Goal: Information Seeking & Learning: Learn about a topic

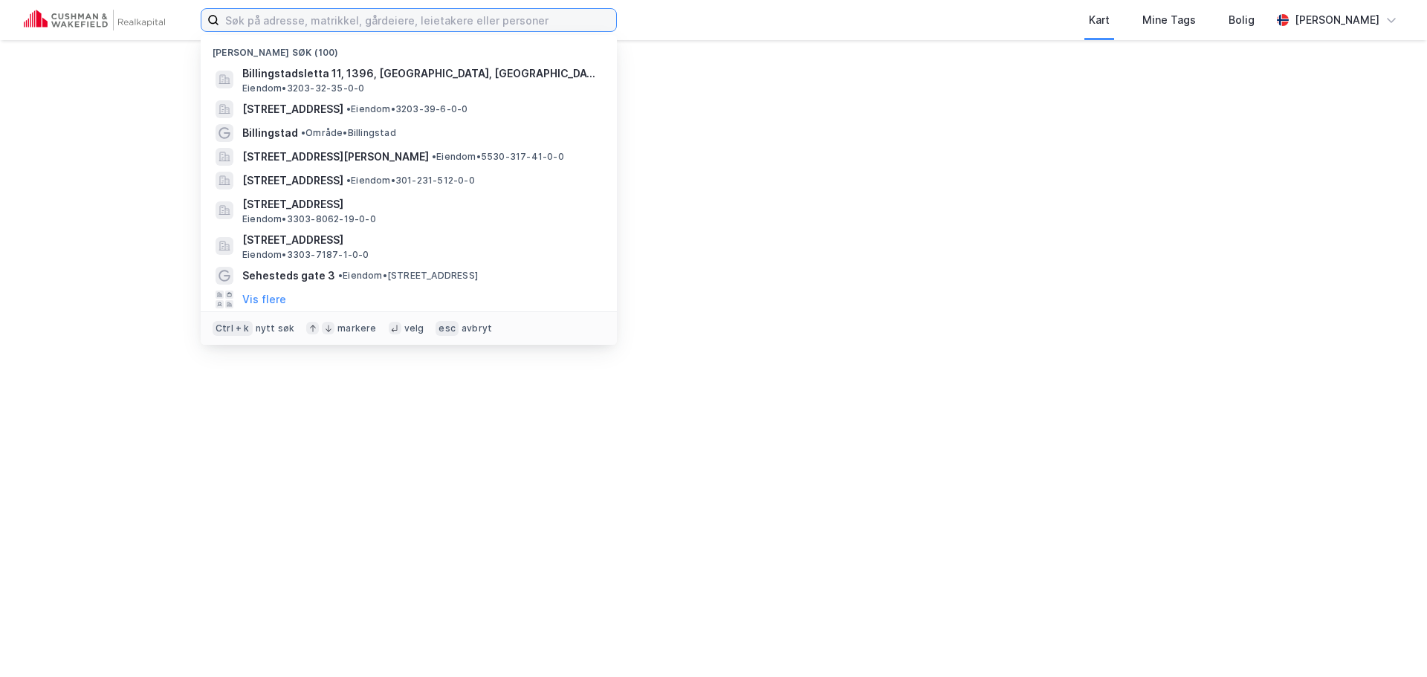
click at [398, 25] on input at bounding box center [417, 20] width 397 height 22
paste input "[PERSON_NAME][STREET_ADDRESS]"
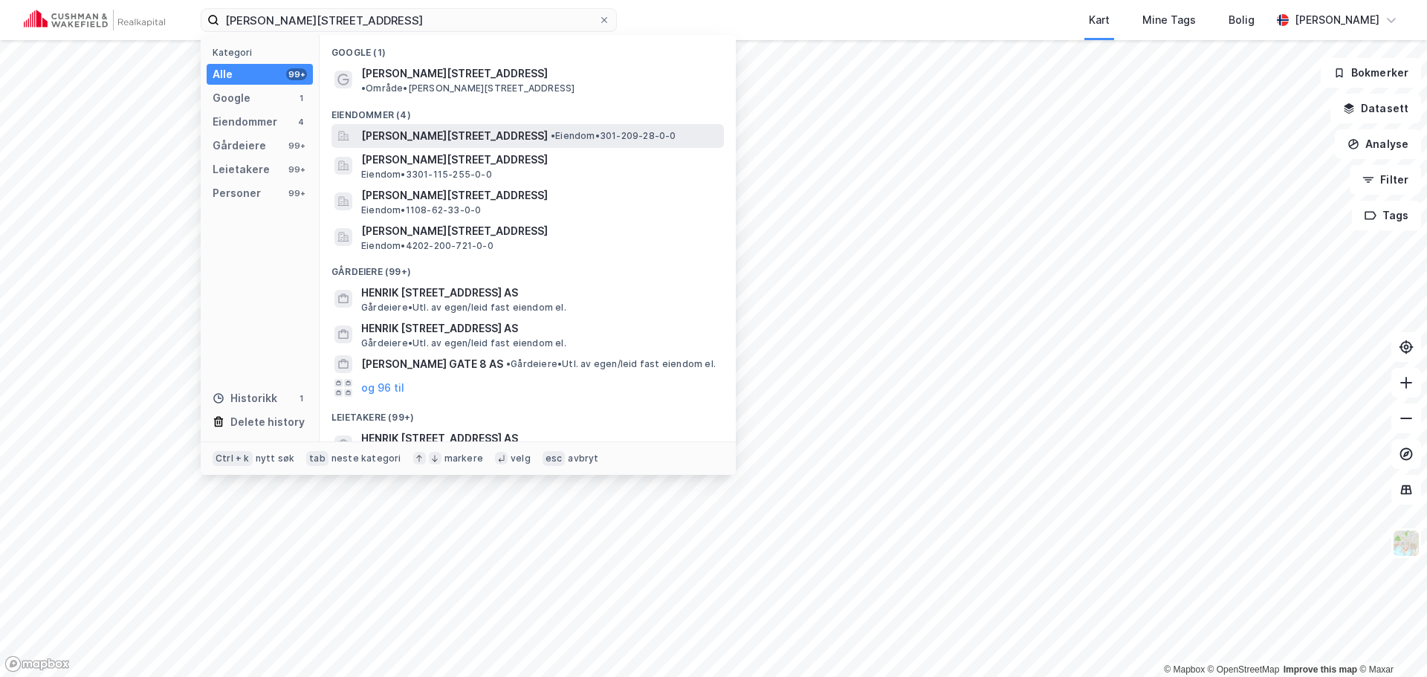
click at [548, 127] on span "[PERSON_NAME][STREET_ADDRESS]" at bounding box center [454, 136] width 187 height 18
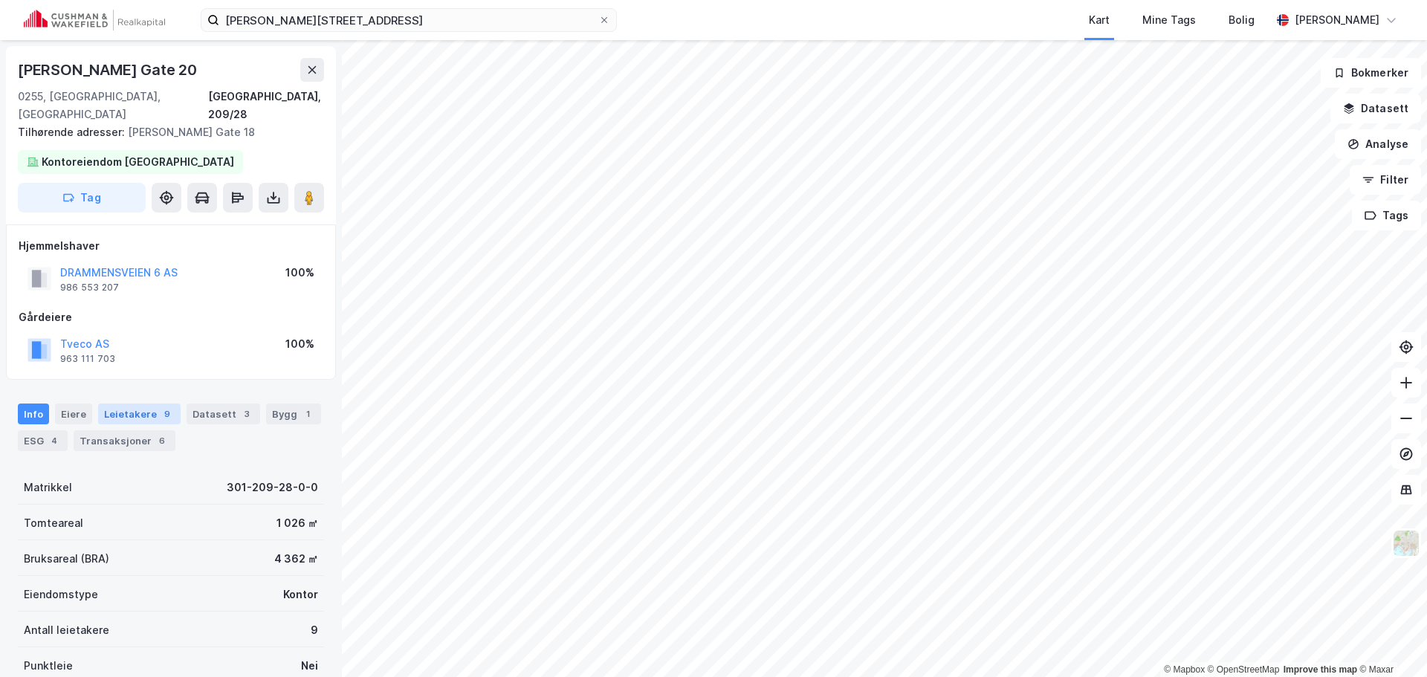
click at [160, 406] on div "9" at bounding box center [167, 413] width 15 height 15
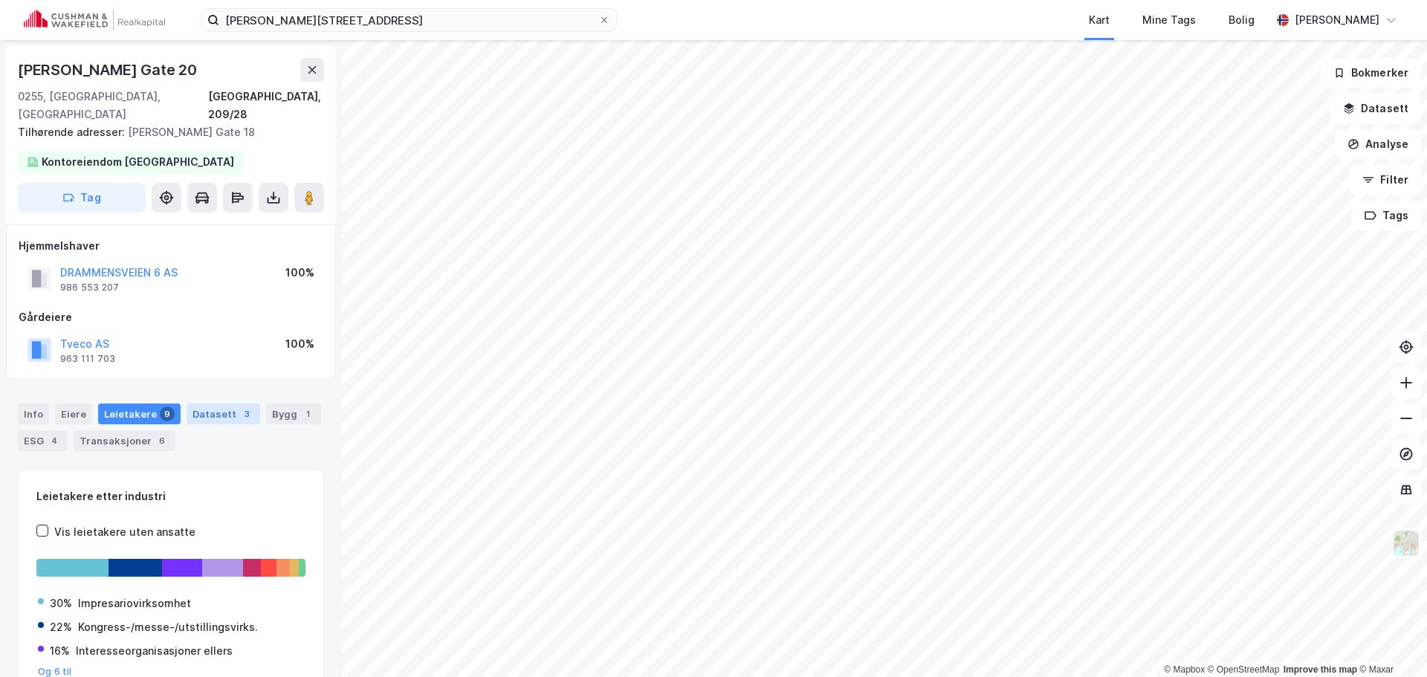
click at [207, 404] on div "Datasett 3" at bounding box center [224, 414] width 74 height 21
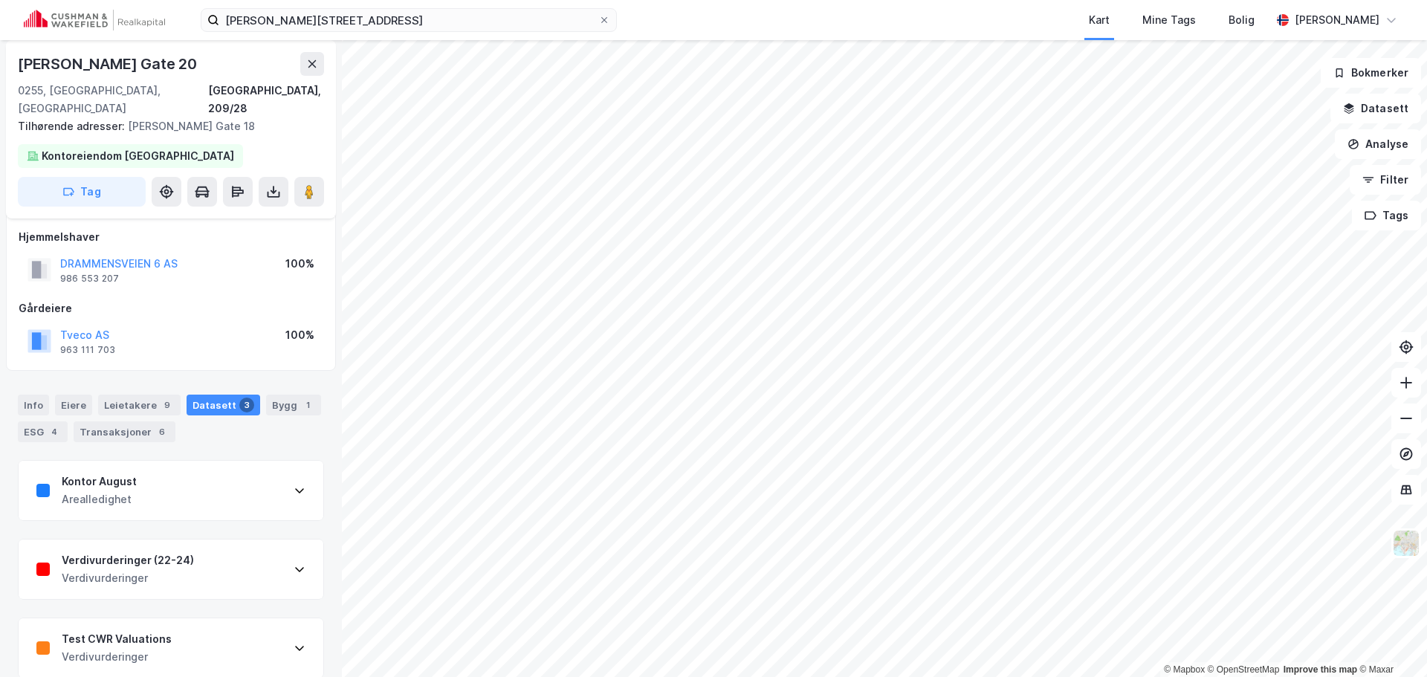
scroll to position [10, 0]
click at [242, 538] on div "Verdivurderinger (22-24) Verdivurderinger" at bounding box center [171, 567] width 305 height 59
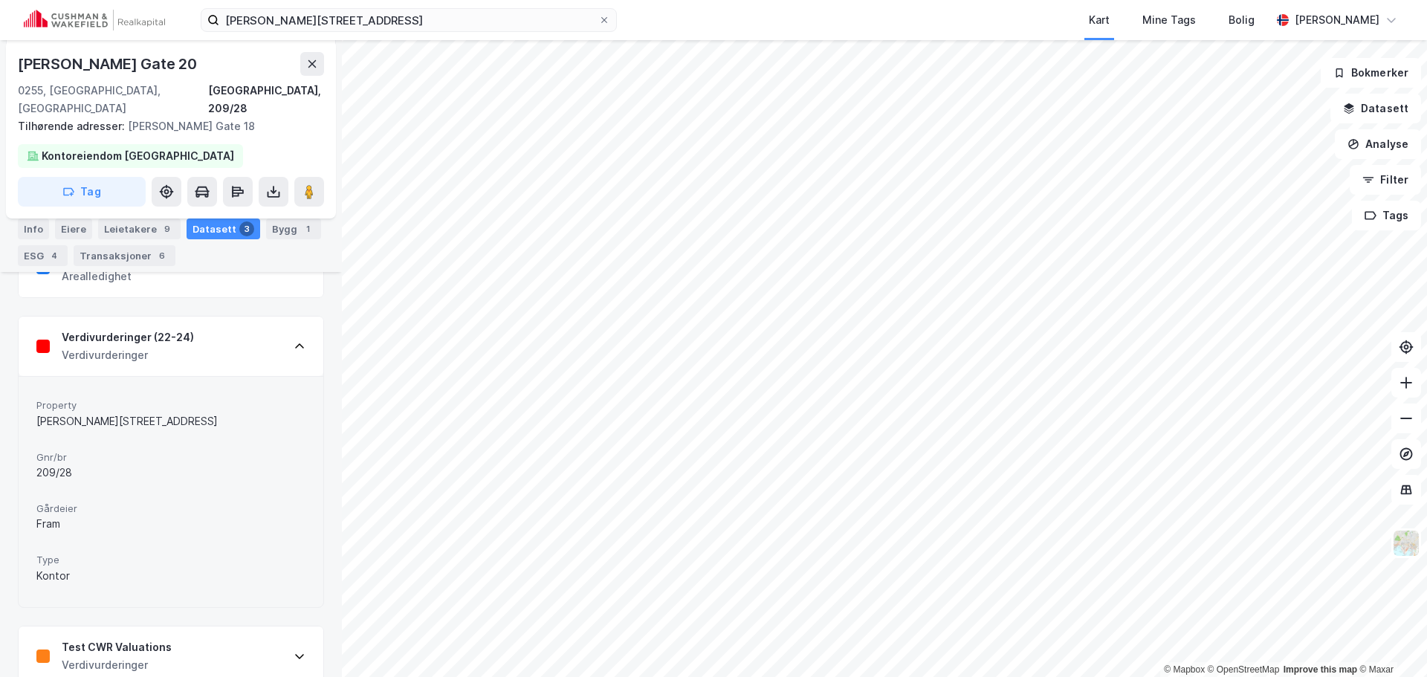
scroll to position [233, 0]
click at [260, 375] on div "Property [PERSON_NAME][STREET_ADDRESS] Fram Type Kontor" at bounding box center [171, 490] width 305 height 230
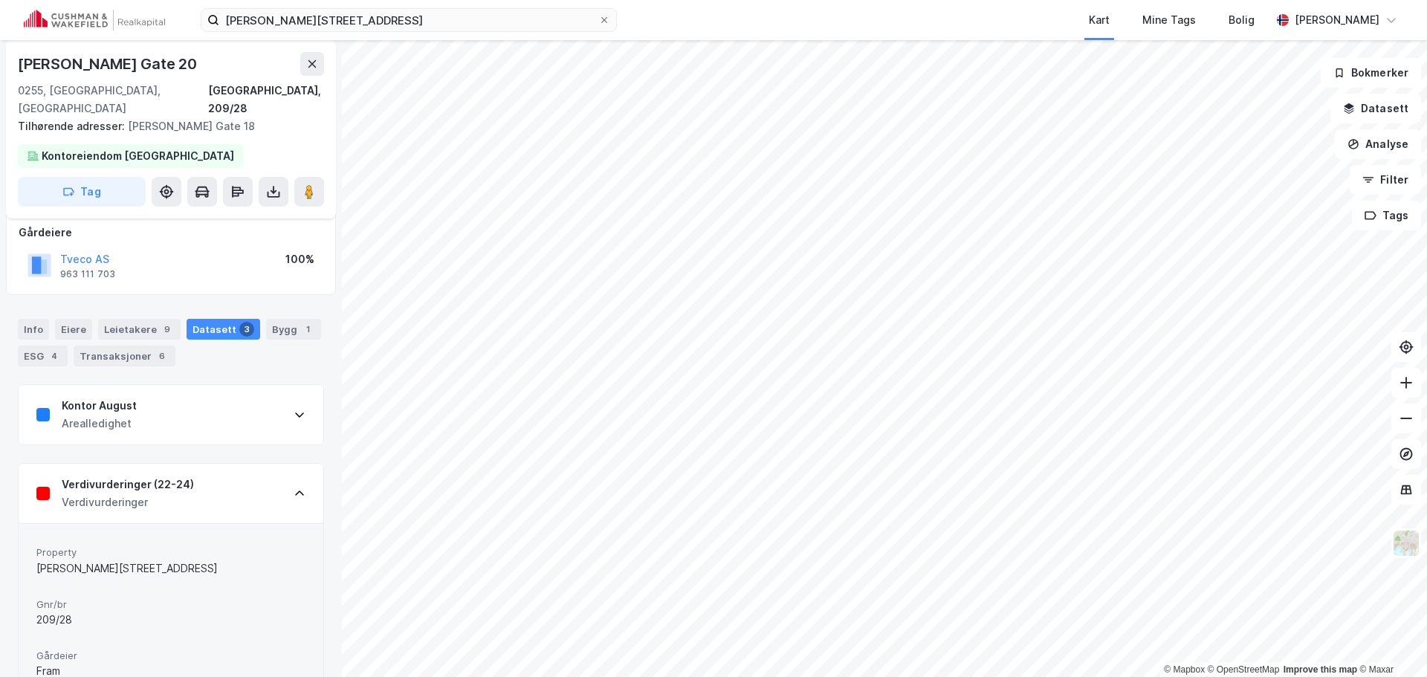
click at [225, 464] on div "Verdivurderinger (22-24) Verdivurderinger" at bounding box center [171, 493] width 305 height 59
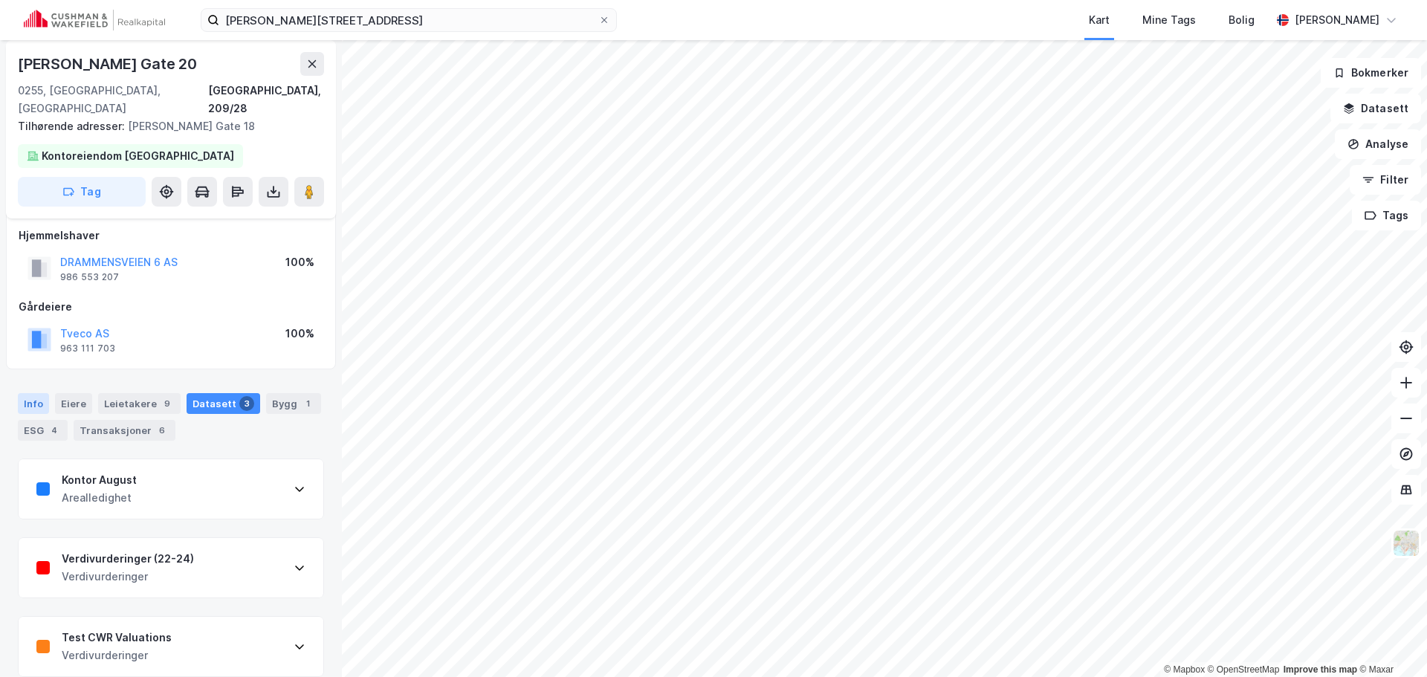
click at [34, 393] on div "Info" at bounding box center [33, 403] width 31 height 21
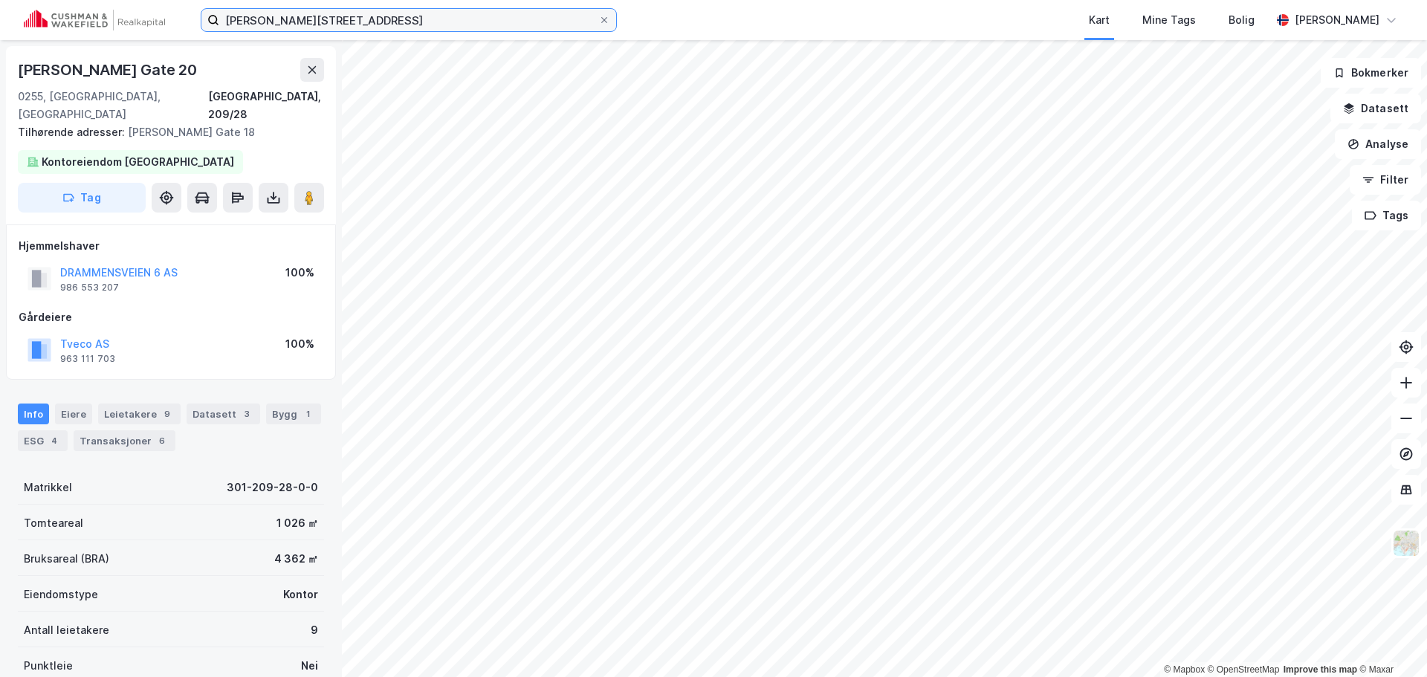
click at [346, 16] on input "[PERSON_NAME][STREET_ADDRESS]" at bounding box center [408, 20] width 379 height 22
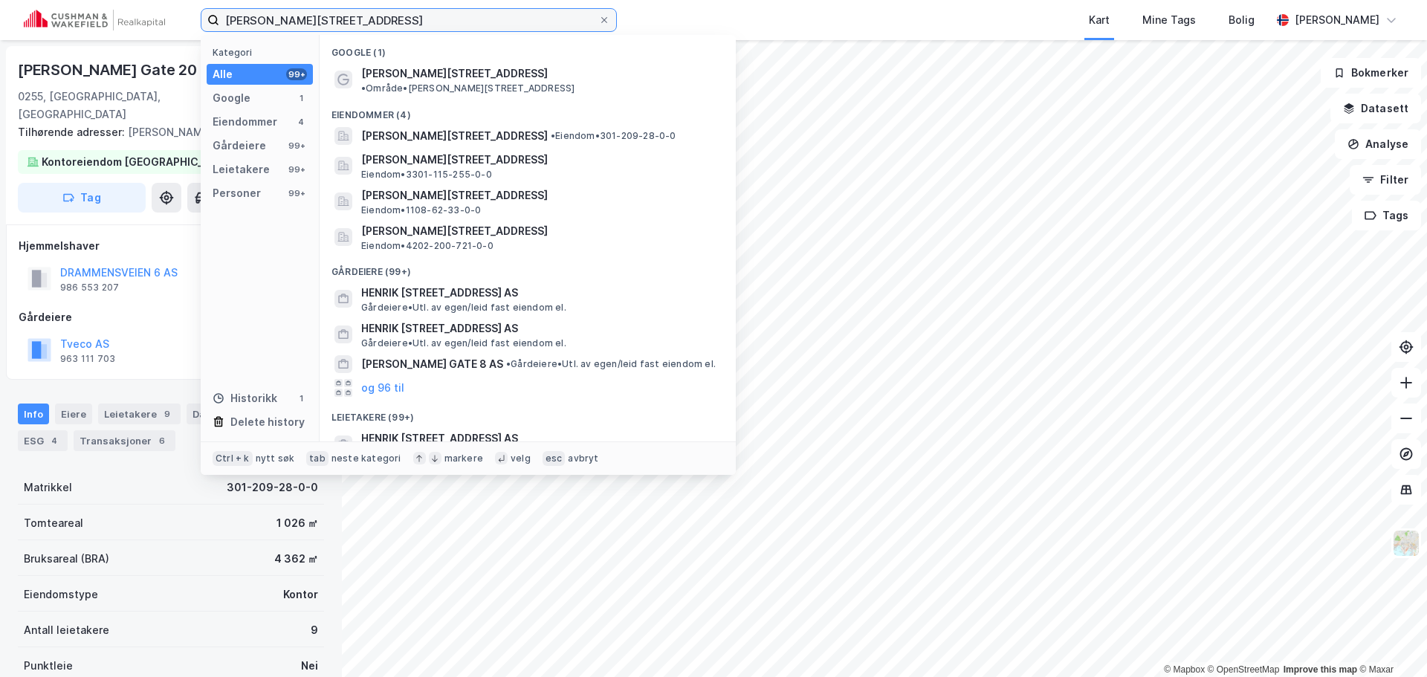
click at [346, 17] on input "[PERSON_NAME][STREET_ADDRESS]" at bounding box center [408, 20] width 379 height 22
paste input "[STREET_ADDRESS]"
click at [344, 21] on input "[PERSON_NAME][STREET_ADDRESS]" at bounding box center [408, 20] width 379 height 22
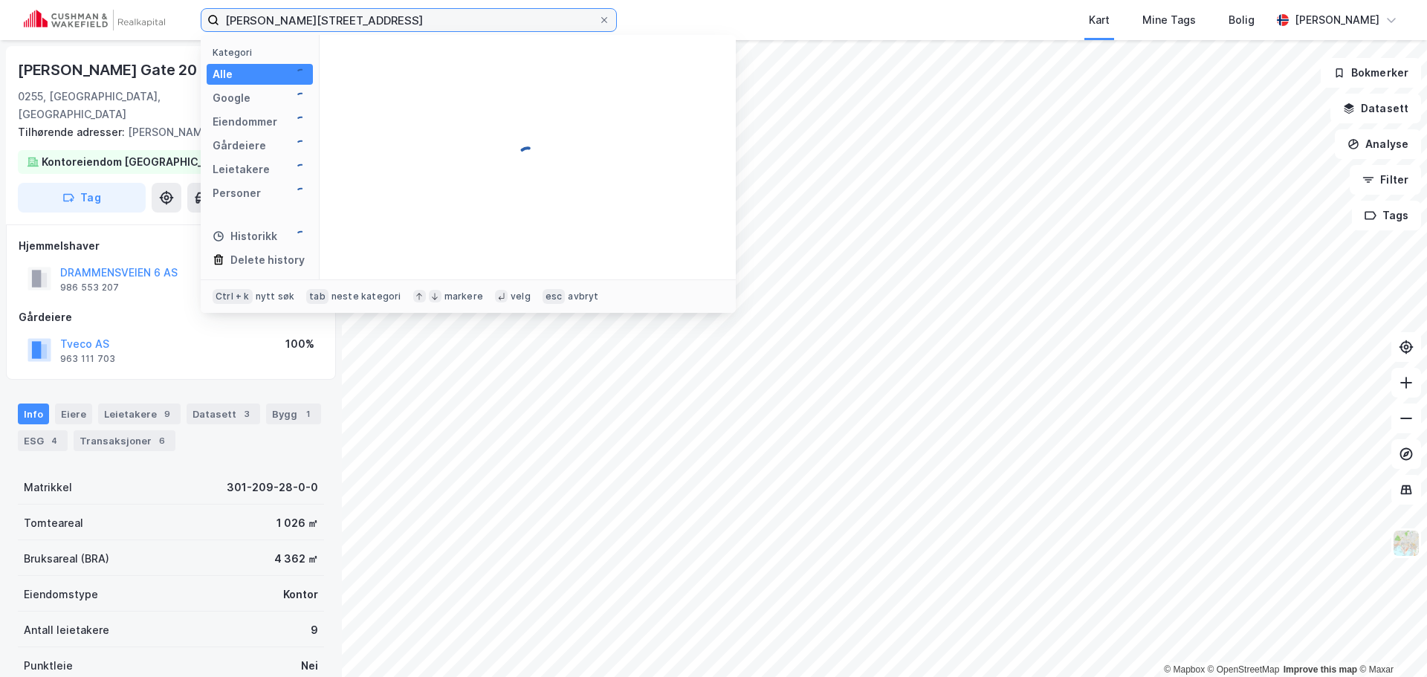
click at [344, 21] on input "[PERSON_NAME][STREET_ADDRESS]" at bounding box center [408, 20] width 379 height 22
paste input
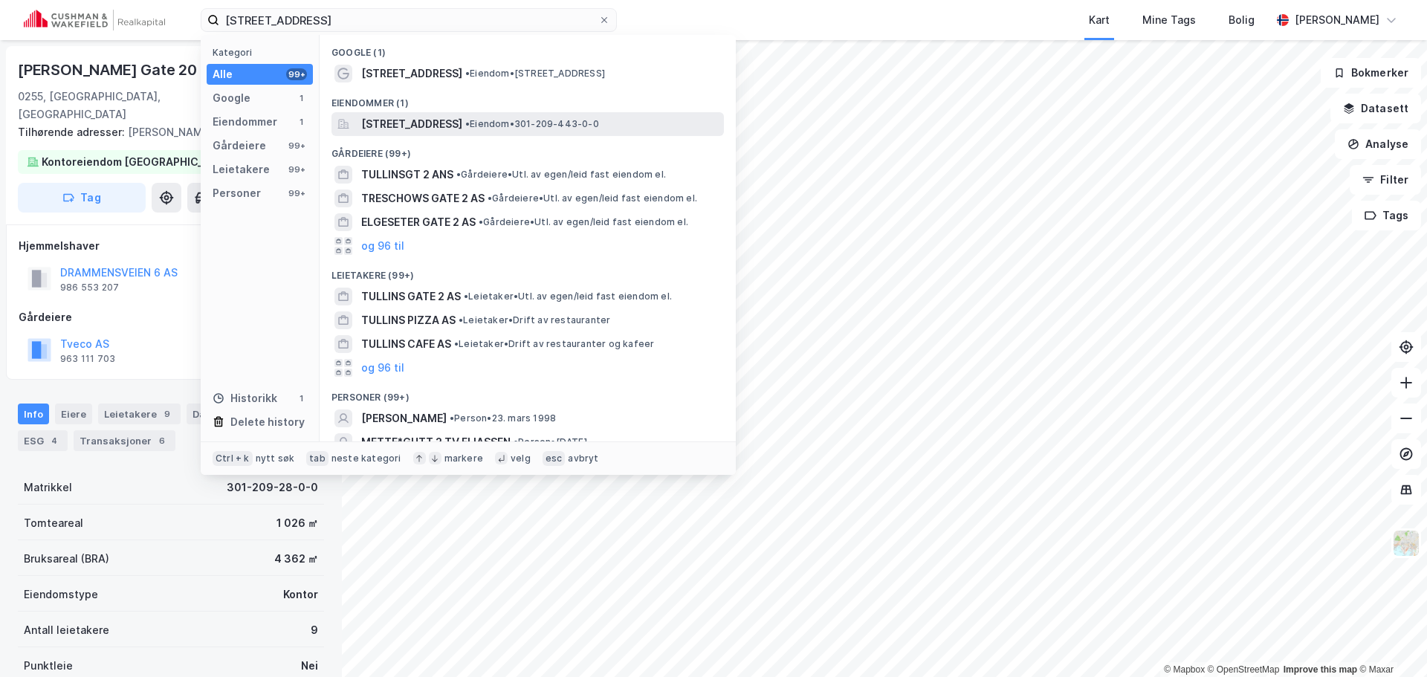
click at [437, 118] on span "[STREET_ADDRESS]" at bounding box center [411, 124] width 101 height 18
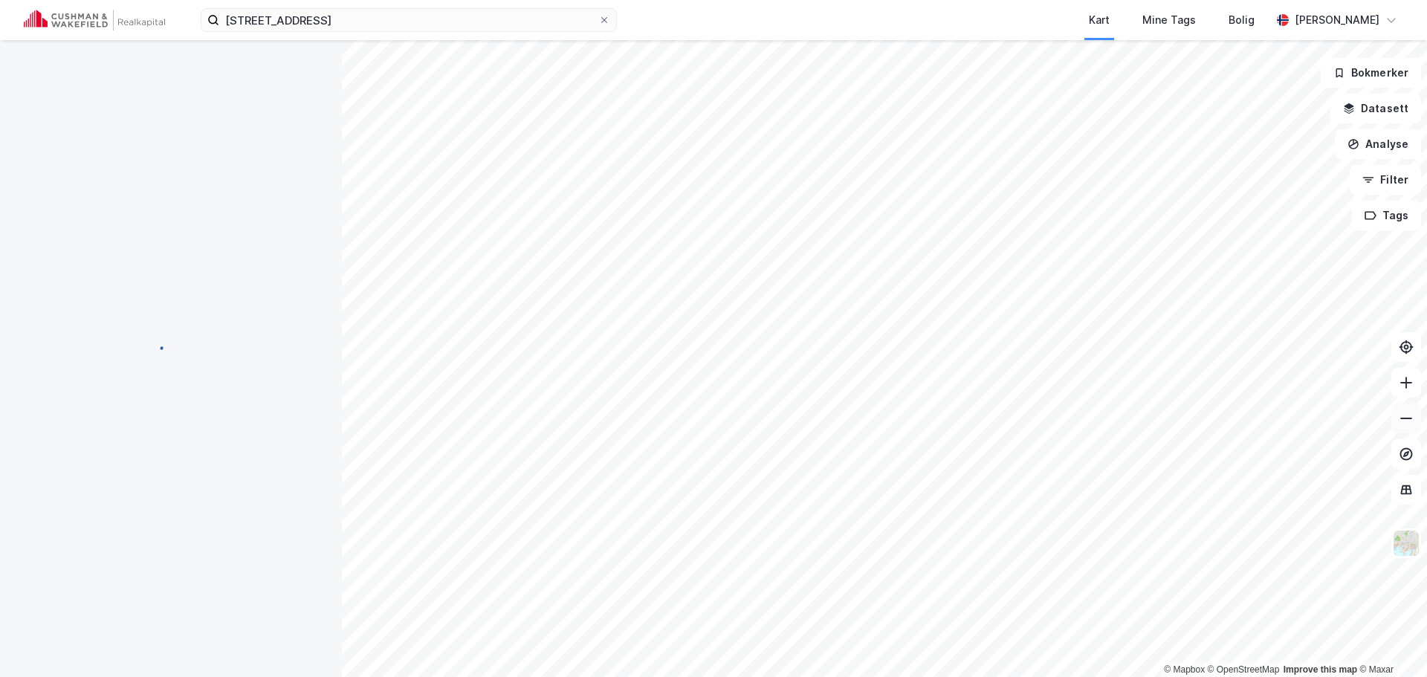
scroll to position [1, 0]
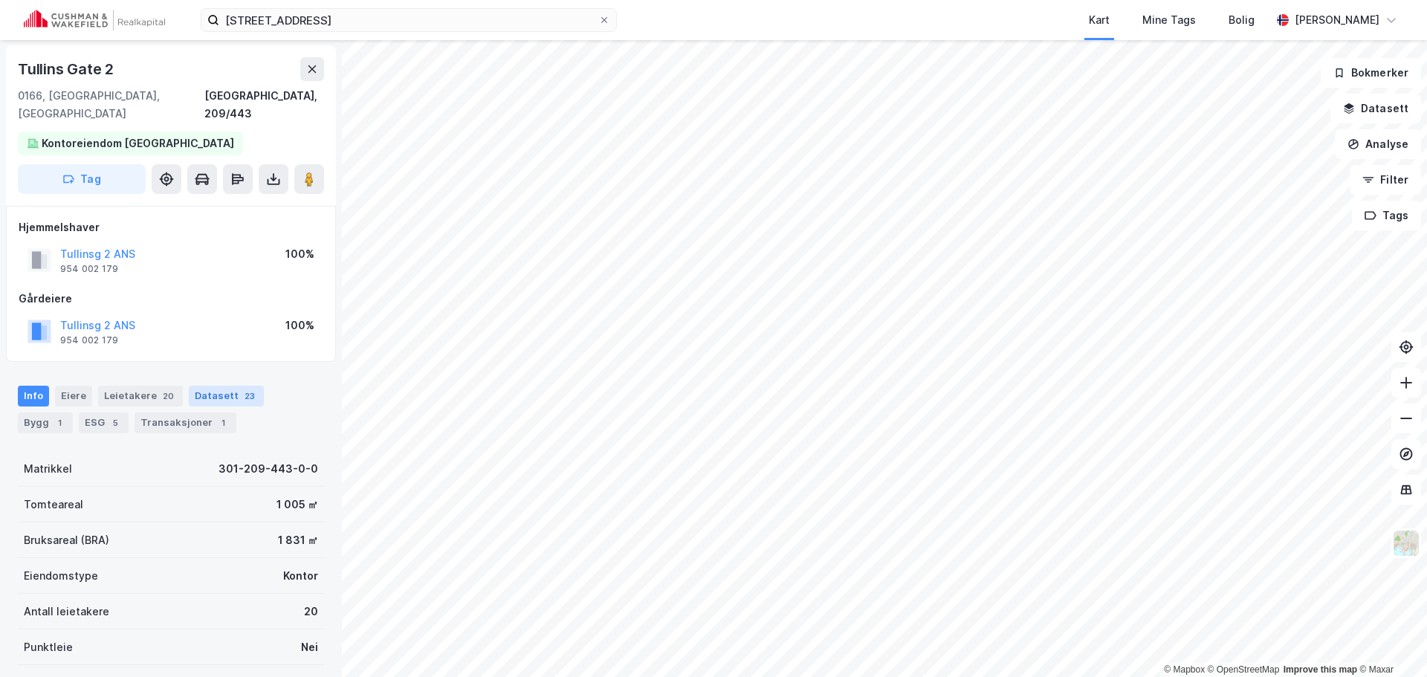
click at [242, 389] on div "23" at bounding box center [250, 396] width 16 height 15
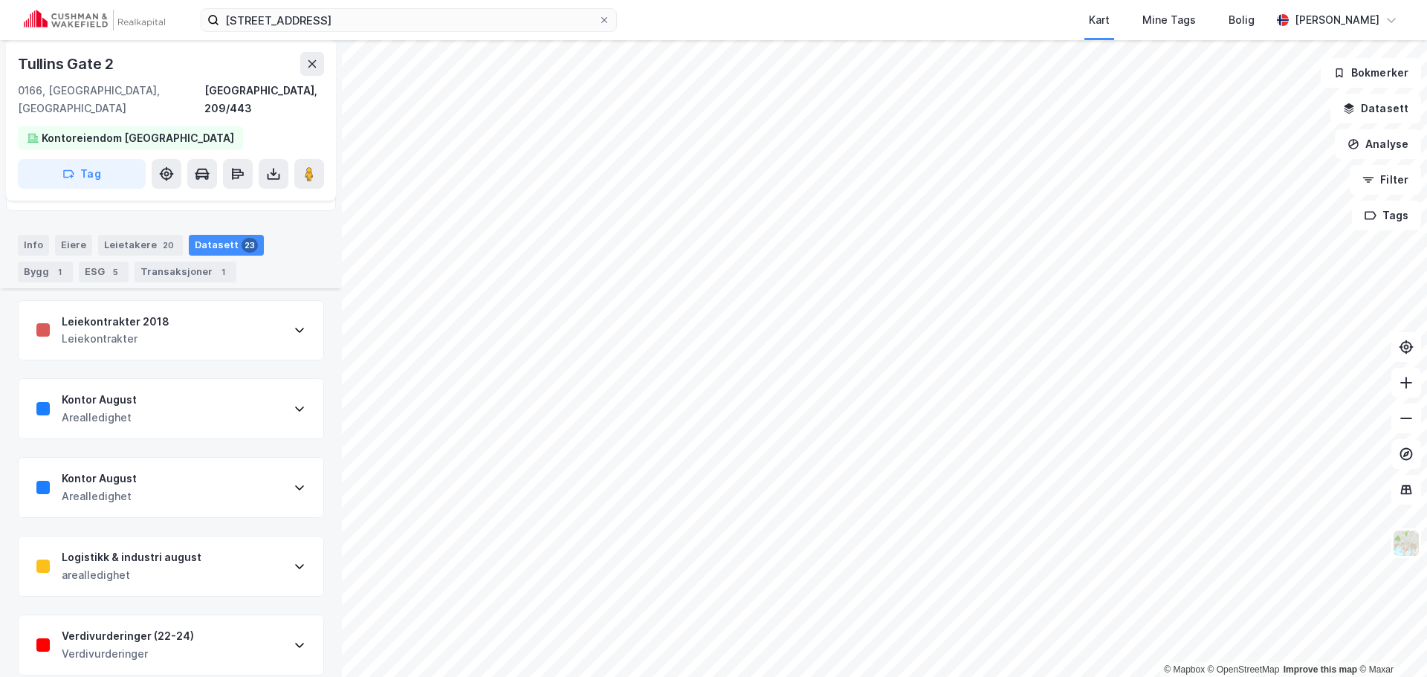
scroll to position [149, 0]
click at [239, 327] on div "Leiekontrakter 2018 Leiekontrakter" at bounding box center [171, 333] width 305 height 59
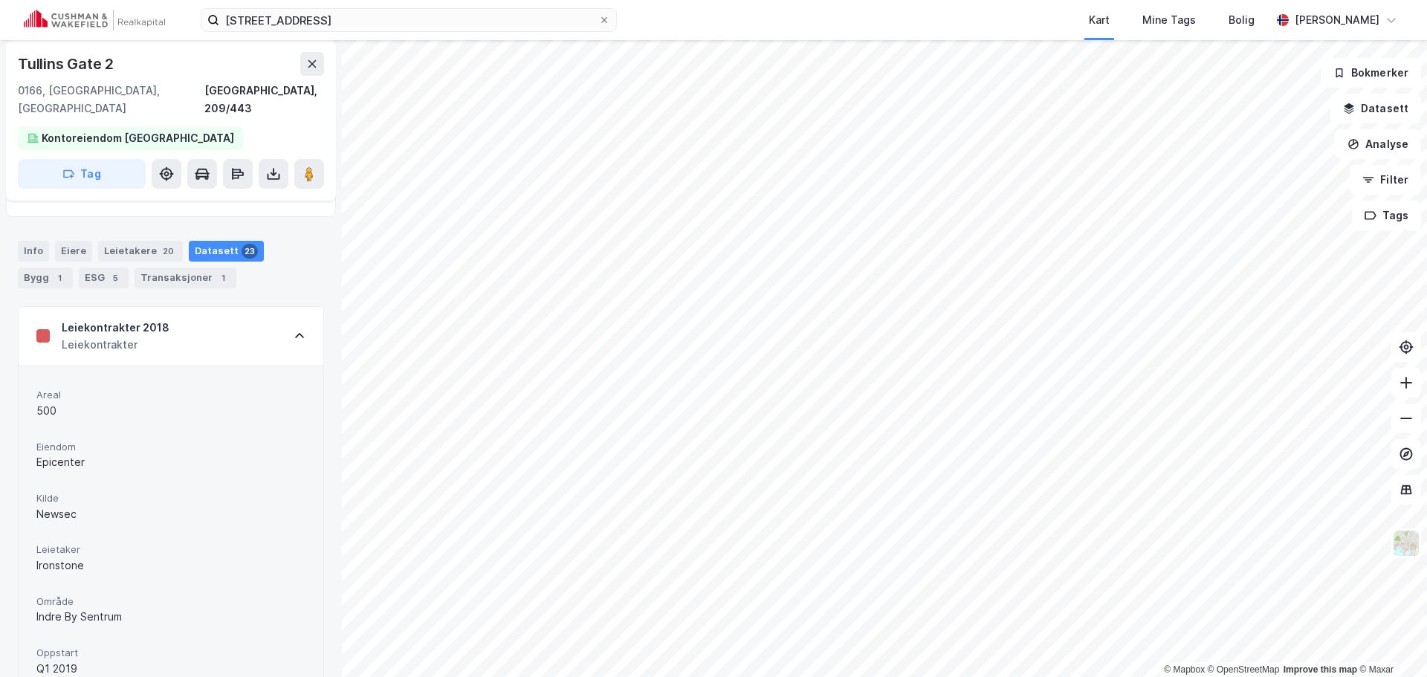
scroll to position [74, 0]
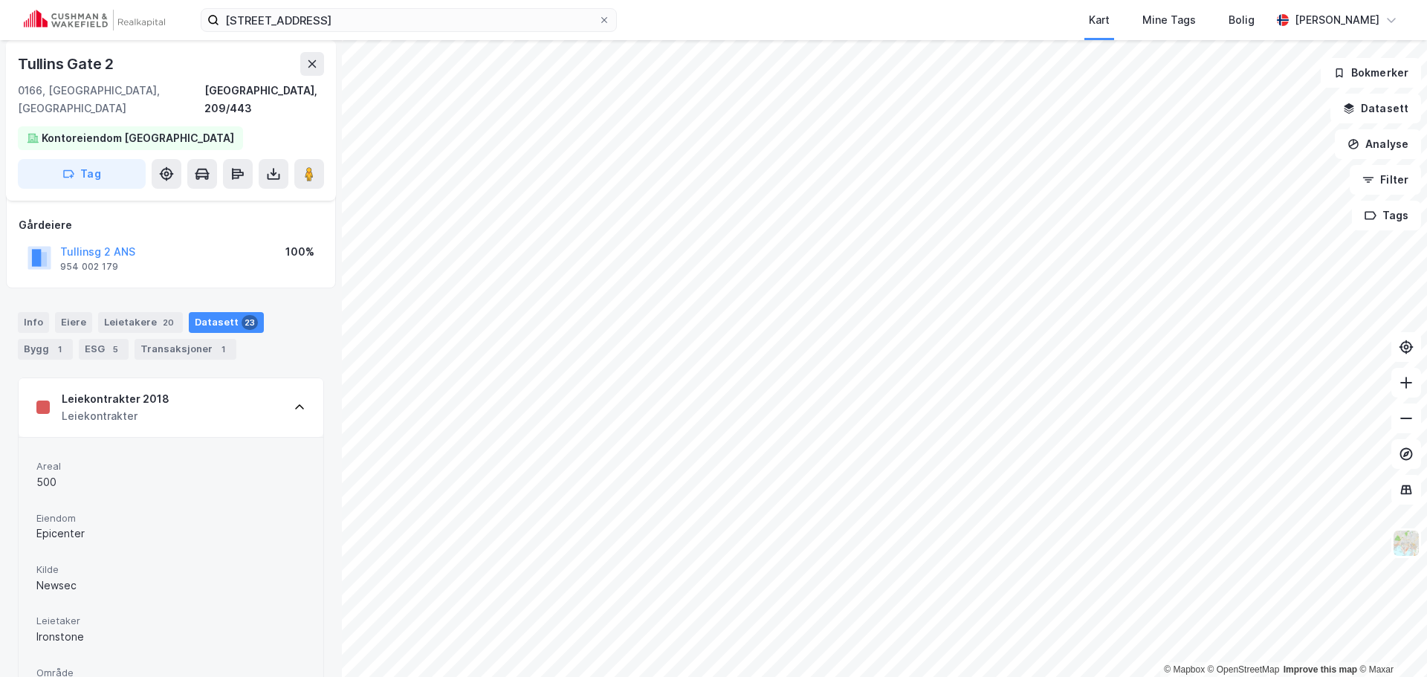
click at [252, 391] on div "Leiekontrakter 2018 Leiekontrakter" at bounding box center [171, 407] width 305 height 59
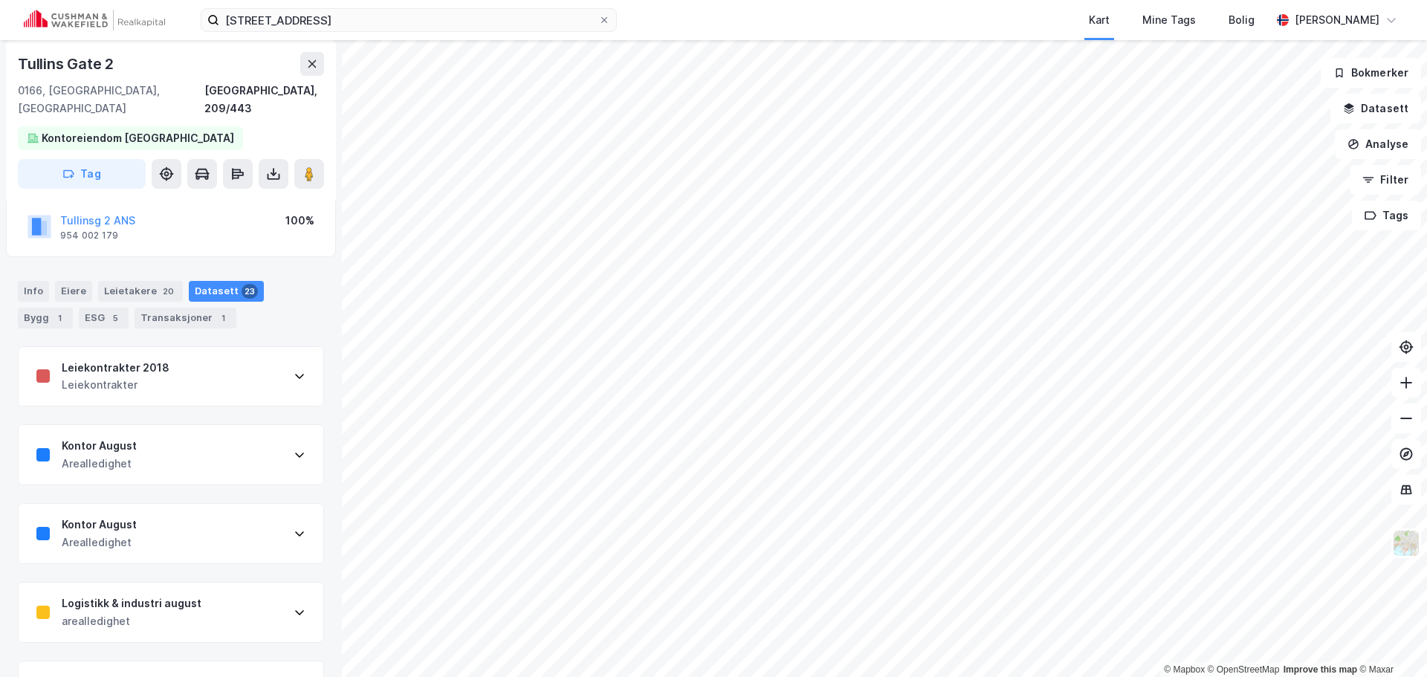
scroll to position [0, 0]
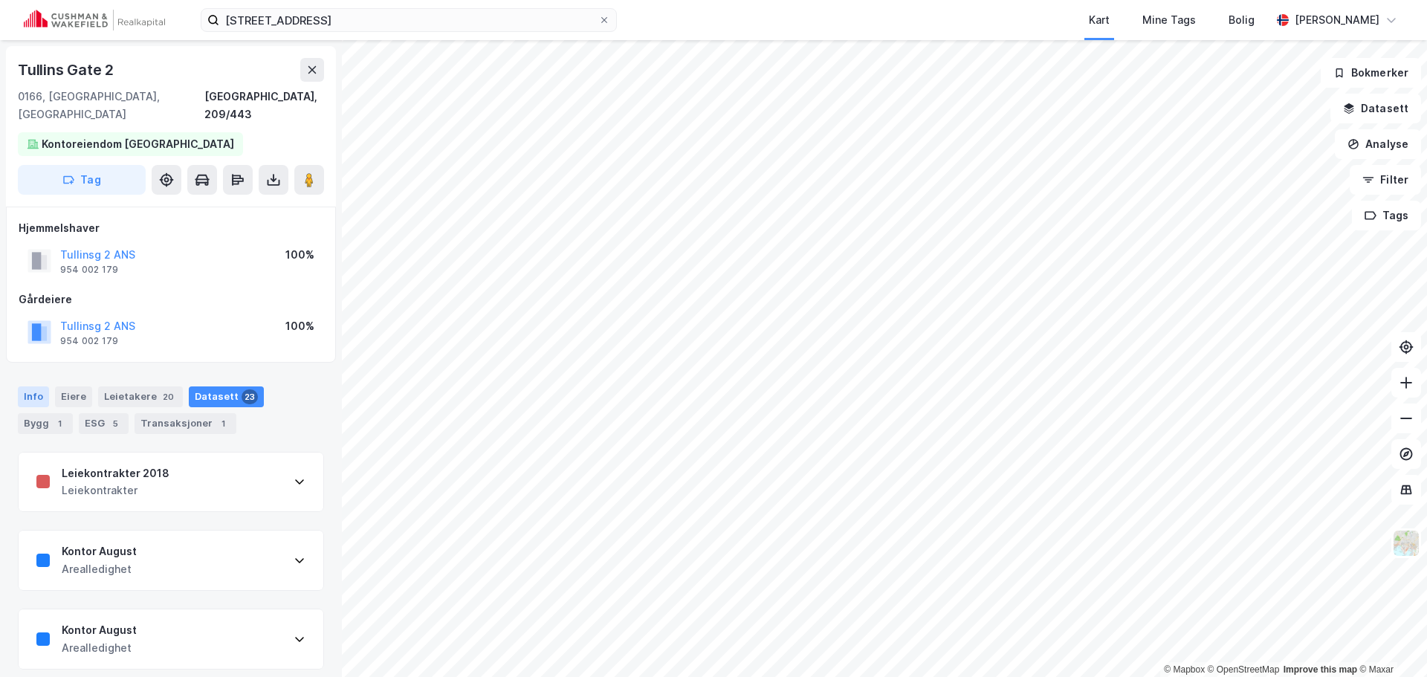
click at [36, 386] on div "Info" at bounding box center [33, 396] width 31 height 21
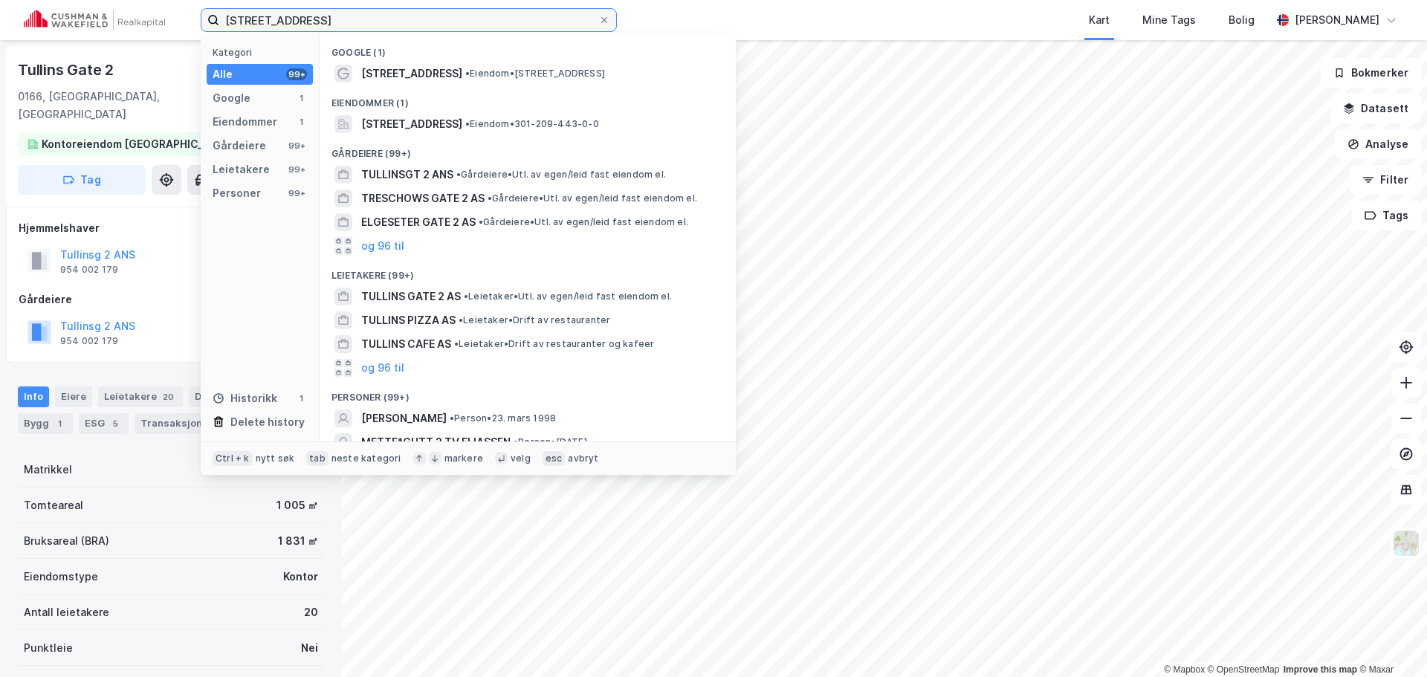
click at [450, 27] on input "[STREET_ADDRESS]" at bounding box center [408, 20] width 379 height 22
click at [447, 25] on input "[STREET_ADDRESS]" at bounding box center [408, 20] width 379 height 22
paste input "[STREET_ADDRESS]"
click at [447, 25] on input "[STREET_ADDRESS]" at bounding box center [408, 20] width 379 height 22
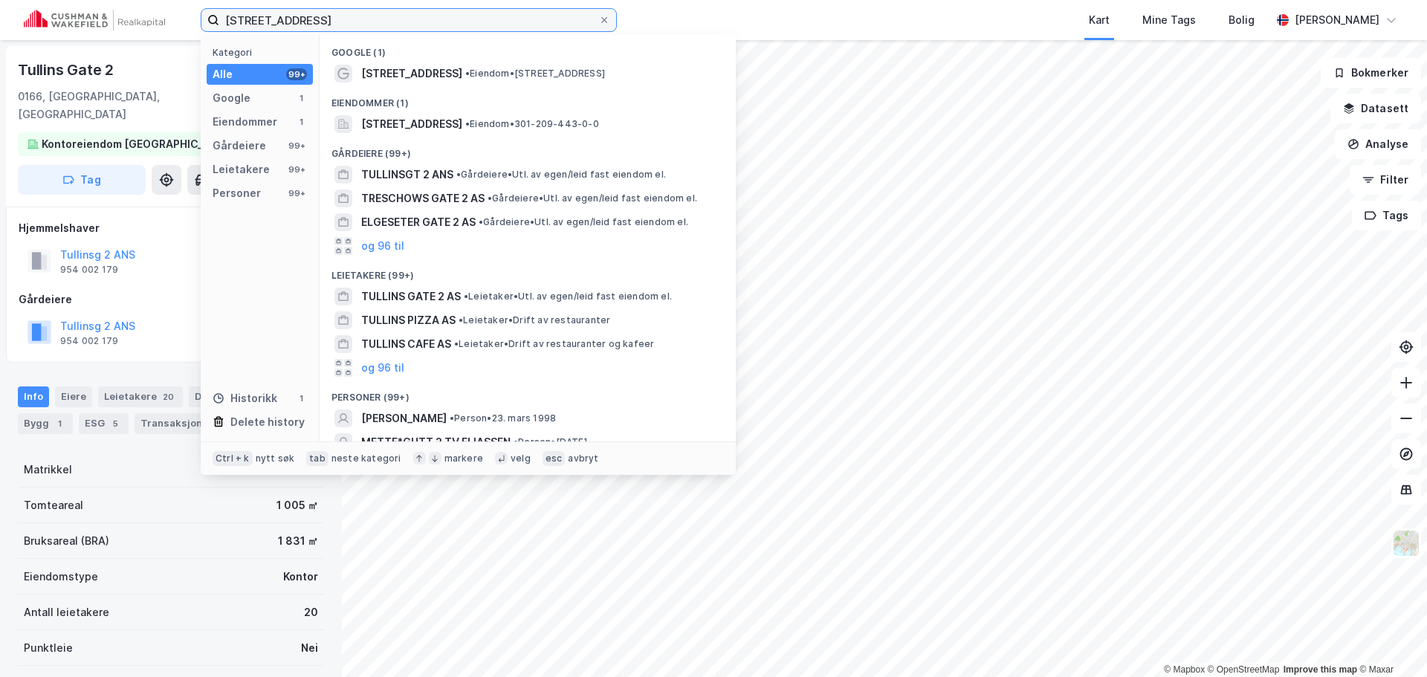
click at [447, 25] on input "[STREET_ADDRESS]" at bounding box center [408, 20] width 379 height 22
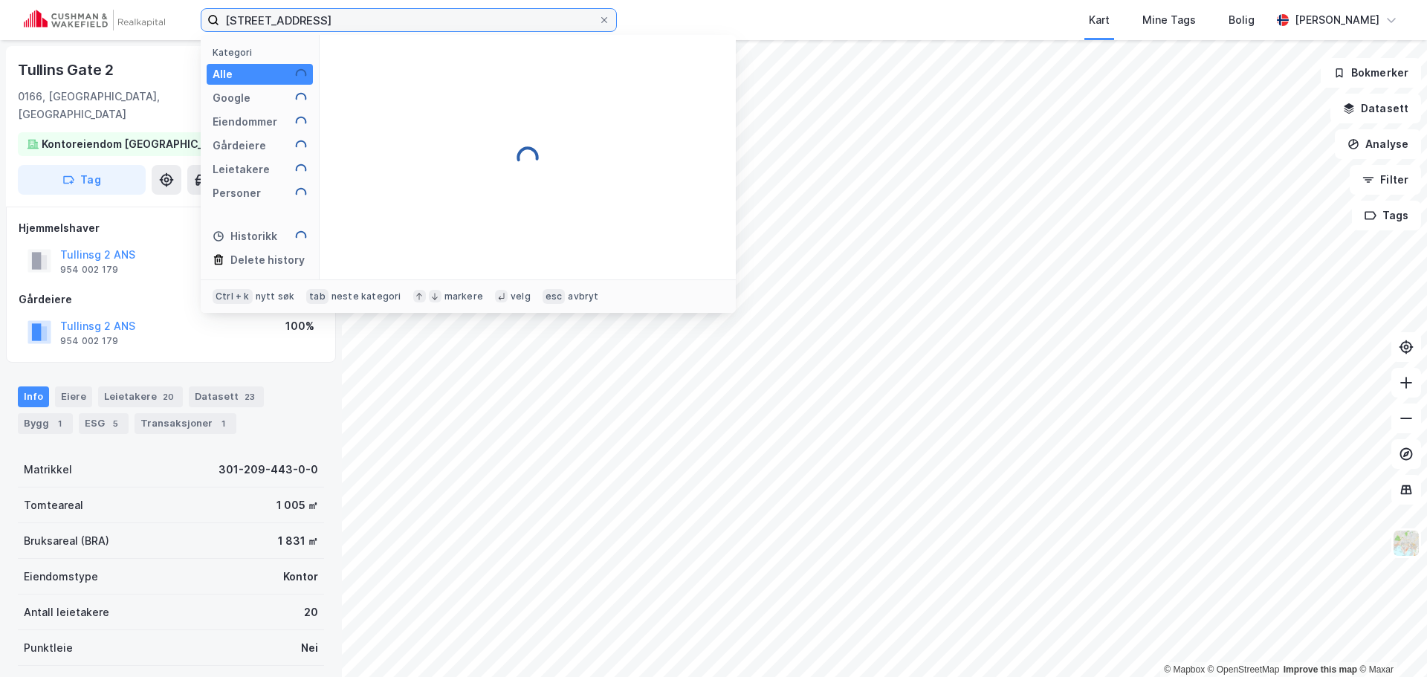
paste input
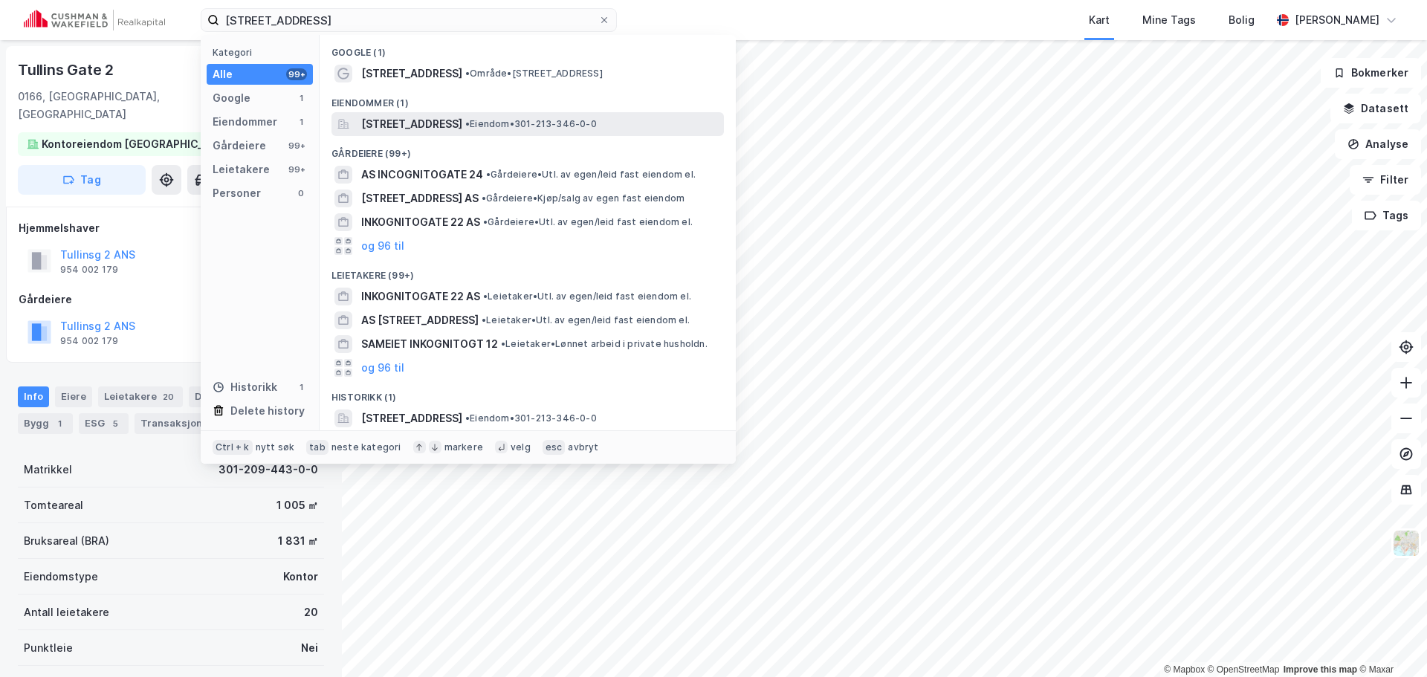
click at [462, 125] on span "[STREET_ADDRESS]" at bounding box center [411, 124] width 101 height 18
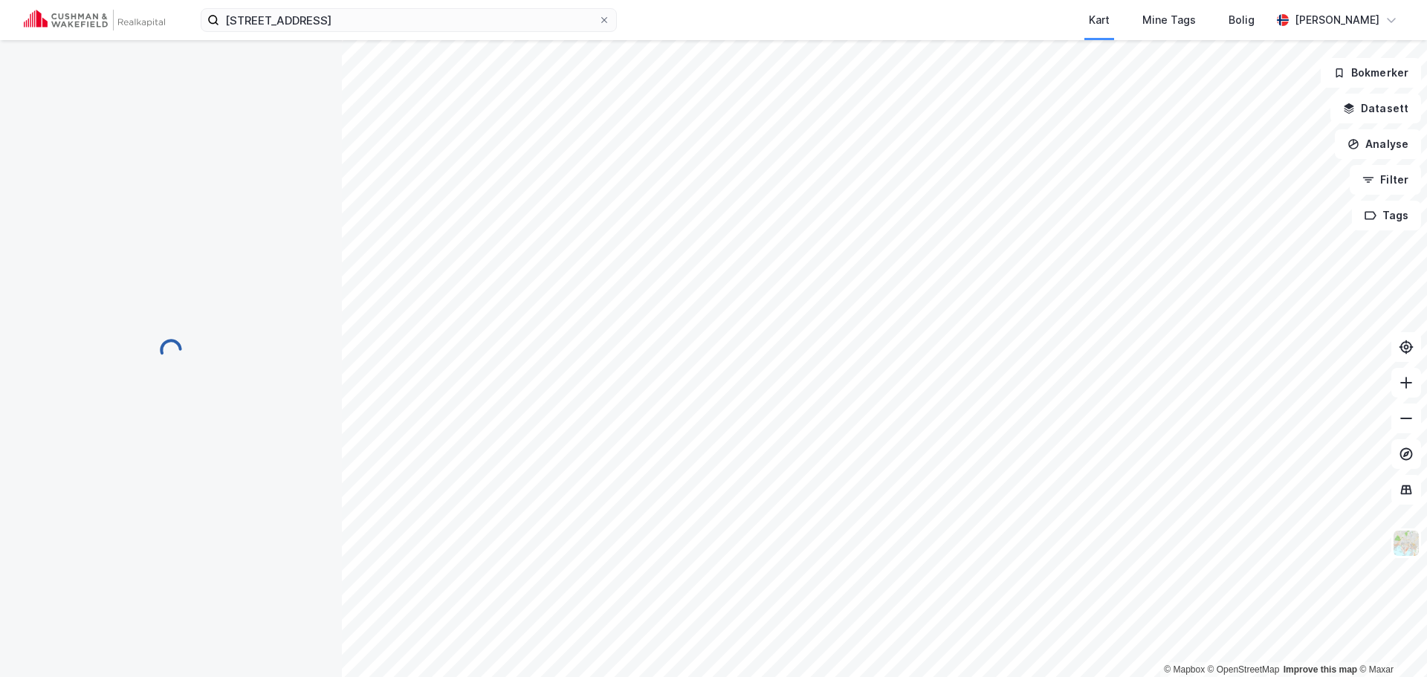
scroll to position [1, 0]
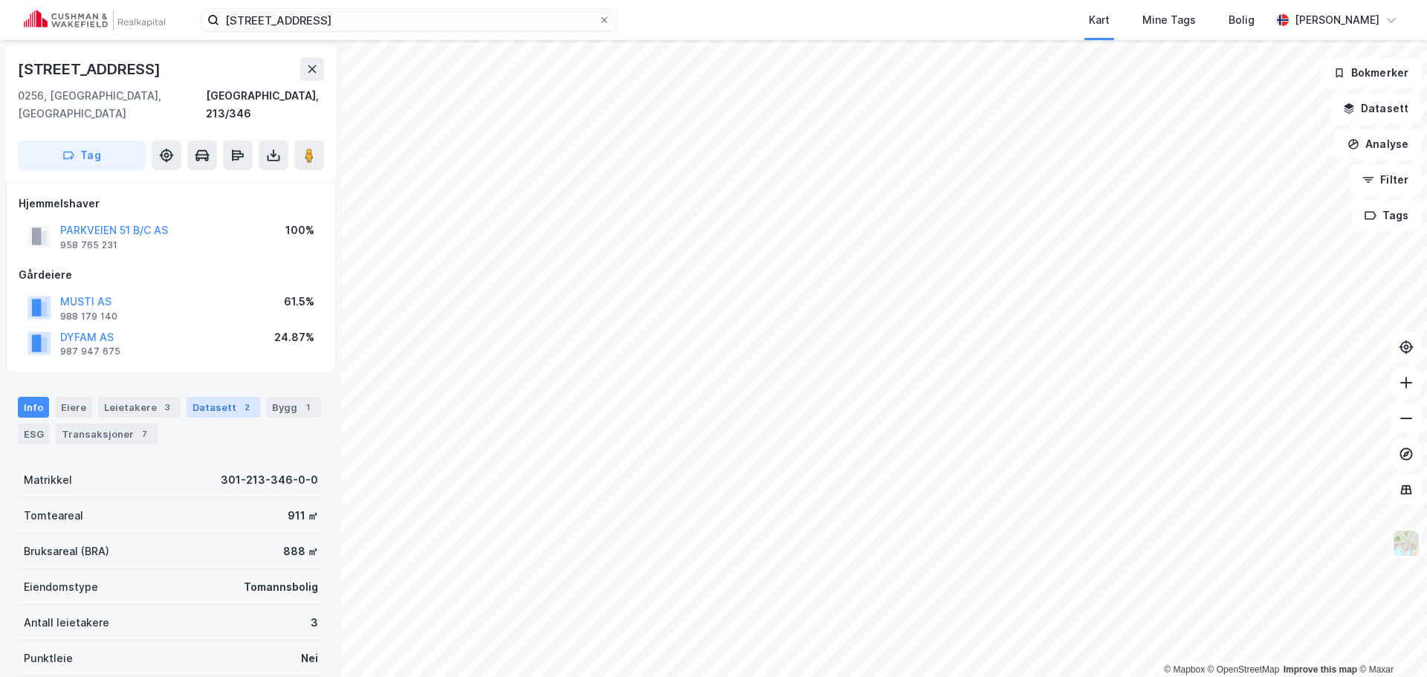
click at [205, 398] on div "Datasett 2" at bounding box center [224, 407] width 74 height 21
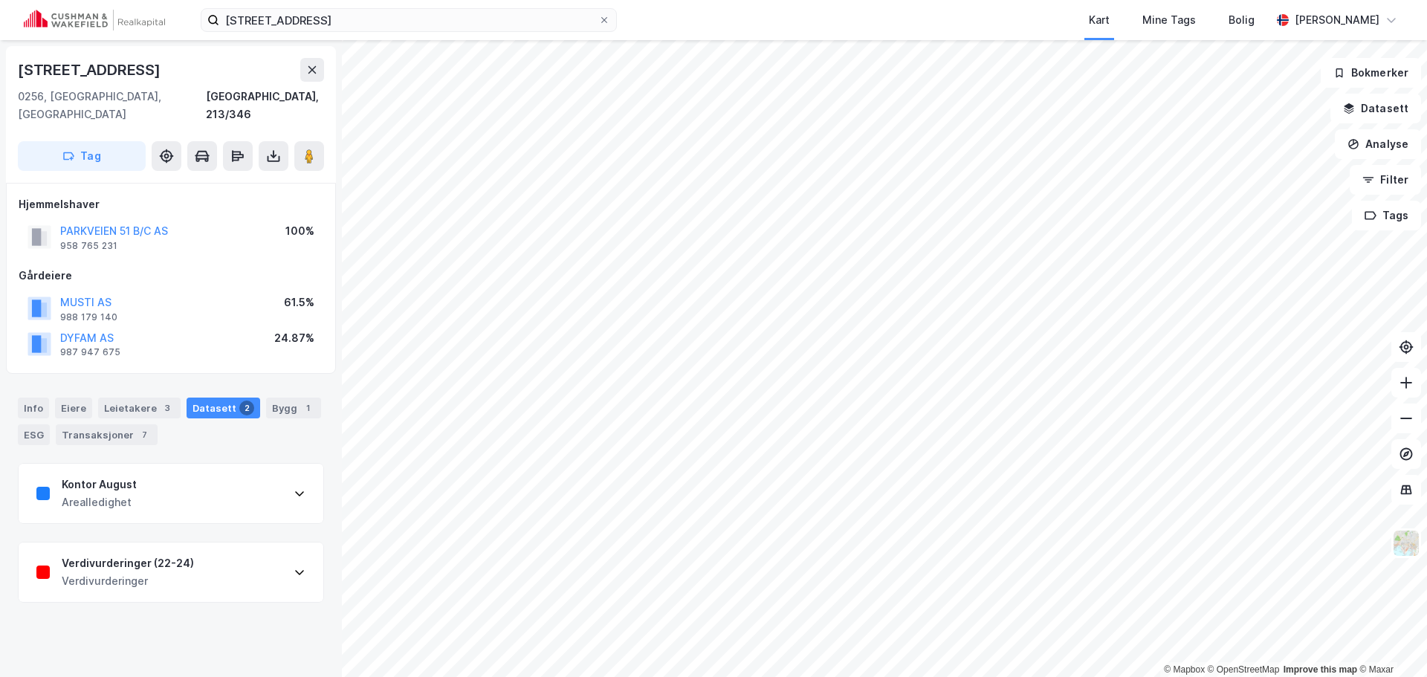
click at [211, 560] on div "Verdivurderinger (22-24) Verdivurderinger" at bounding box center [171, 571] width 305 height 59
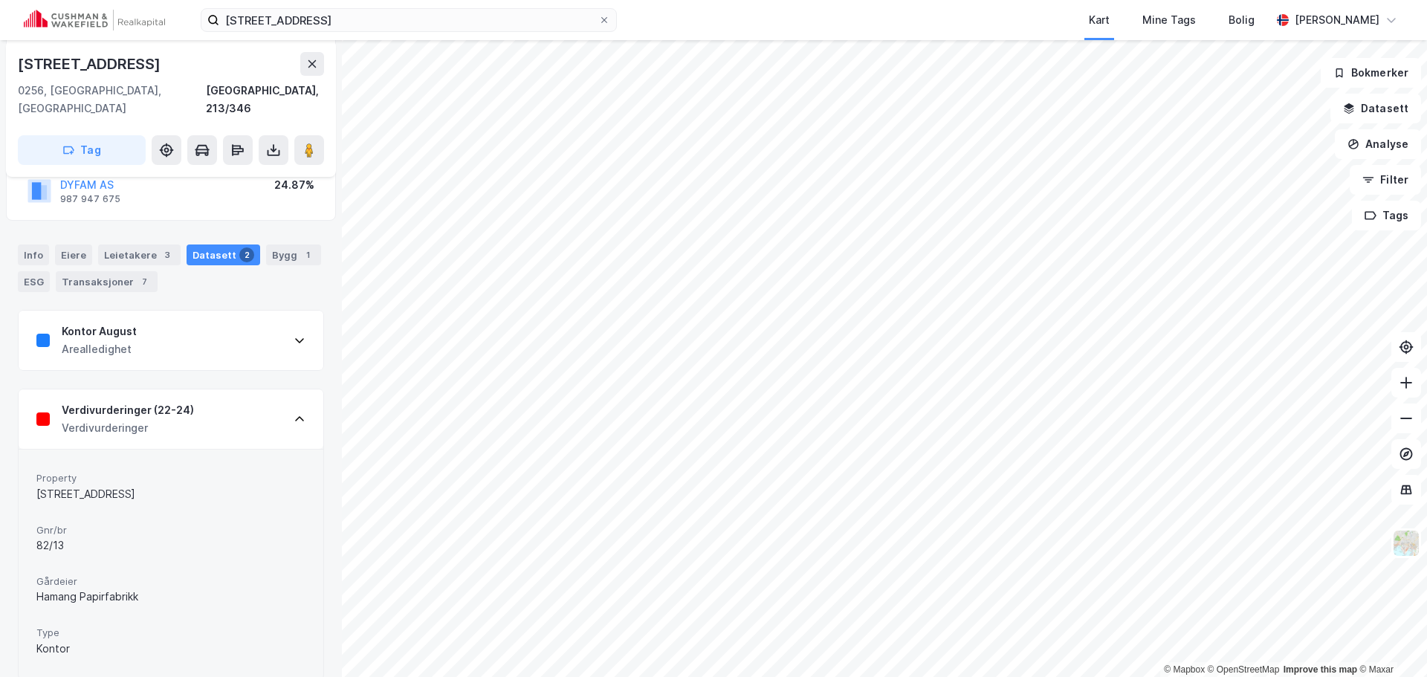
scroll to position [157, 0]
click at [230, 394] on div "Verdivurderinger (22-24) Verdivurderinger" at bounding box center [171, 415] width 305 height 59
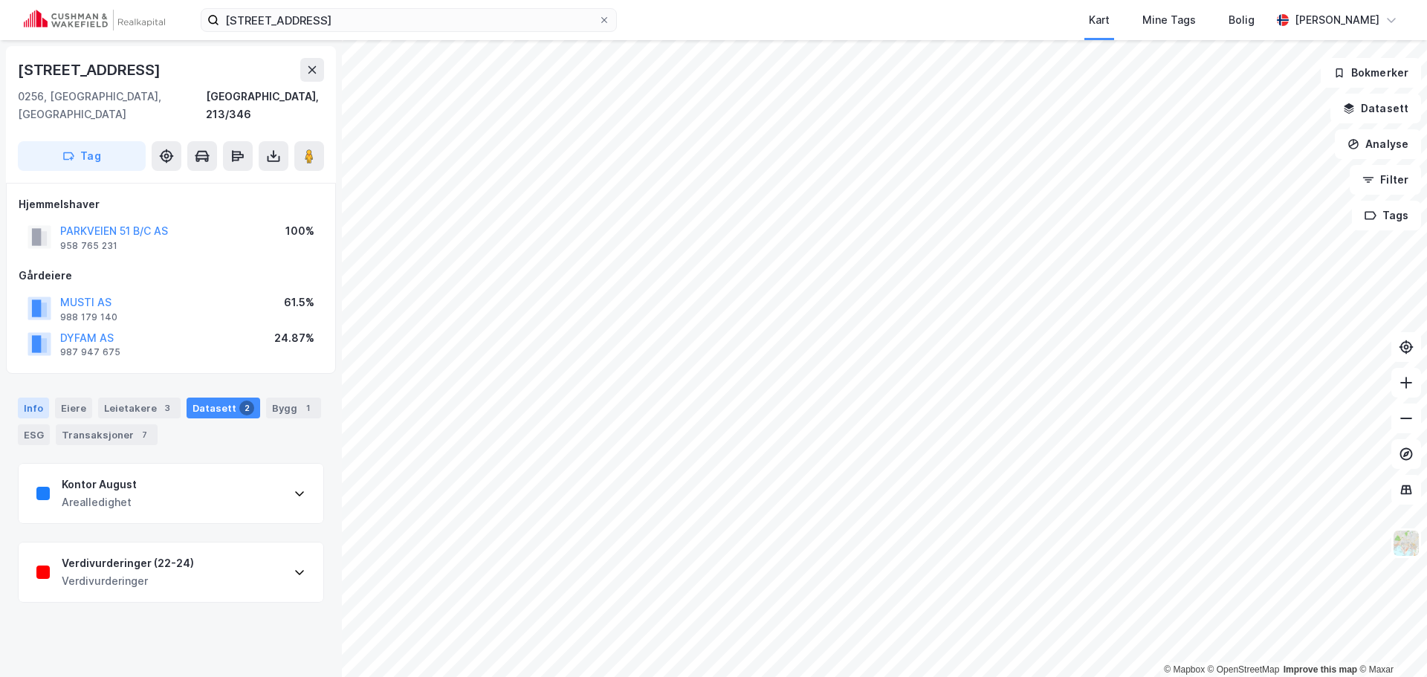
click at [37, 398] on div "Info" at bounding box center [33, 408] width 31 height 21
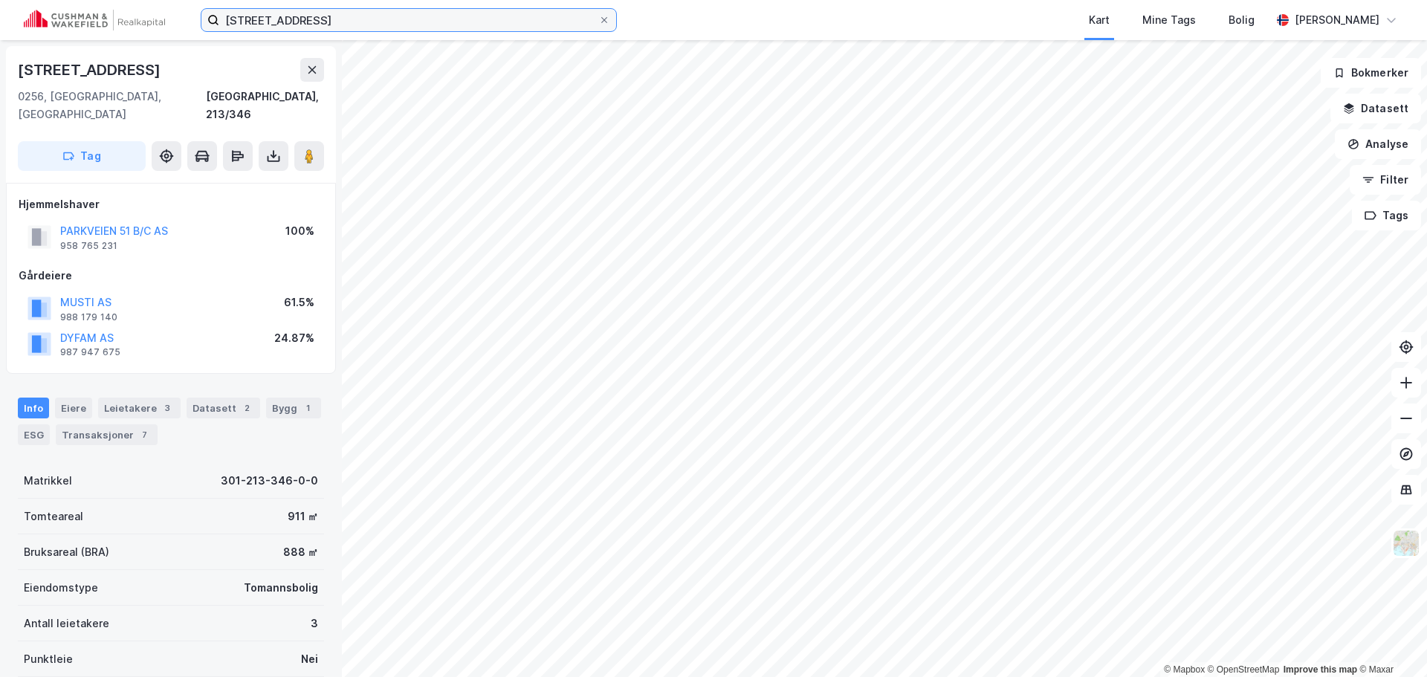
click at [498, 26] on input "[STREET_ADDRESS]" at bounding box center [408, 20] width 379 height 22
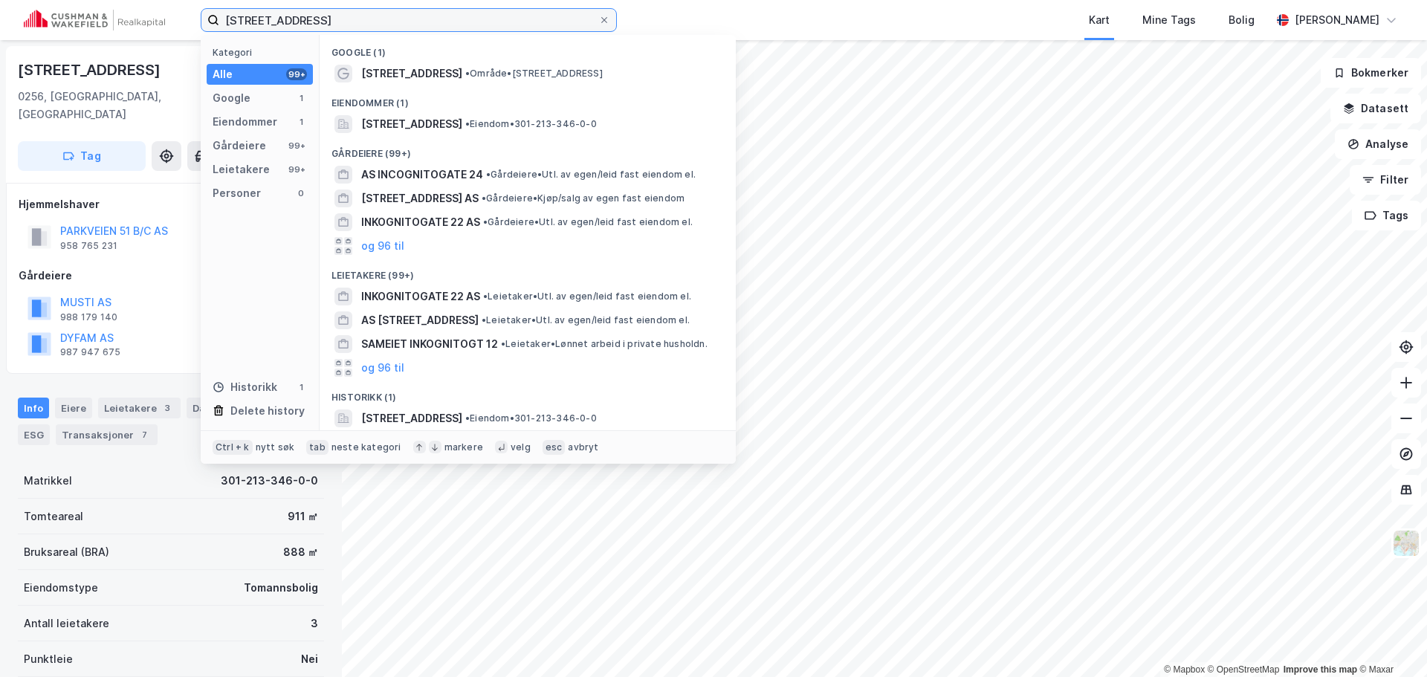
click at [498, 26] on input "[STREET_ADDRESS]" at bounding box center [408, 20] width 379 height 22
click at [498, 25] on input "[STREET_ADDRESS]" at bounding box center [408, 20] width 379 height 22
paste input "[PERSON_NAME]. [STREET_ADDRESS]"
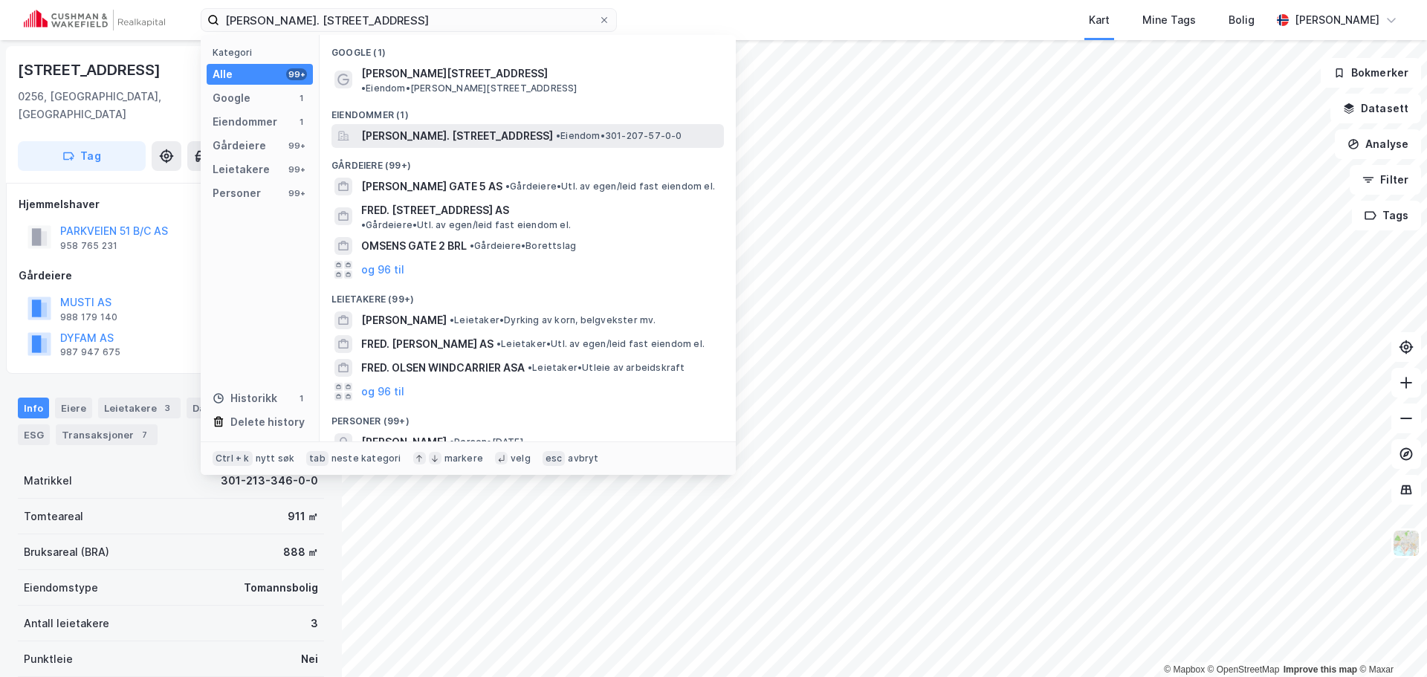
click at [470, 124] on div "[PERSON_NAME]. [STREET_ADDRESS] • Eiendom • 301-207-57-0-0" at bounding box center [527, 136] width 392 height 24
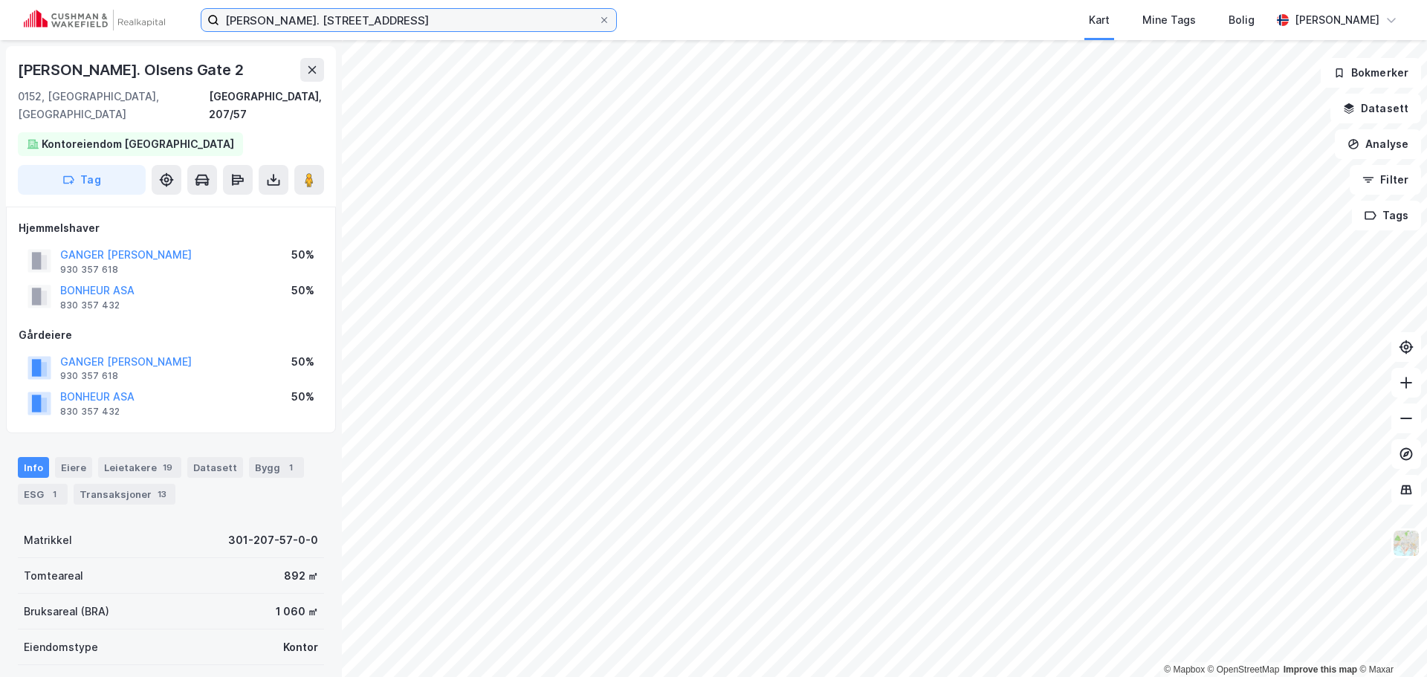
click at [343, 17] on input "[PERSON_NAME]. [STREET_ADDRESS]" at bounding box center [408, 20] width 379 height 22
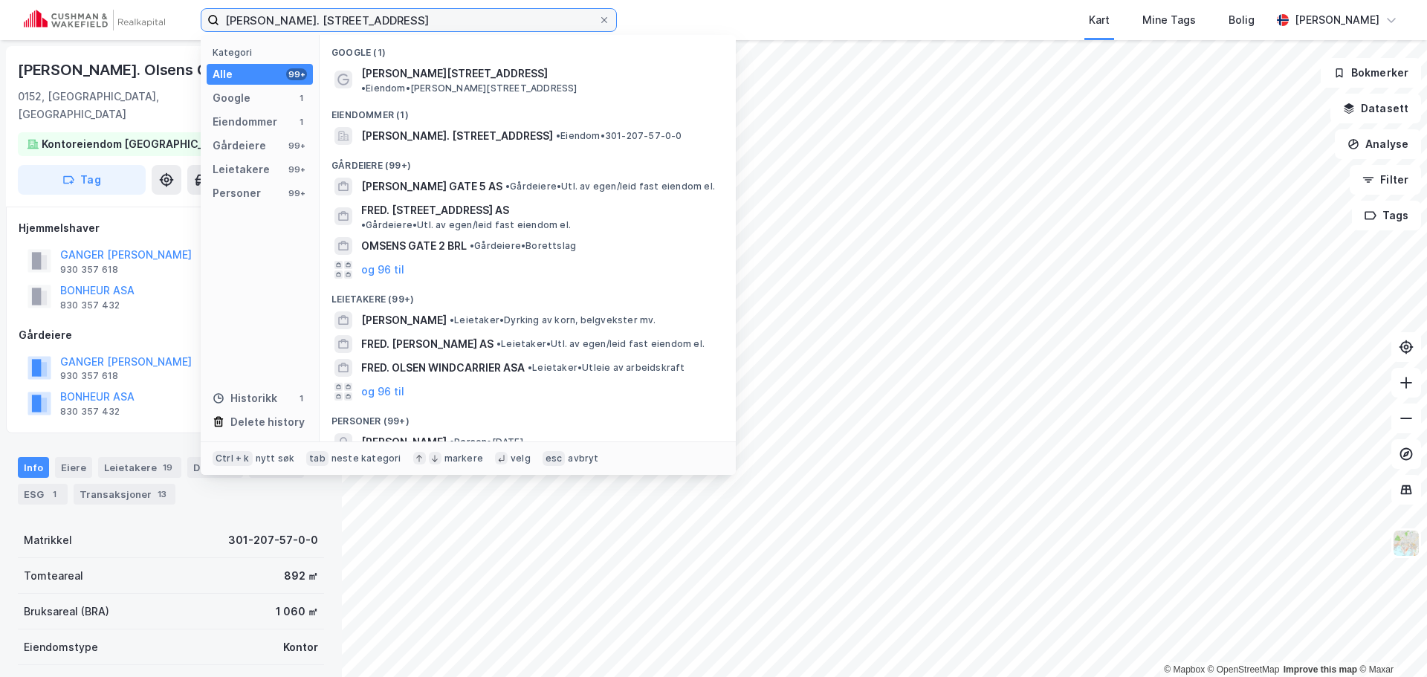
paste input "Tollbugata 24"
click at [343, 17] on input "[PERSON_NAME]. [STREET_ADDRESS]" at bounding box center [408, 20] width 379 height 22
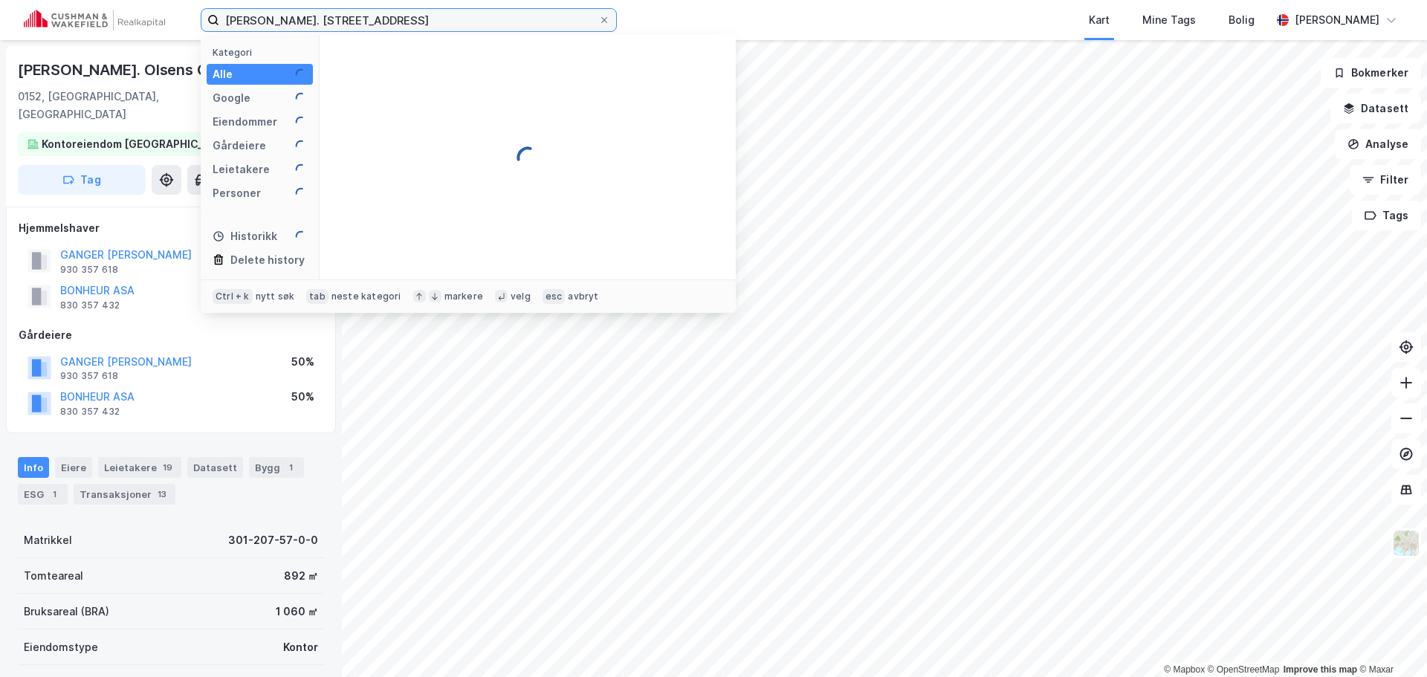
paste input "24"
click at [343, 17] on input "[PERSON_NAME]. [STREET_ADDRESS]" at bounding box center [408, 20] width 379 height 22
paste input "Tollbugata"
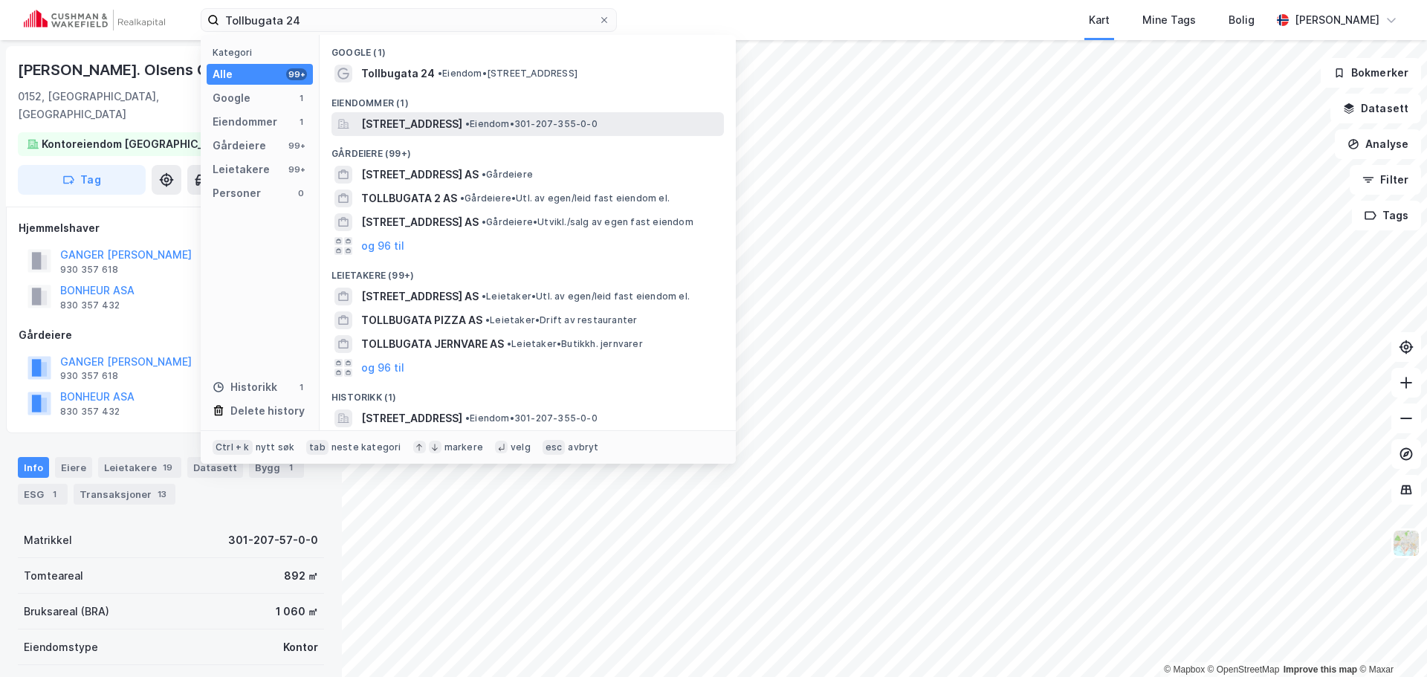
click at [441, 120] on span "[STREET_ADDRESS]" at bounding box center [411, 124] width 101 height 18
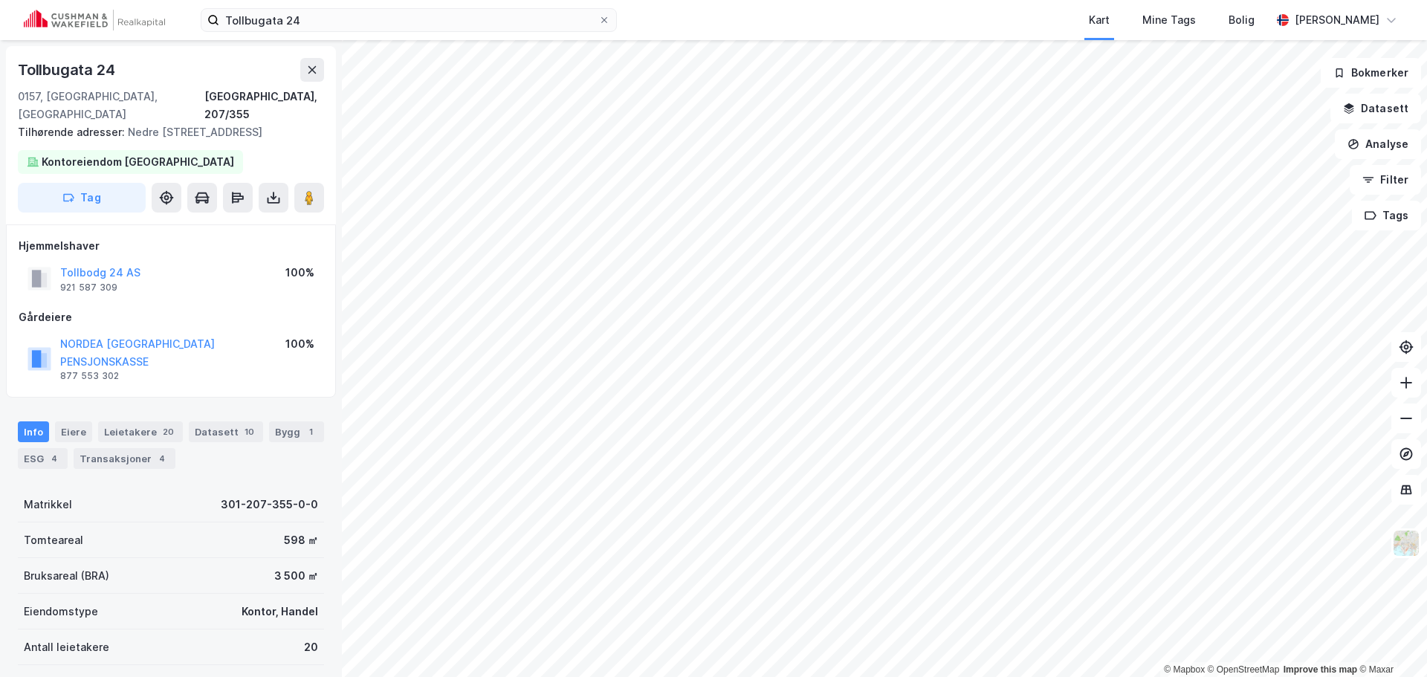
scroll to position [1, 0]
click at [242, 424] on div "10" at bounding box center [250, 431] width 16 height 15
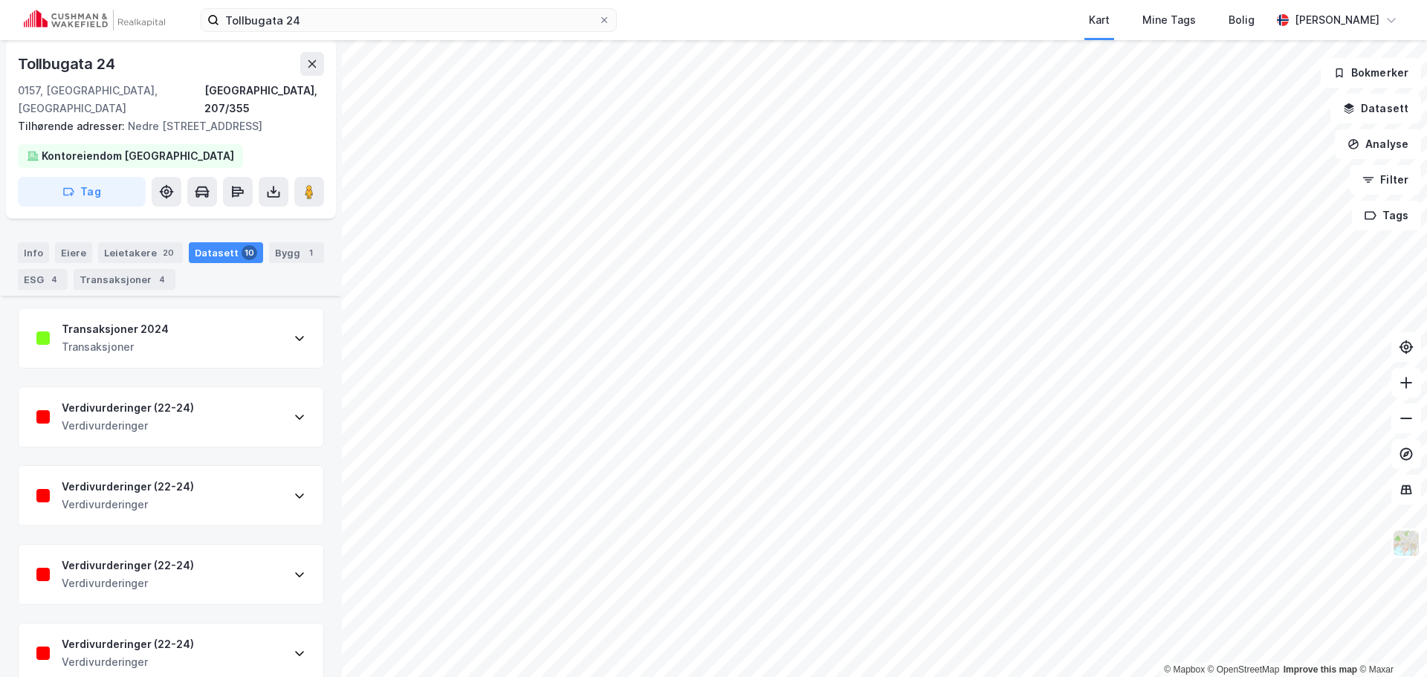
scroll to position [133, 0]
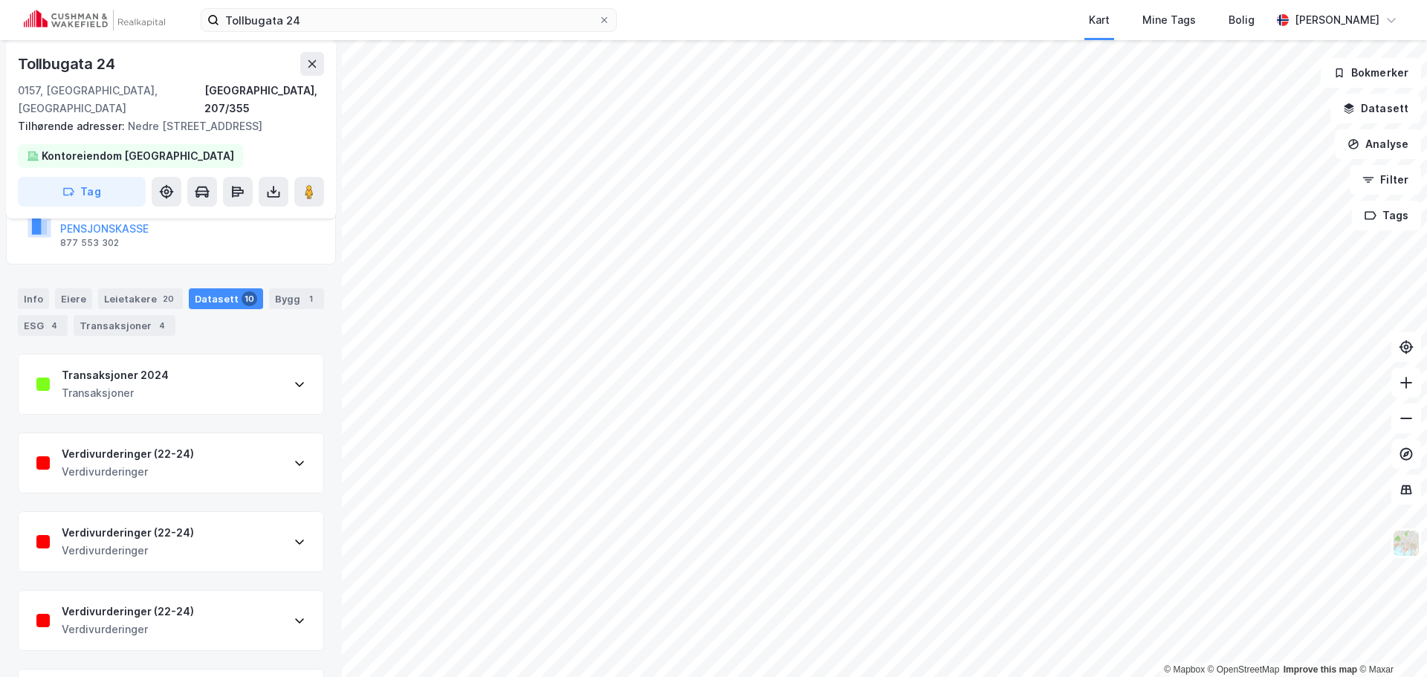
click at [251, 370] on div "Transaksjoner 2024 Transaksjoner" at bounding box center [171, 383] width 305 height 59
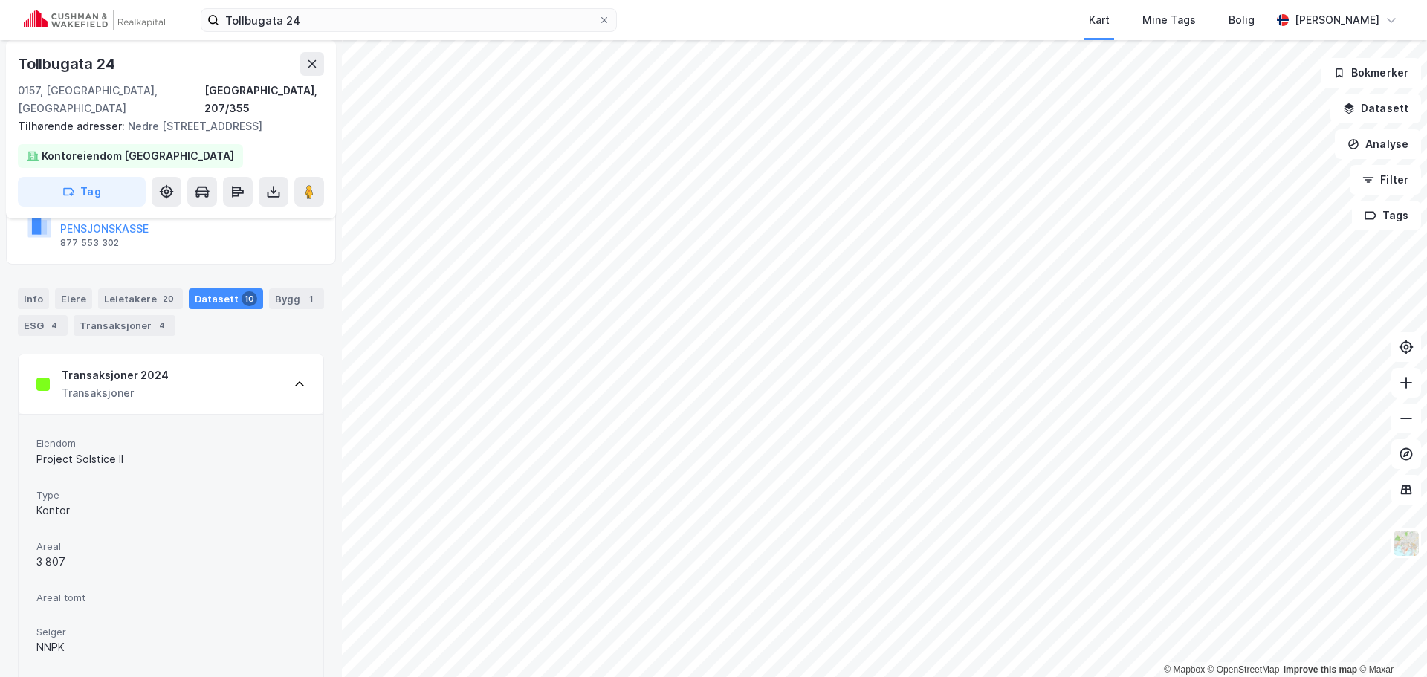
click at [265, 368] on div "Transaksjoner 2024 Transaksjoner" at bounding box center [171, 383] width 305 height 59
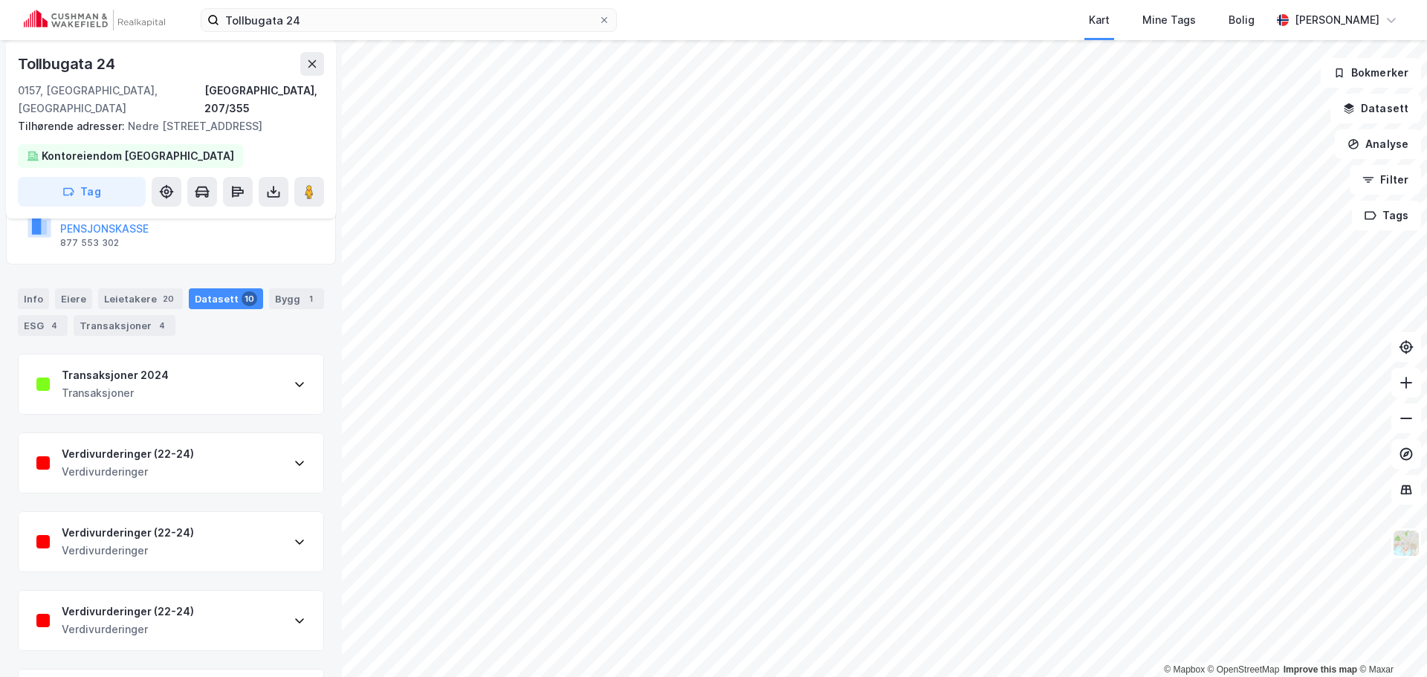
scroll to position [0, 0]
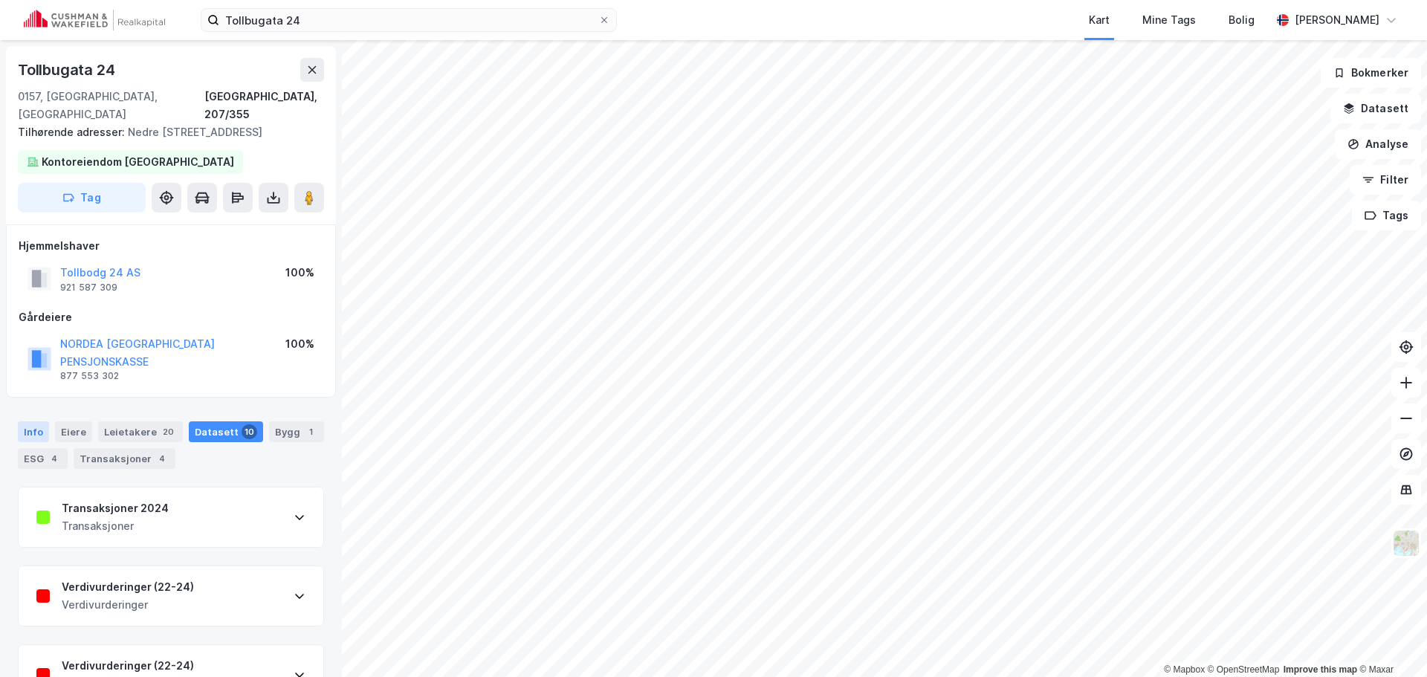
click at [28, 421] on div "Info" at bounding box center [33, 431] width 31 height 21
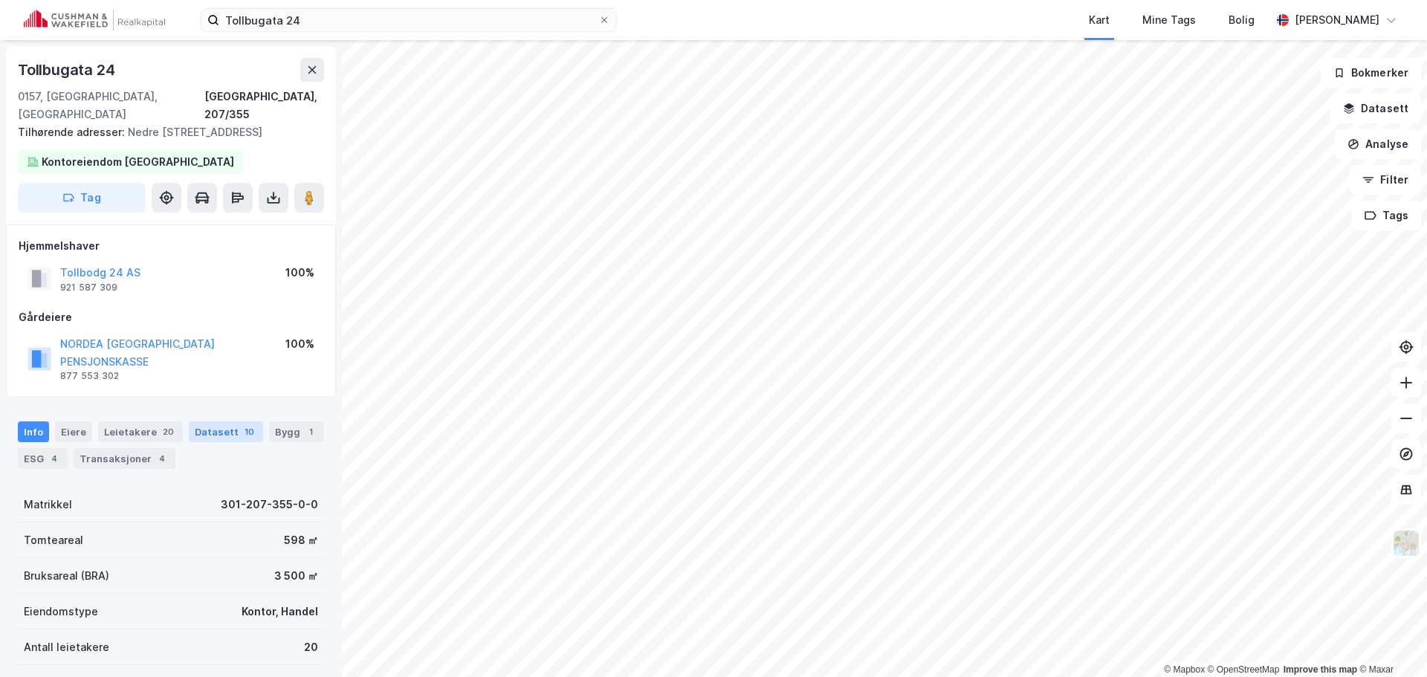
click at [222, 421] on div "Datasett 10" at bounding box center [226, 431] width 74 height 21
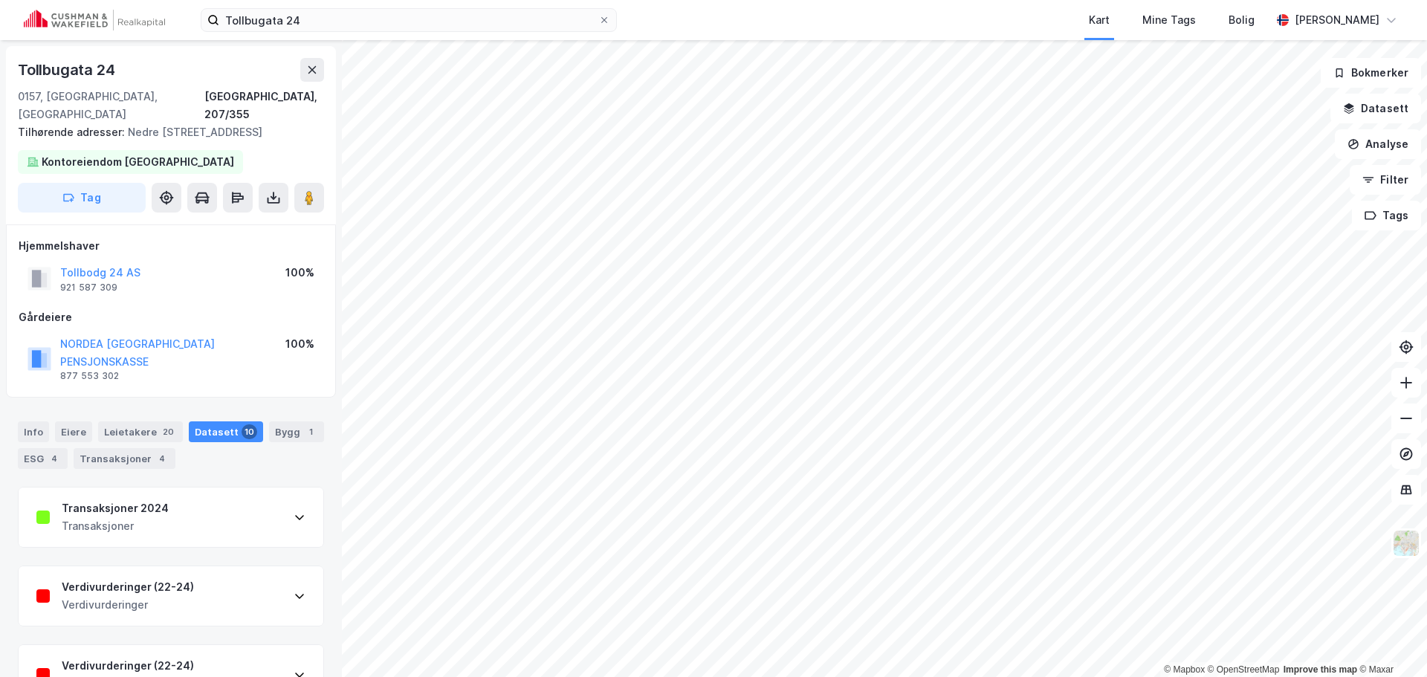
click at [226, 487] on div "Transaksjoner 2024 Transaksjoner" at bounding box center [171, 516] width 305 height 59
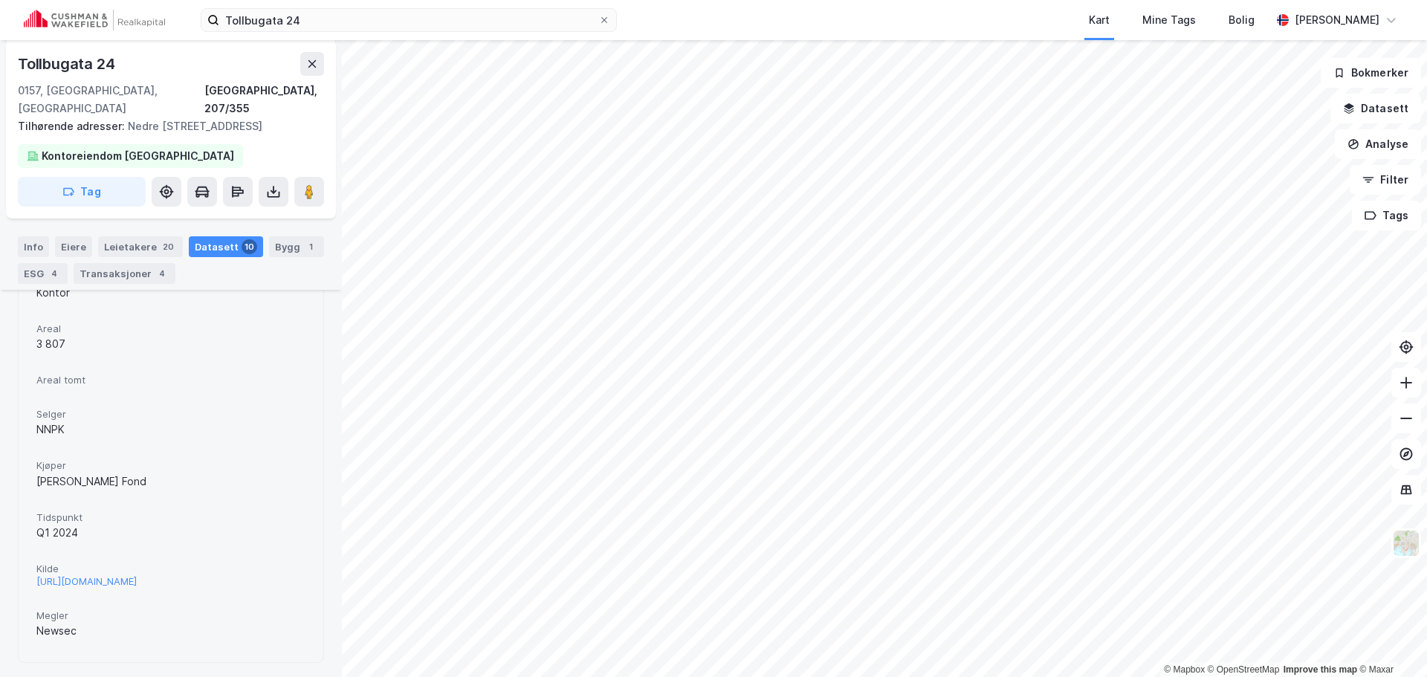
scroll to position [372, 0]
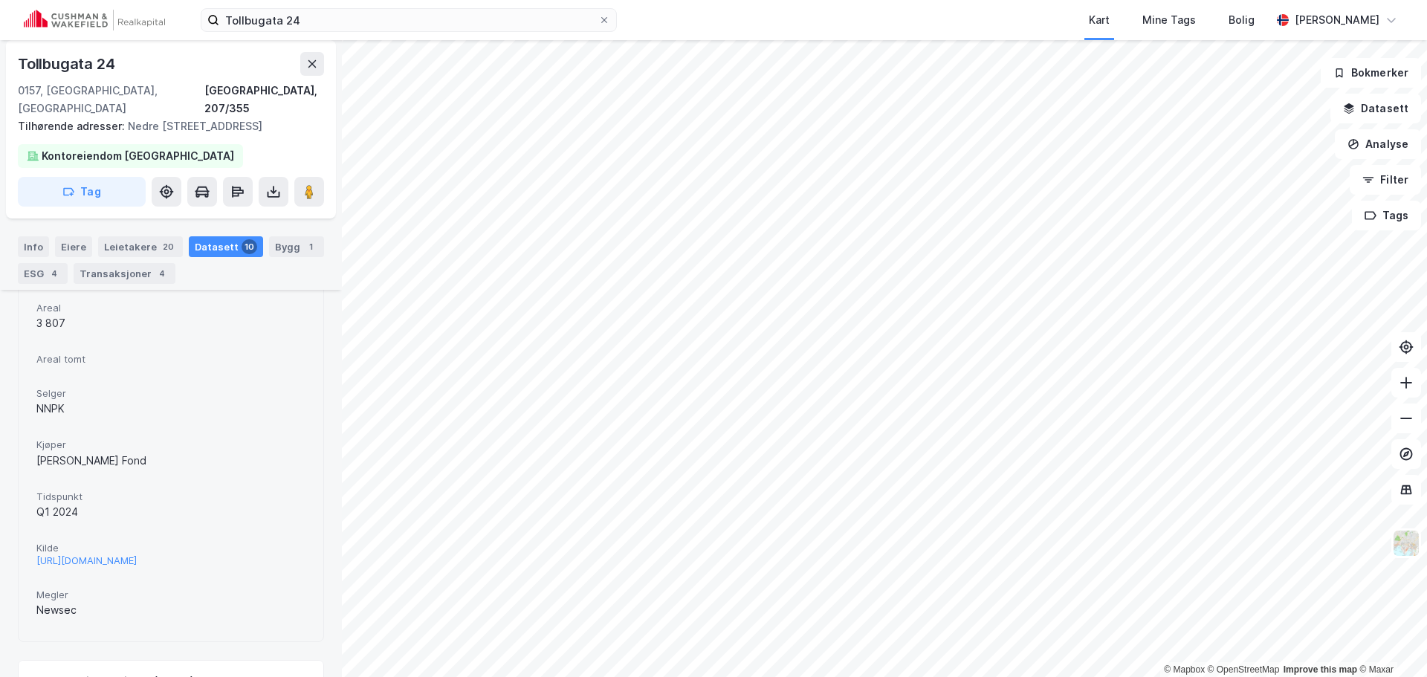
click at [230, 542] on span "Kilde" at bounding box center [170, 548] width 269 height 13
click at [137, 554] on div "[URL][DOMAIN_NAME]" at bounding box center [86, 560] width 100 height 13
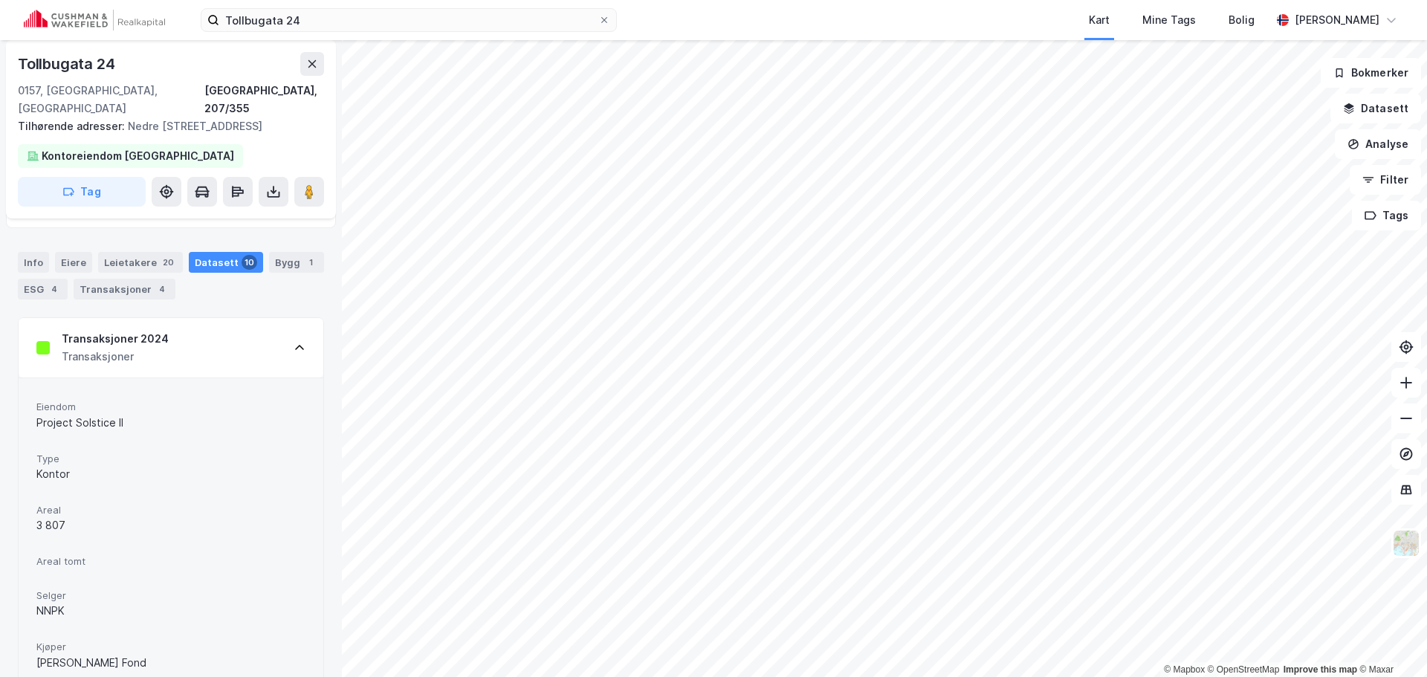
scroll to position [149, 0]
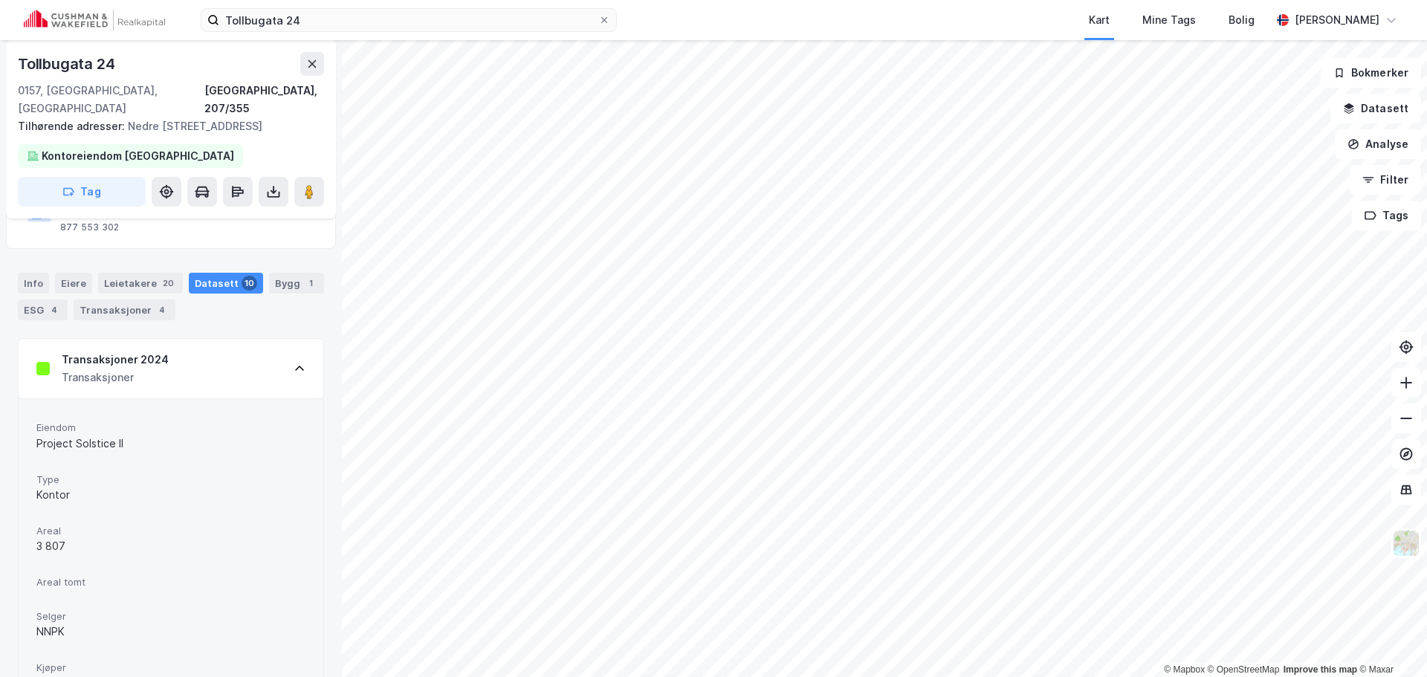
click at [253, 347] on div "Transaksjoner 2024 Transaksjoner" at bounding box center [171, 368] width 305 height 59
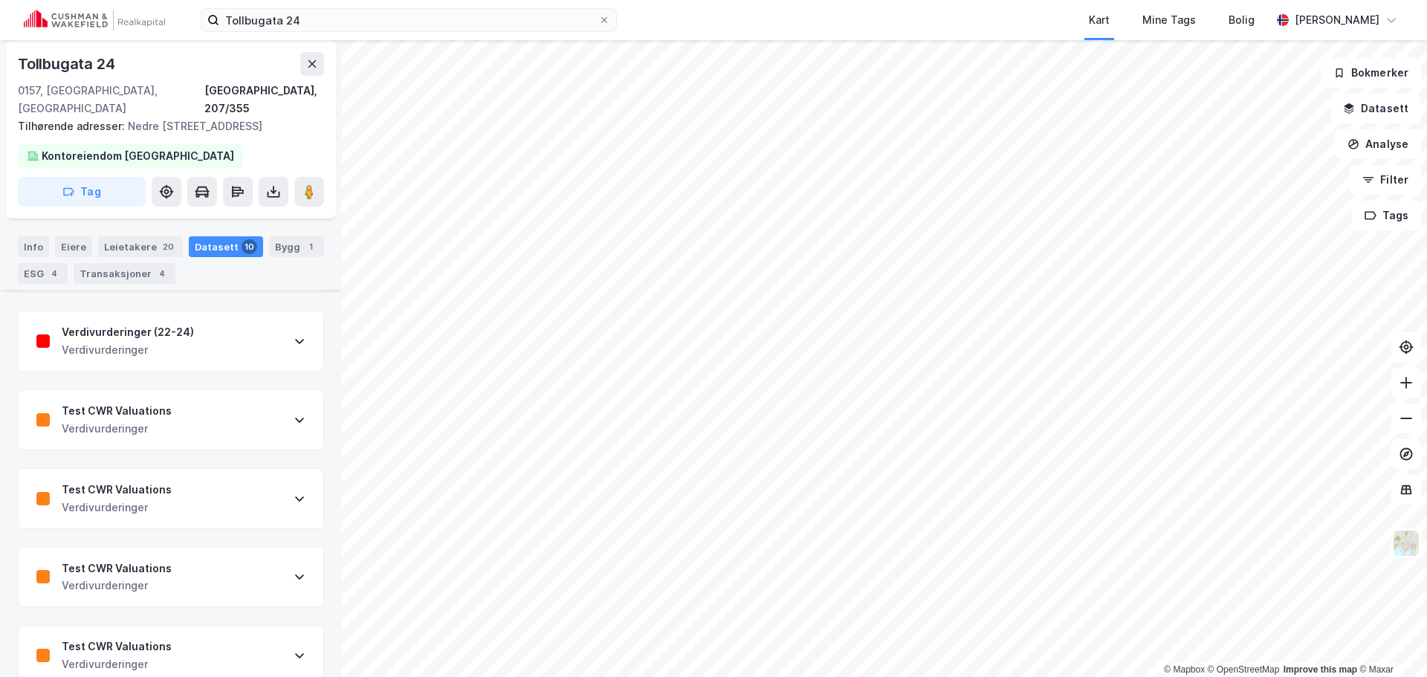
scroll to position [579, 0]
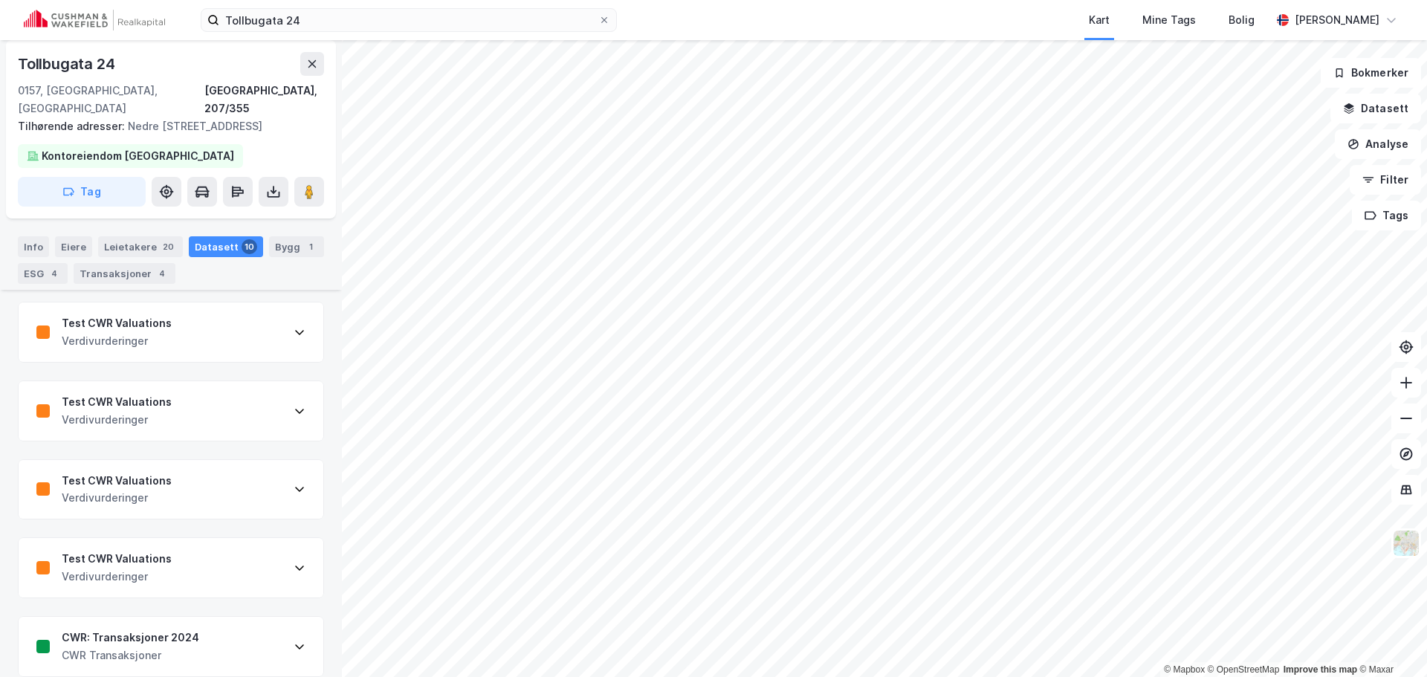
click at [236, 626] on div "CWR: Transaksjoner 2024 CWR Transaksjoner" at bounding box center [171, 646] width 305 height 59
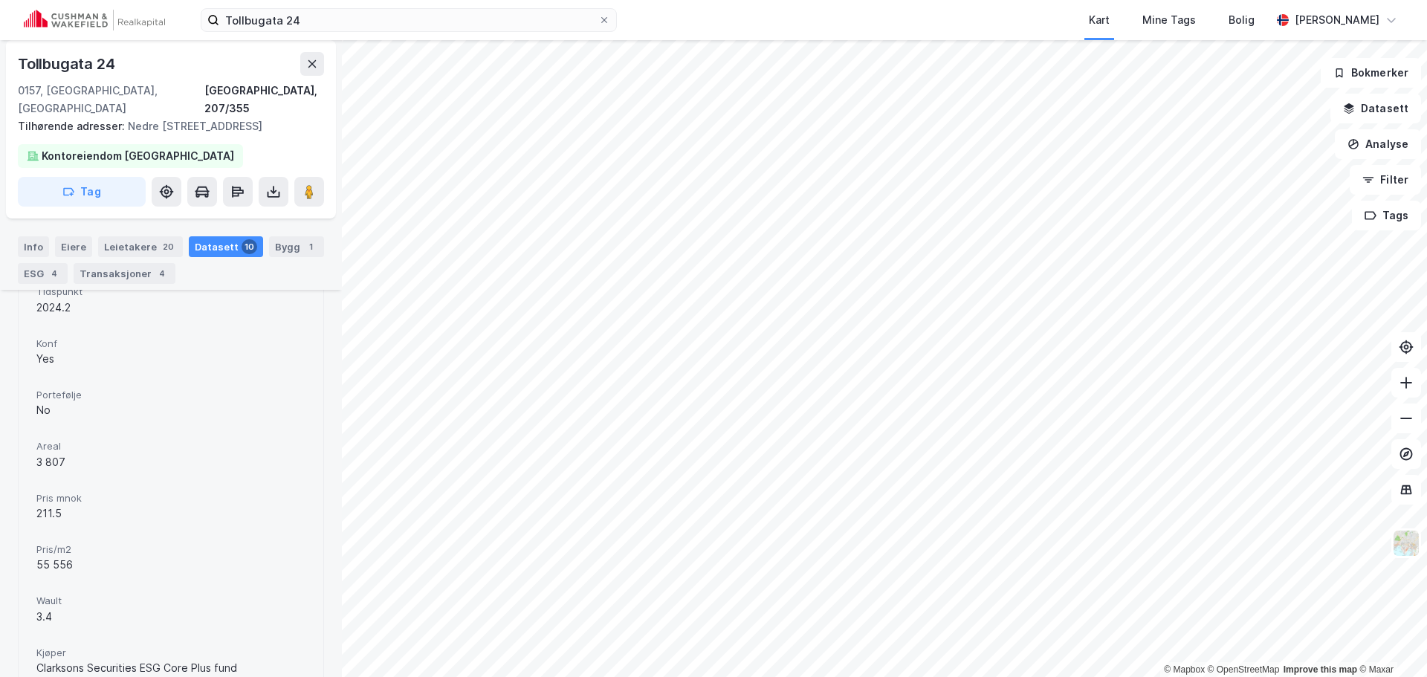
scroll to position [1017, 0]
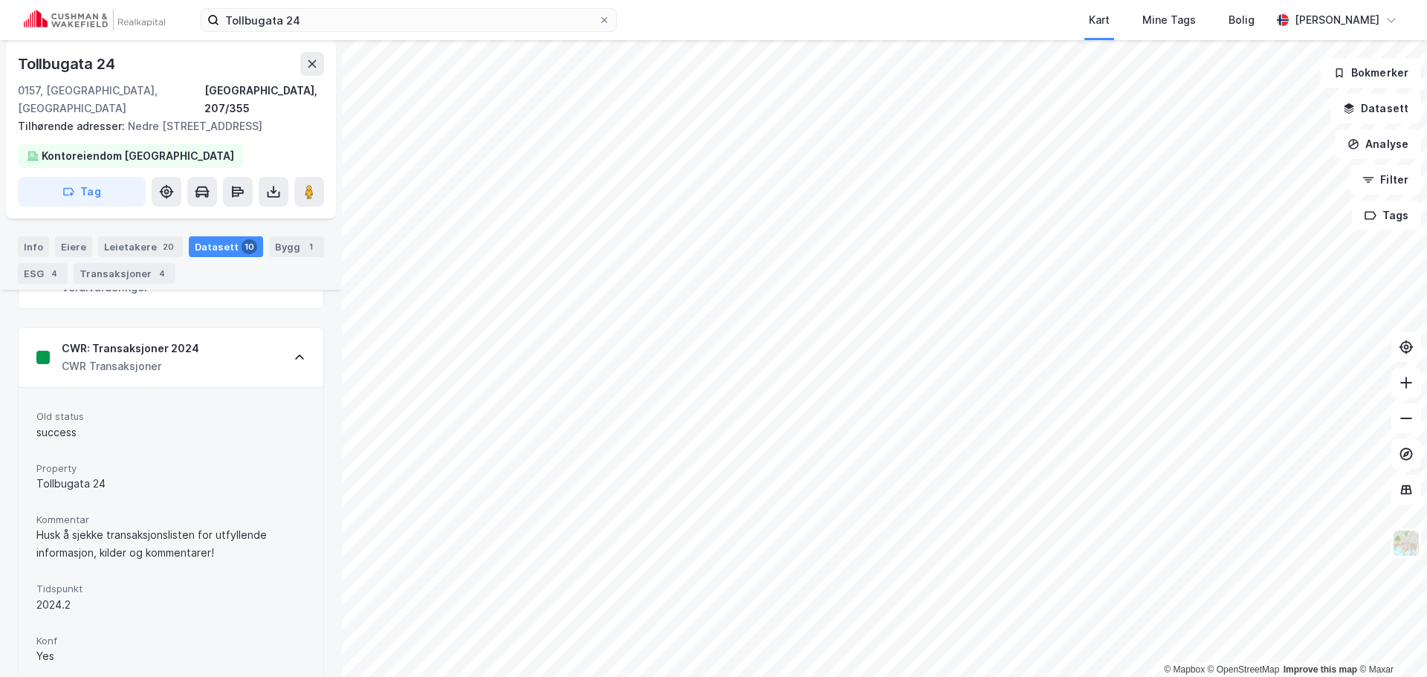
click at [242, 345] on div "CWR: Transaksjoner 2024 CWR Transaksjoner" at bounding box center [171, 357] width 305 height 59
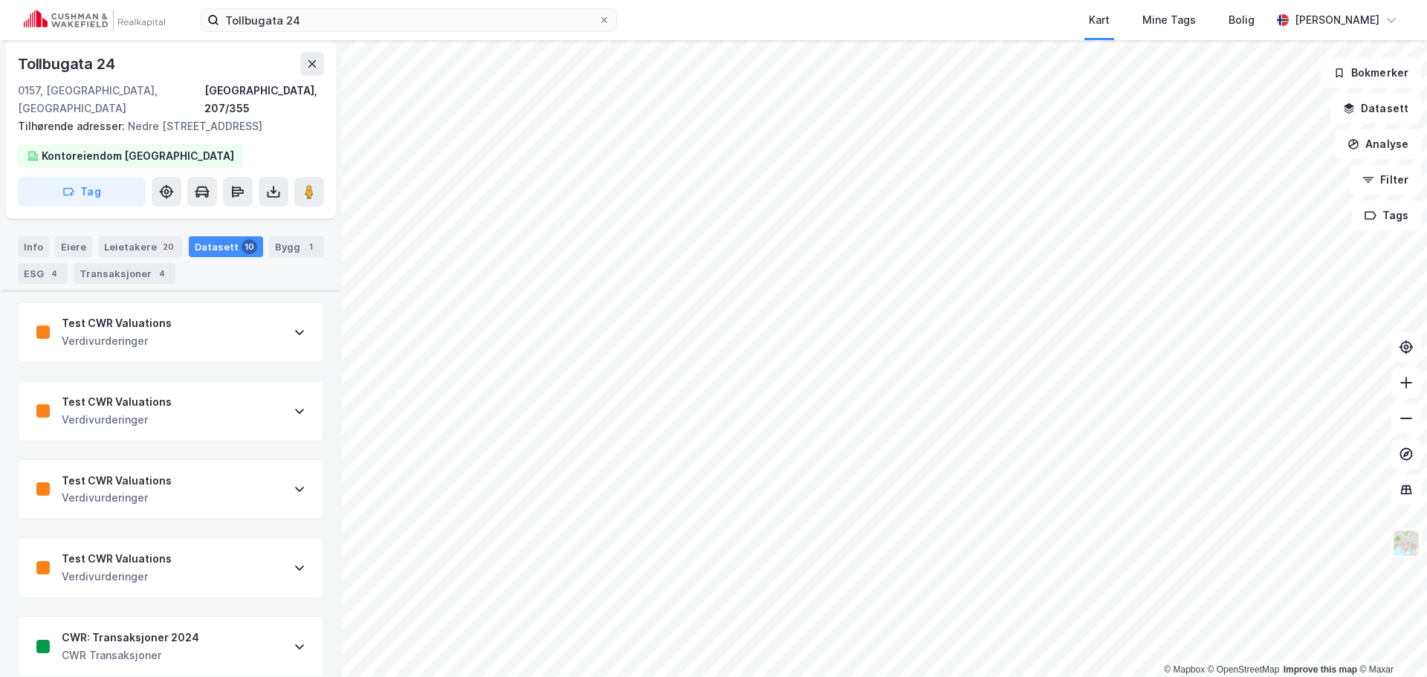
click at [239, 381] on div "Test CWR Valuations Verdivurderinger" at bounding box center [171, 410] width 305 height 59
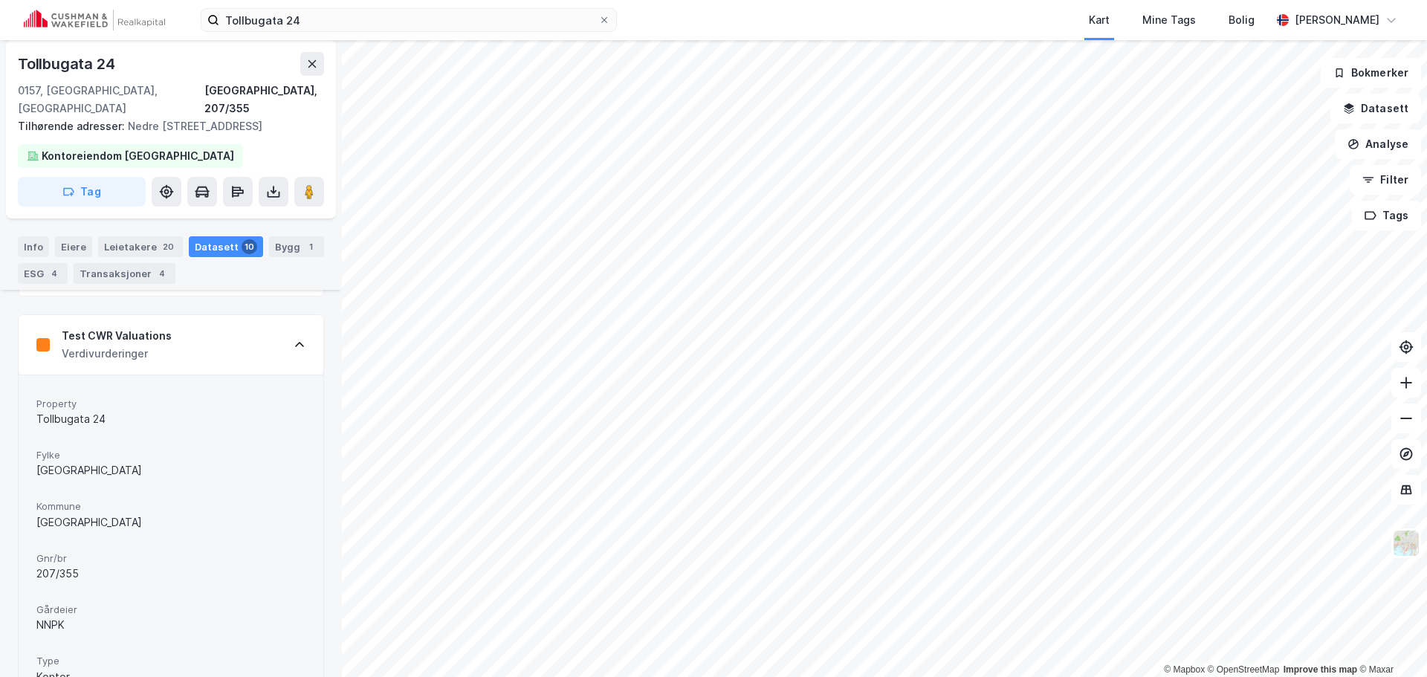
click at [249, 323] on div "Test CWR Valuations Verdivurderinger" at bounding box center [171, 344] width 305 height 59
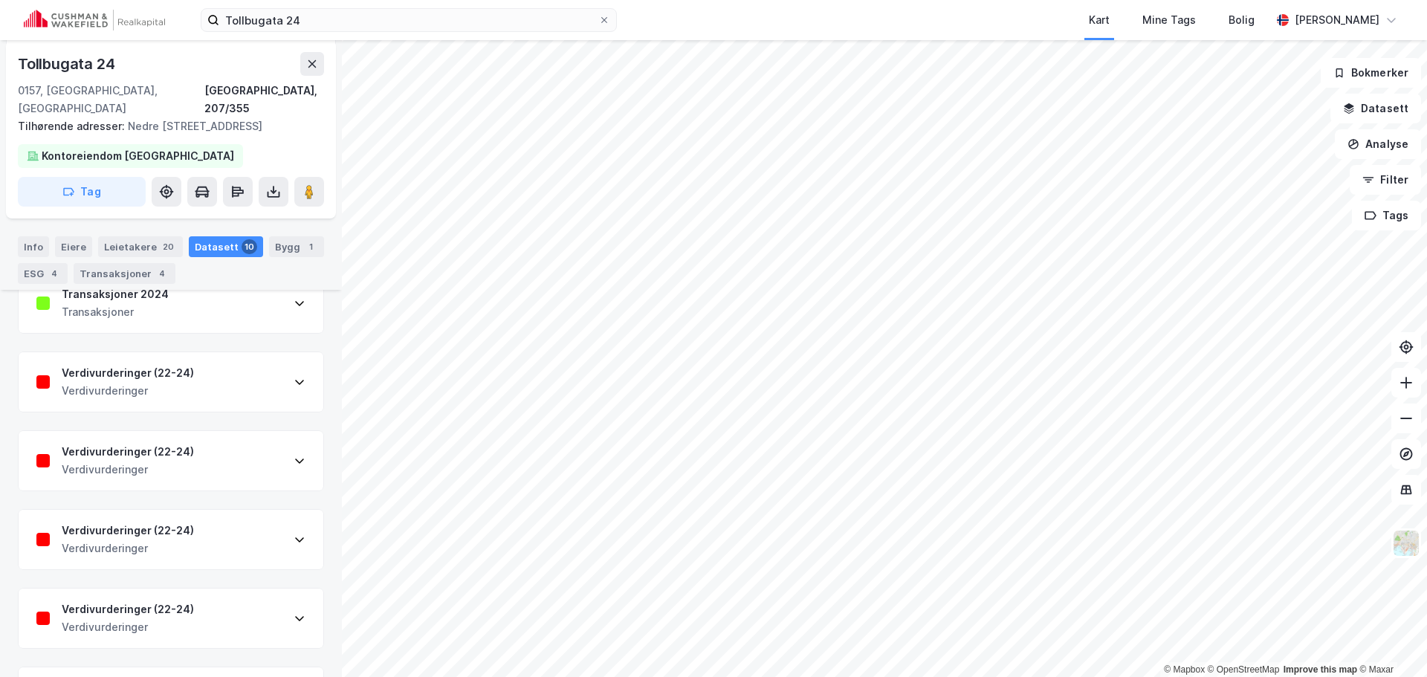
scroll to position [207, 0]
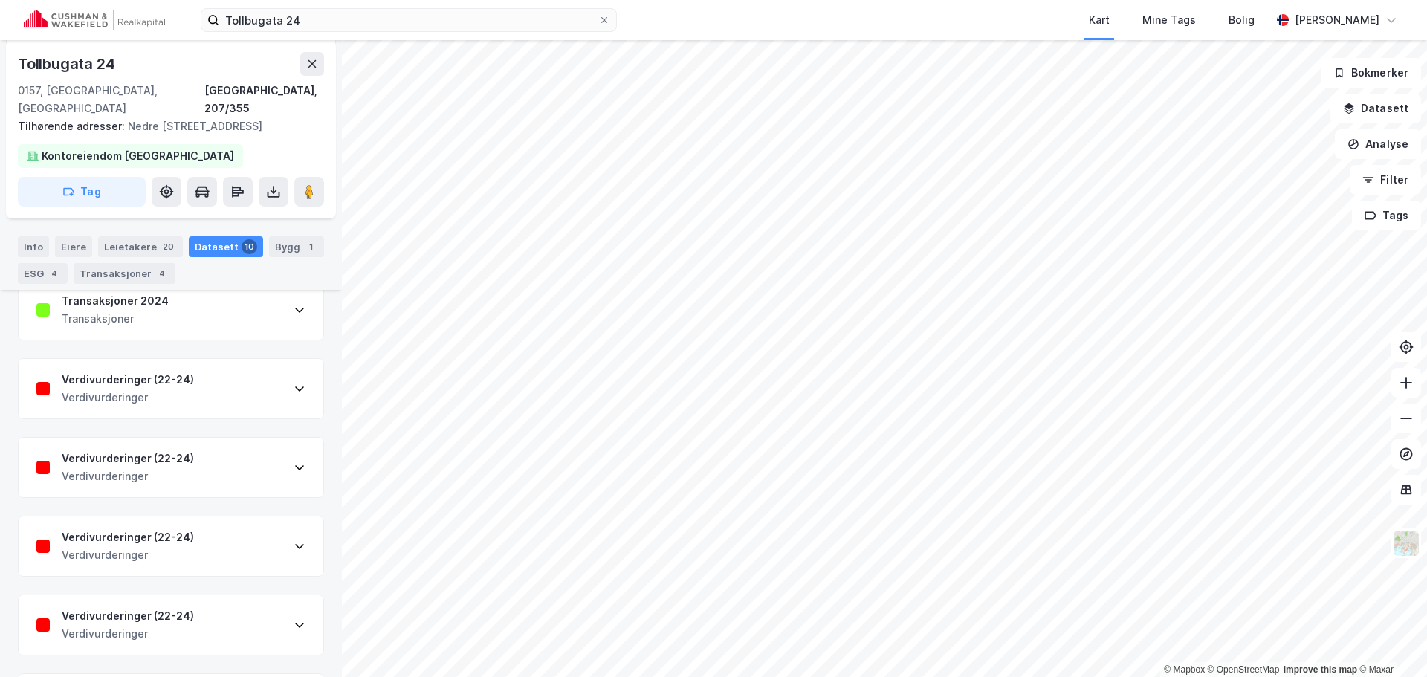
click at [247, 373] on div "Verdivurderinger (22-24) Verdivurderinger" at bounding box center [171, 388] width 305 height 59
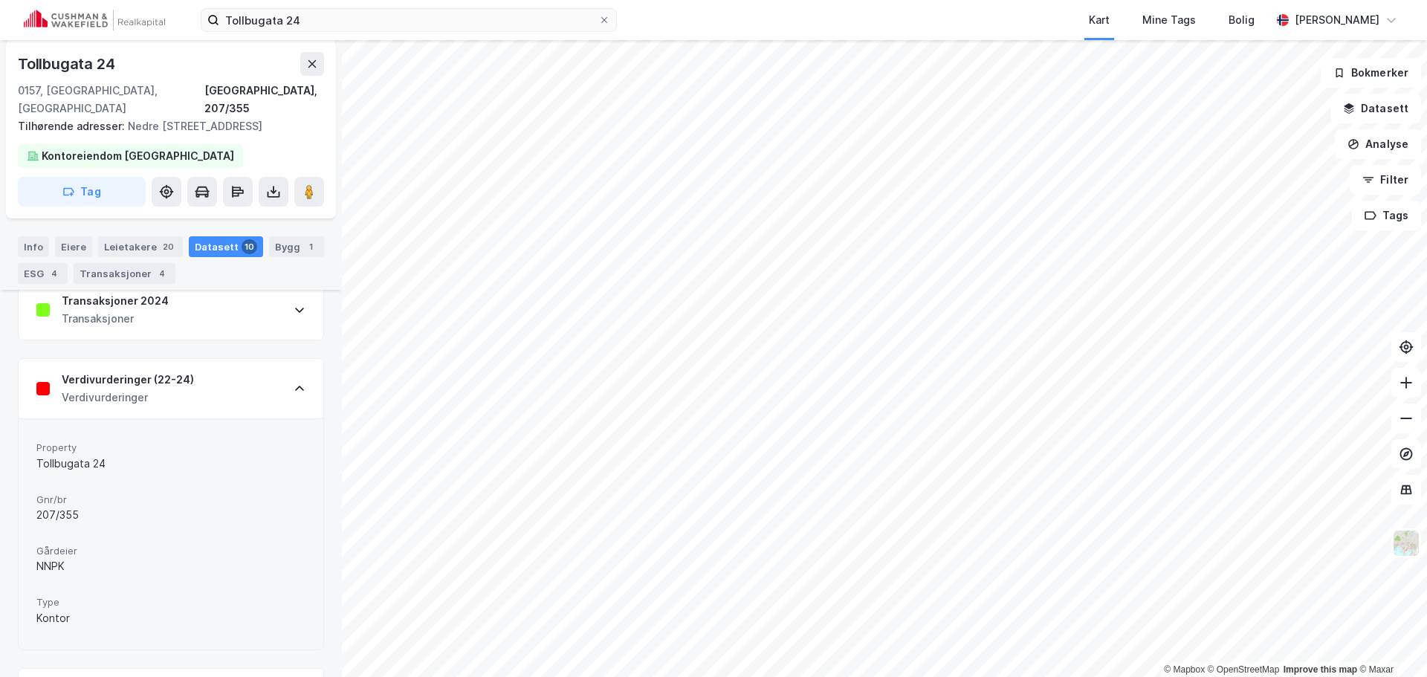
scroll to position [282, 0]
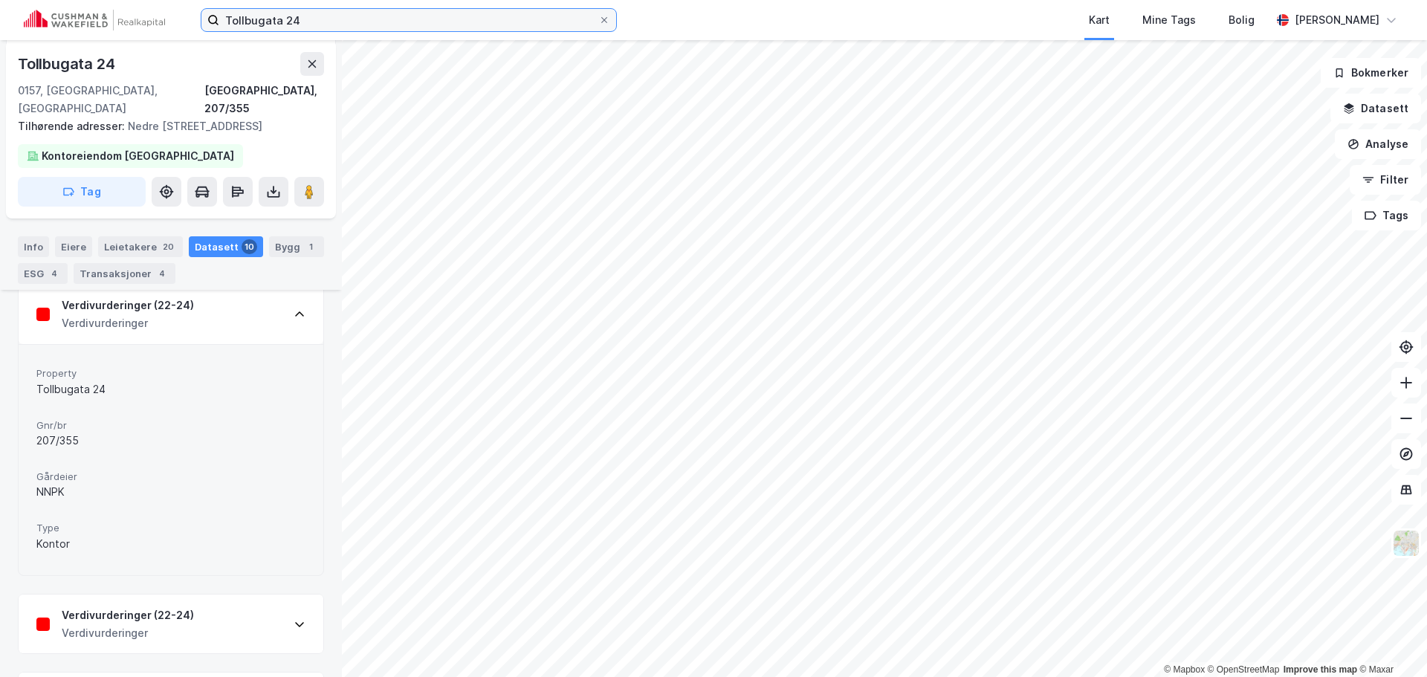
click at [323, 18] on input "Tollbugata 24" at bounding box center [408, 20] width 379 height 22
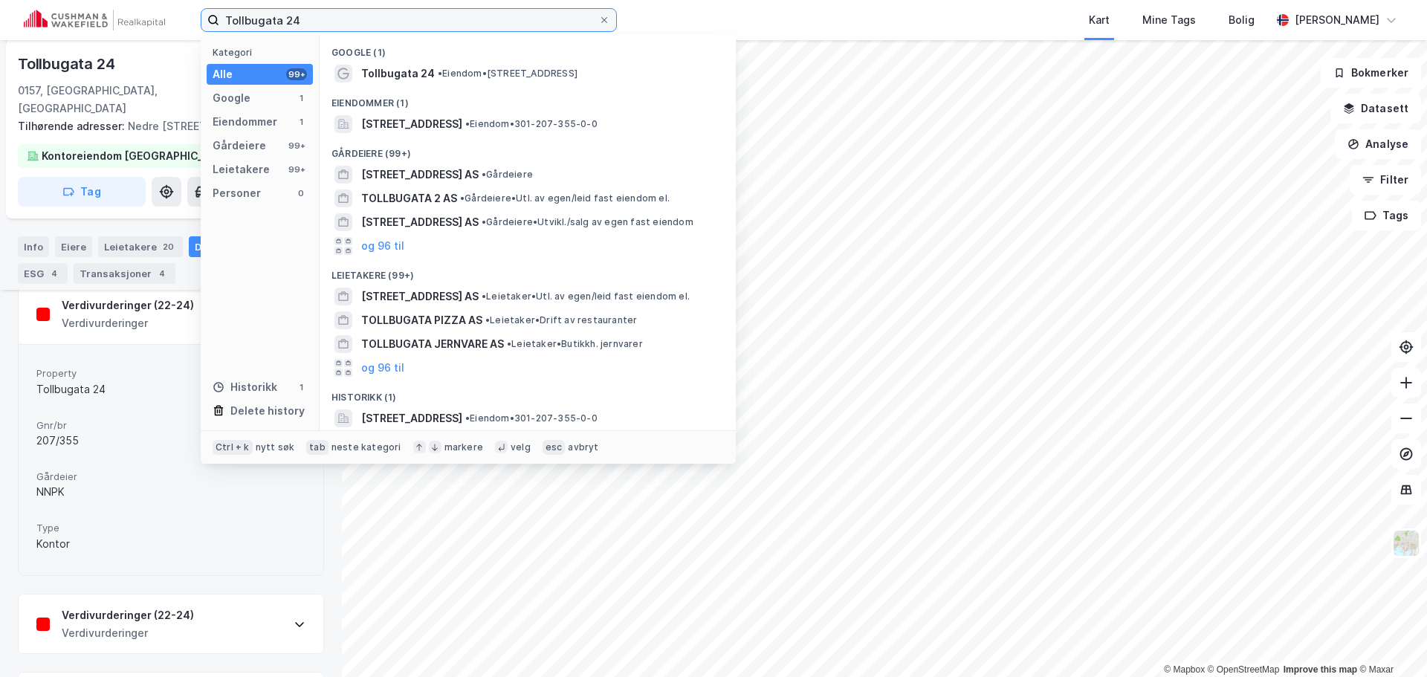
click at [323, 18] on input "Tollbugata 24" at bounding box center [408, 20] width 379 height 22
paste input "[STREET_ADDRESS]"
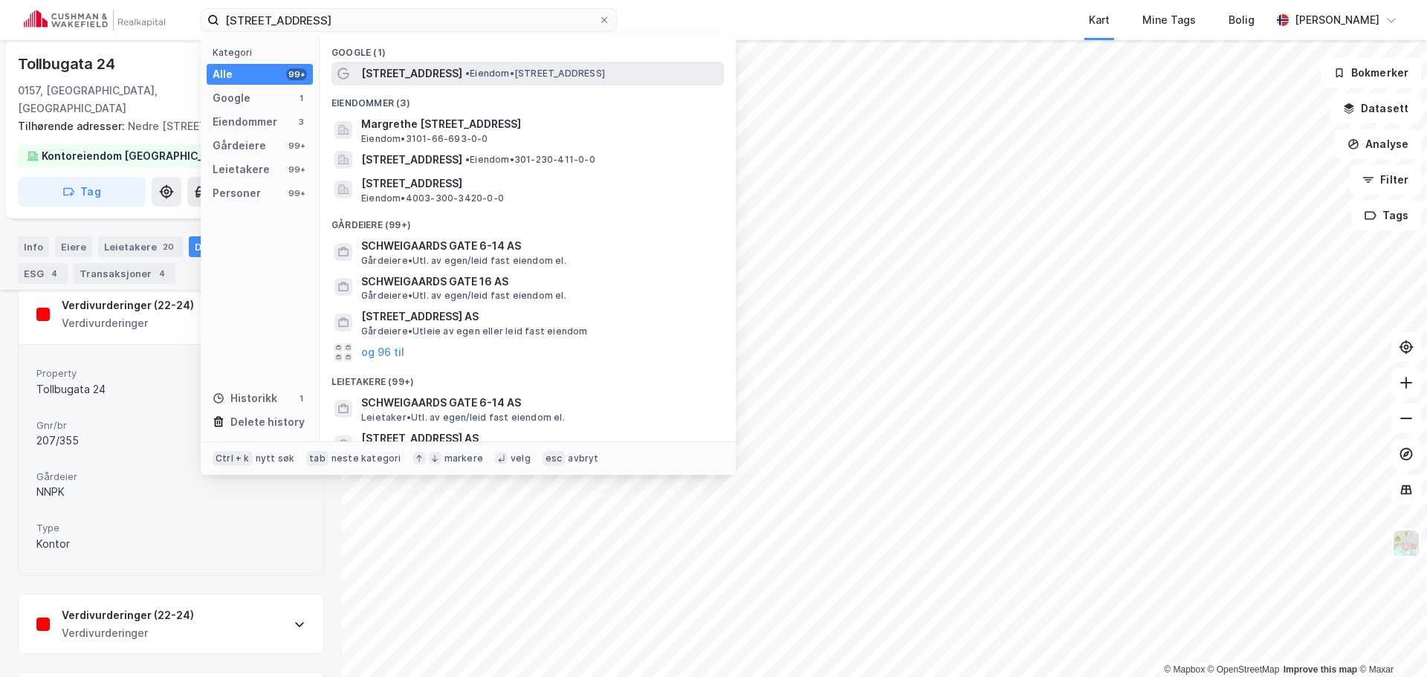
click at [496, 77] on span "• Eiendom • [STREET_ADDRESS]" at bounding box center [535, 74] width 140 height 12
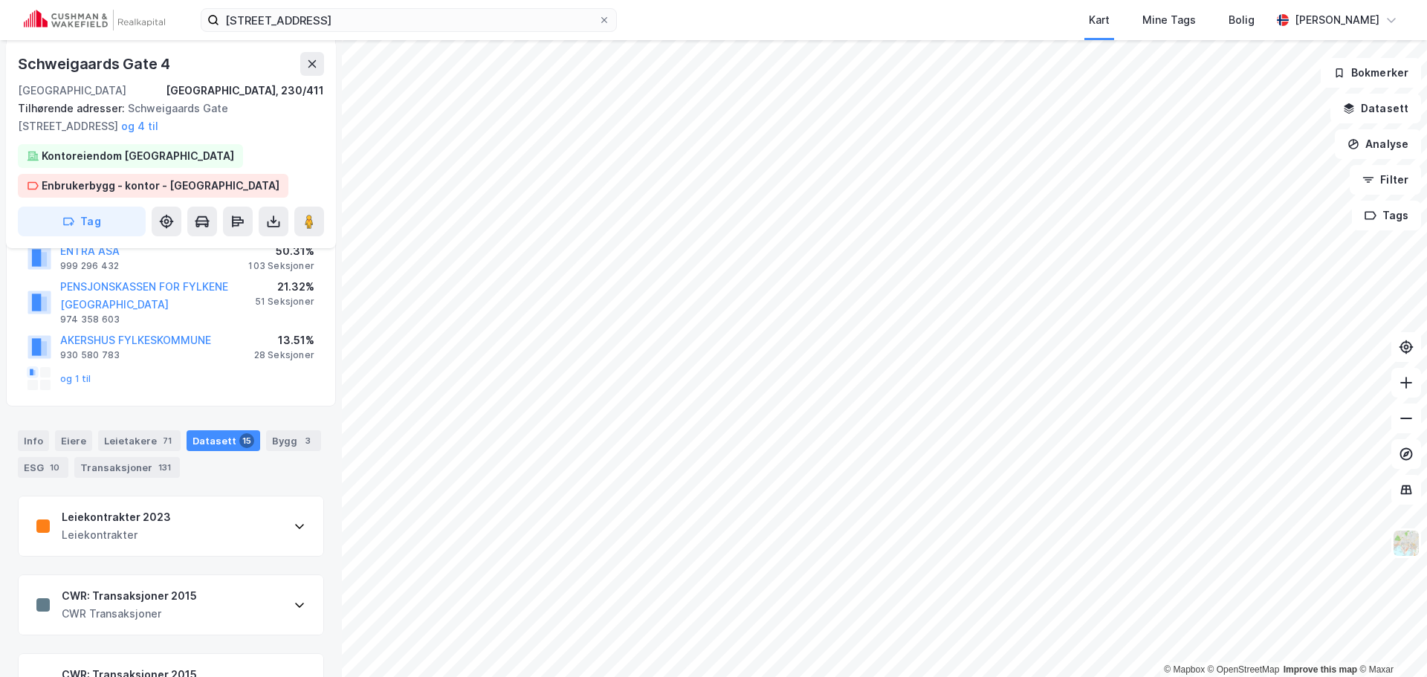
scroll to position [149, 0]
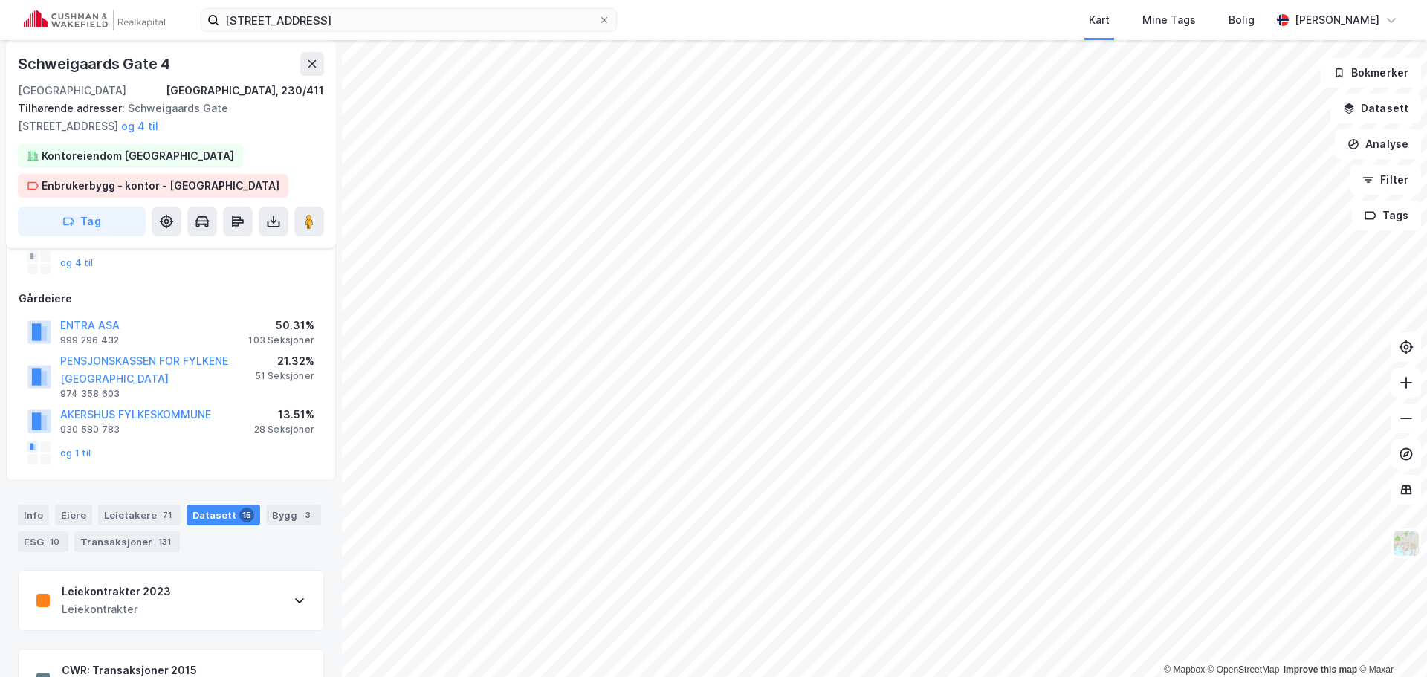
click at [310, 509] on div "Info [PERSON_NAME] 71 Datasett 15 Bygg 3 ESG 10 Transaksjoner 131" at bounding box center [171, 529] width 306 height 48
click at [300, 512] on div "3" at bounding box center [307, 515] width 15 height 15
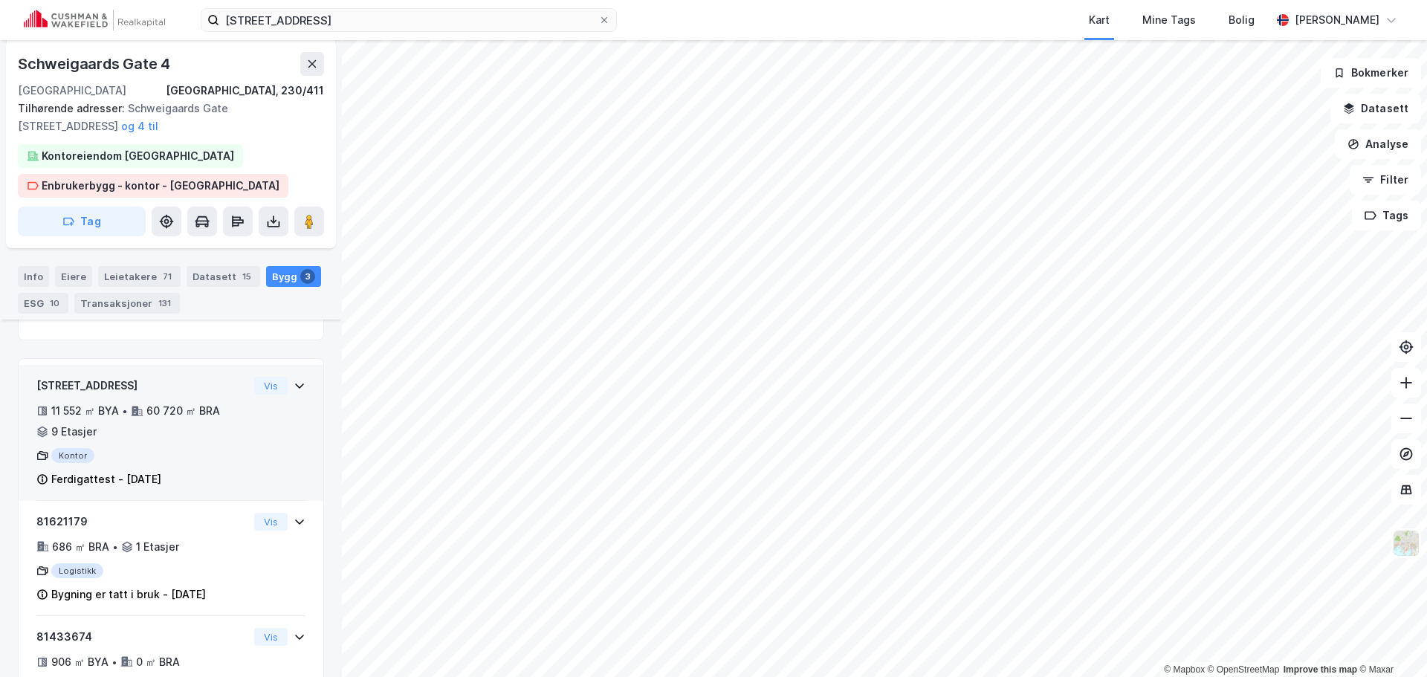
scroll to position [149, 0]
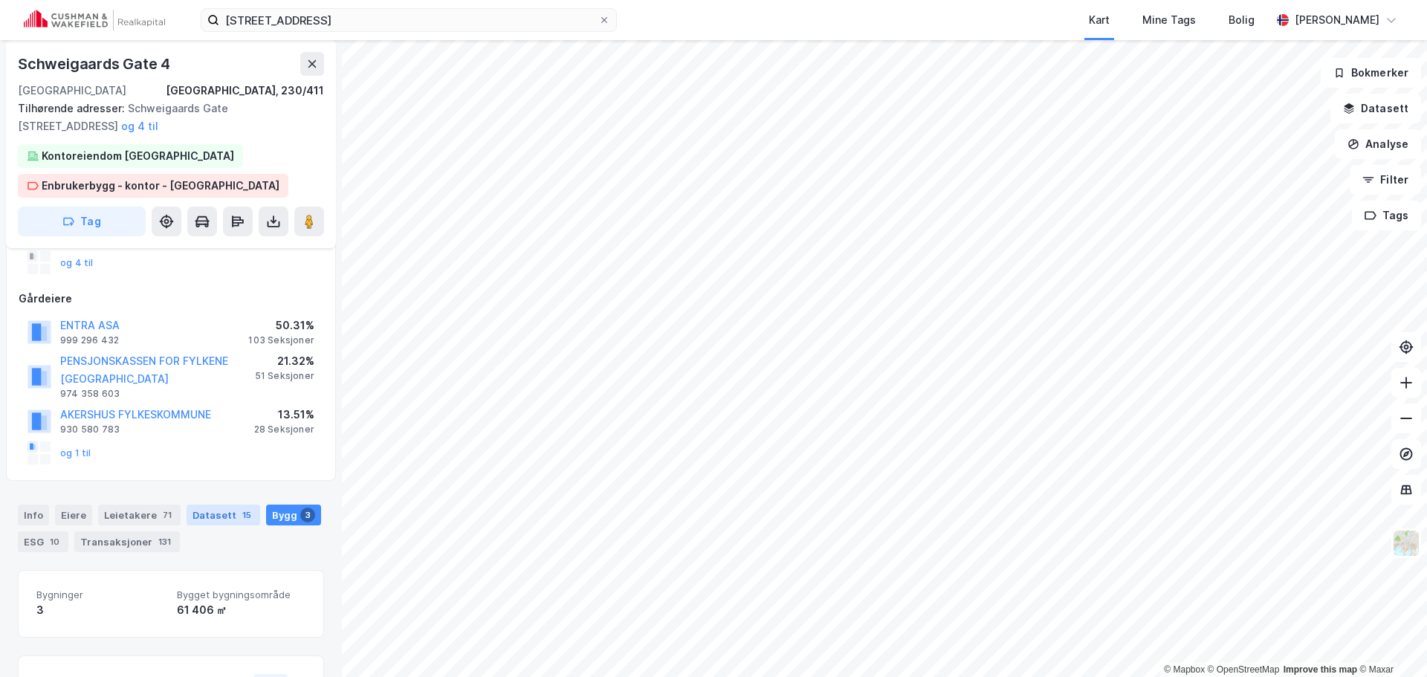
click at [227, 508] on div "Datasett 15" at bounding box center [224, 515] width 74 height 21
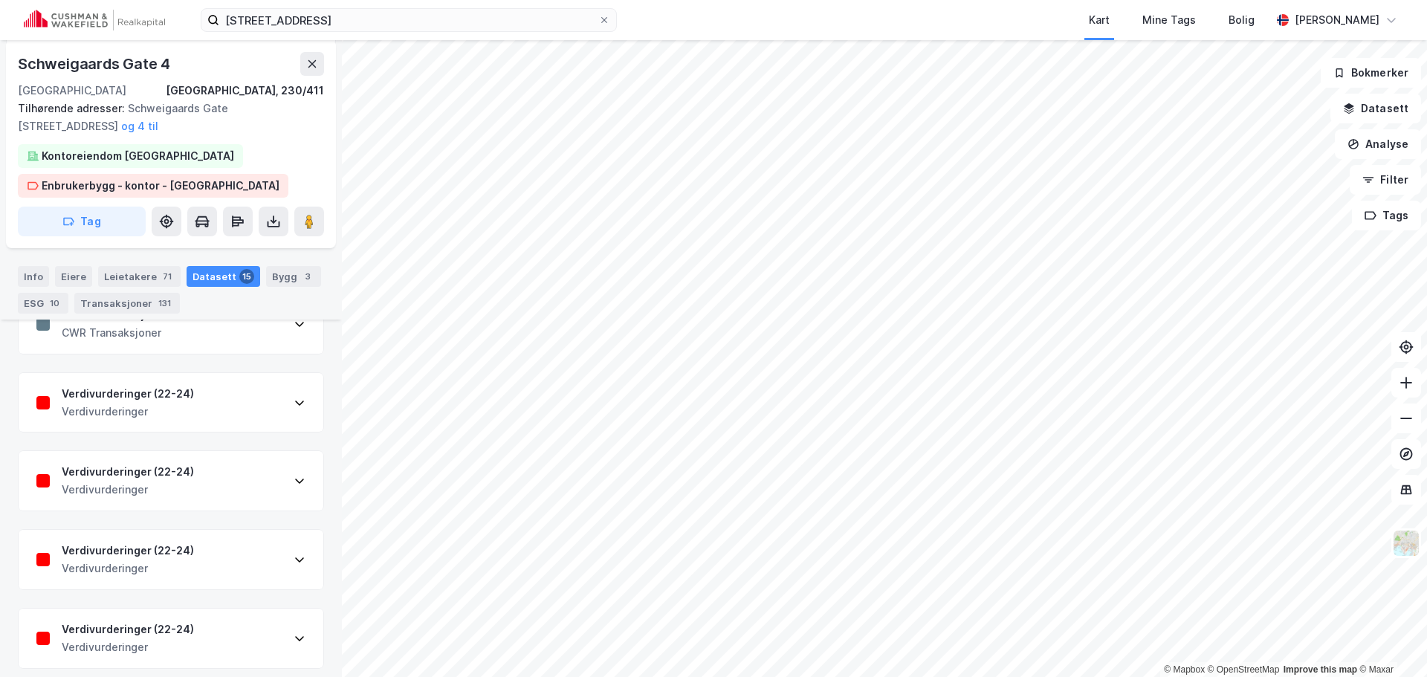
scroll to position [446, 0]
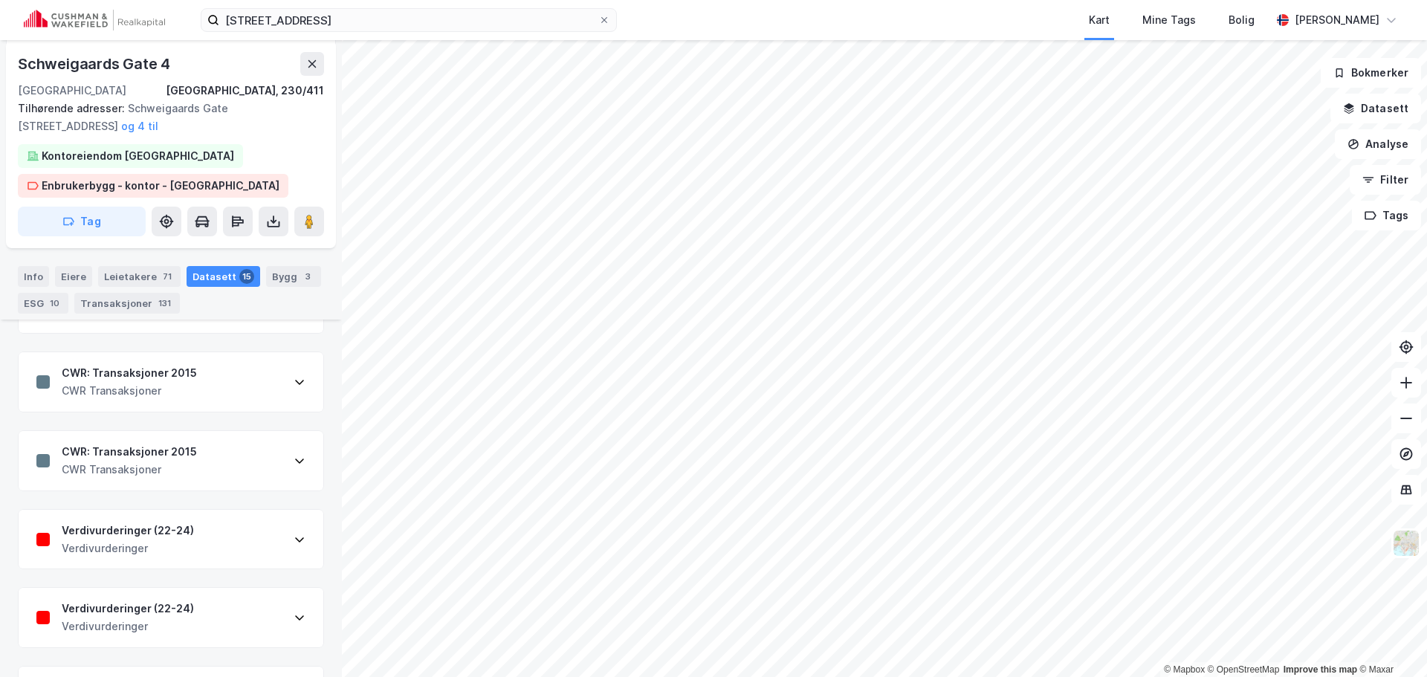
click at [294, 465] on icon at bounding box center [300, 461] width 12 height 12
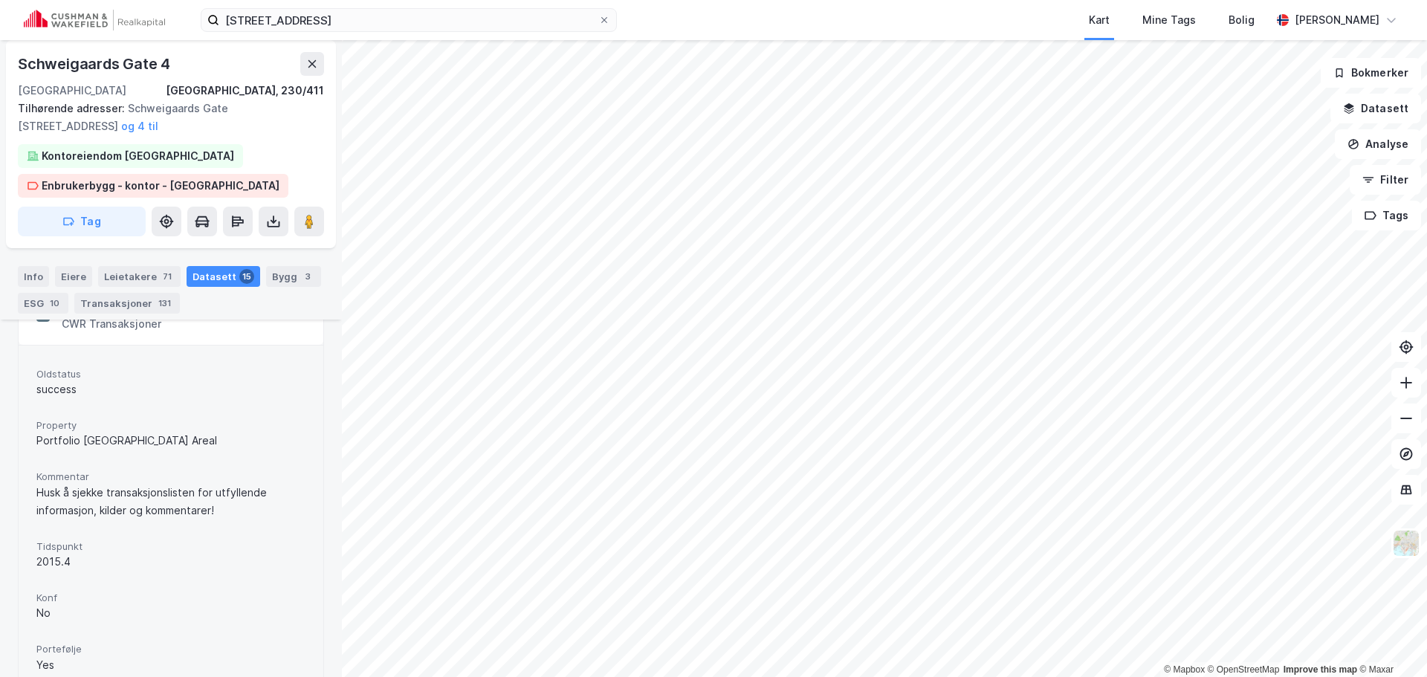
scroll to position [595, 0]
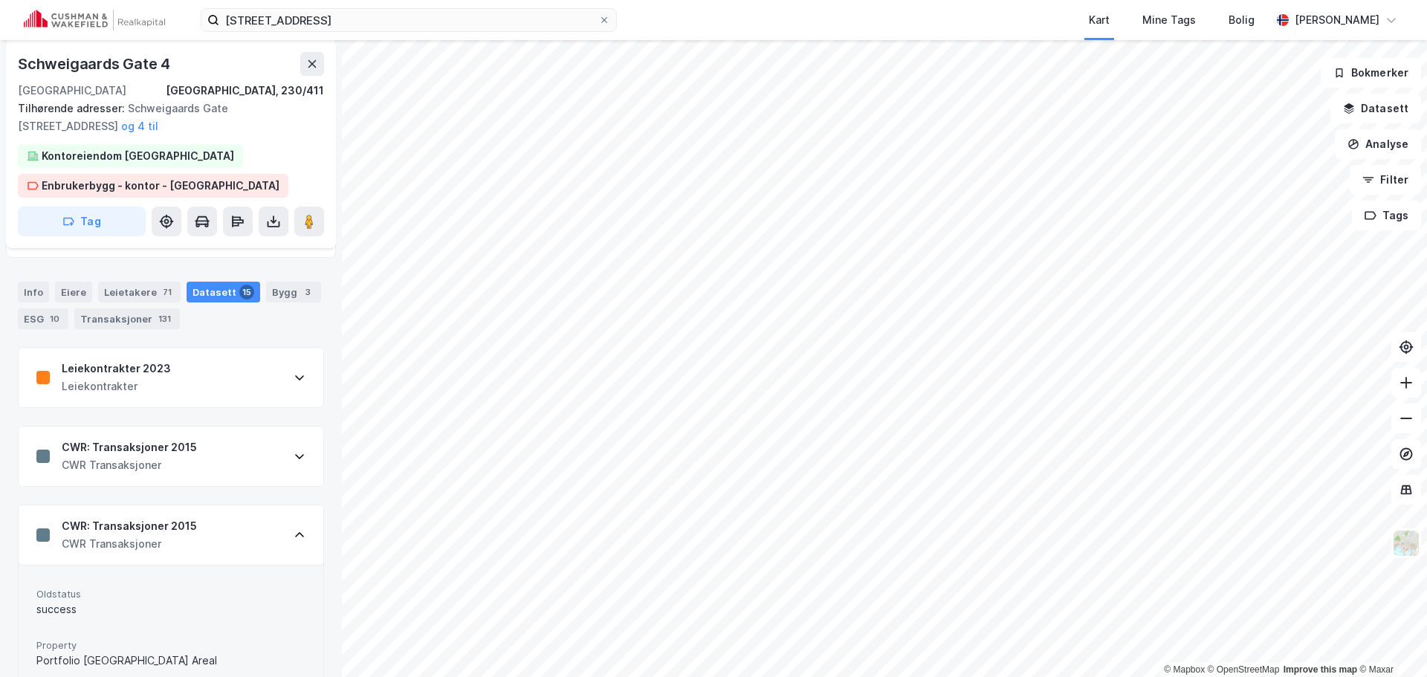
click at [246, 527] on div "CWR: Transaksjoner 2015 CWR Transaksjoner" at bounding box center [171, 534] width 305 height 59
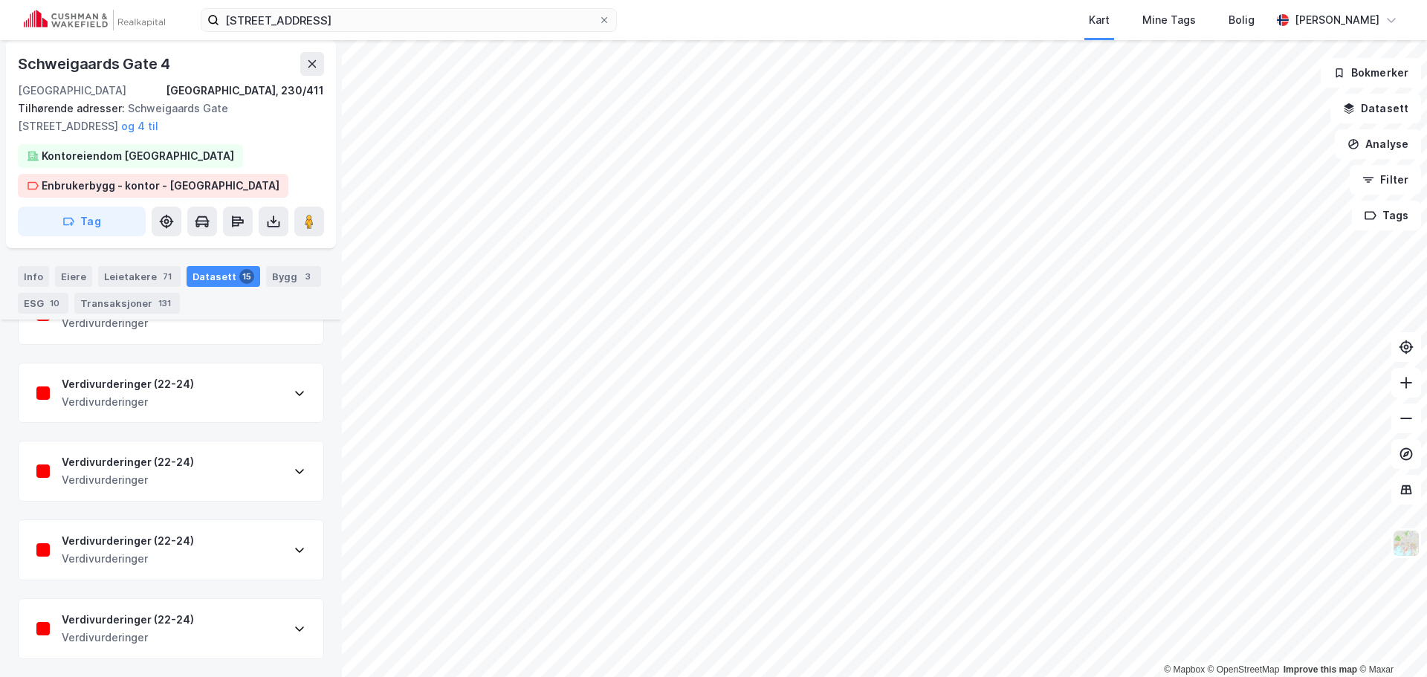
click at [260, 481] on div "Verdivurderinger (22-24) Verdivurderinger" at bounding box center [171, 470] width 305 height 59
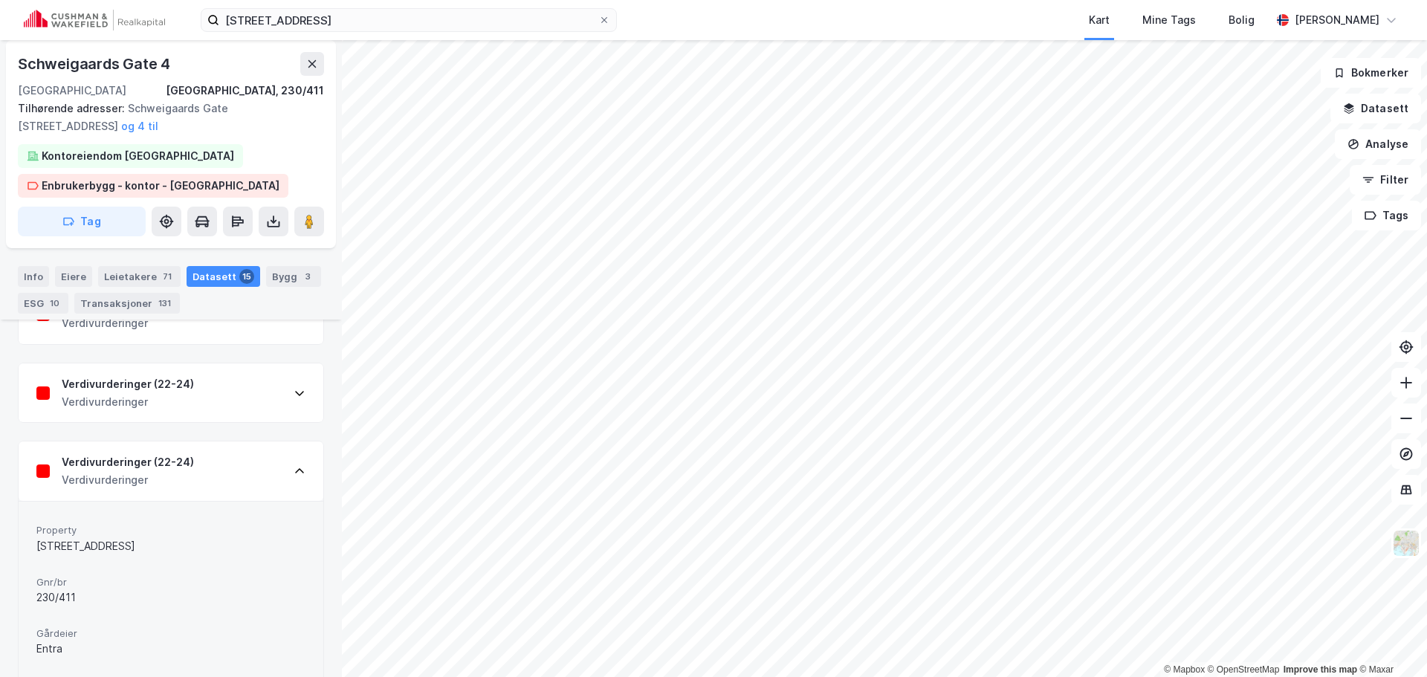
click at [261, 476] on div "Verdivurderinger (22-24) Verdivurderinger" at bounding box center [171, 470] width 305 height 59
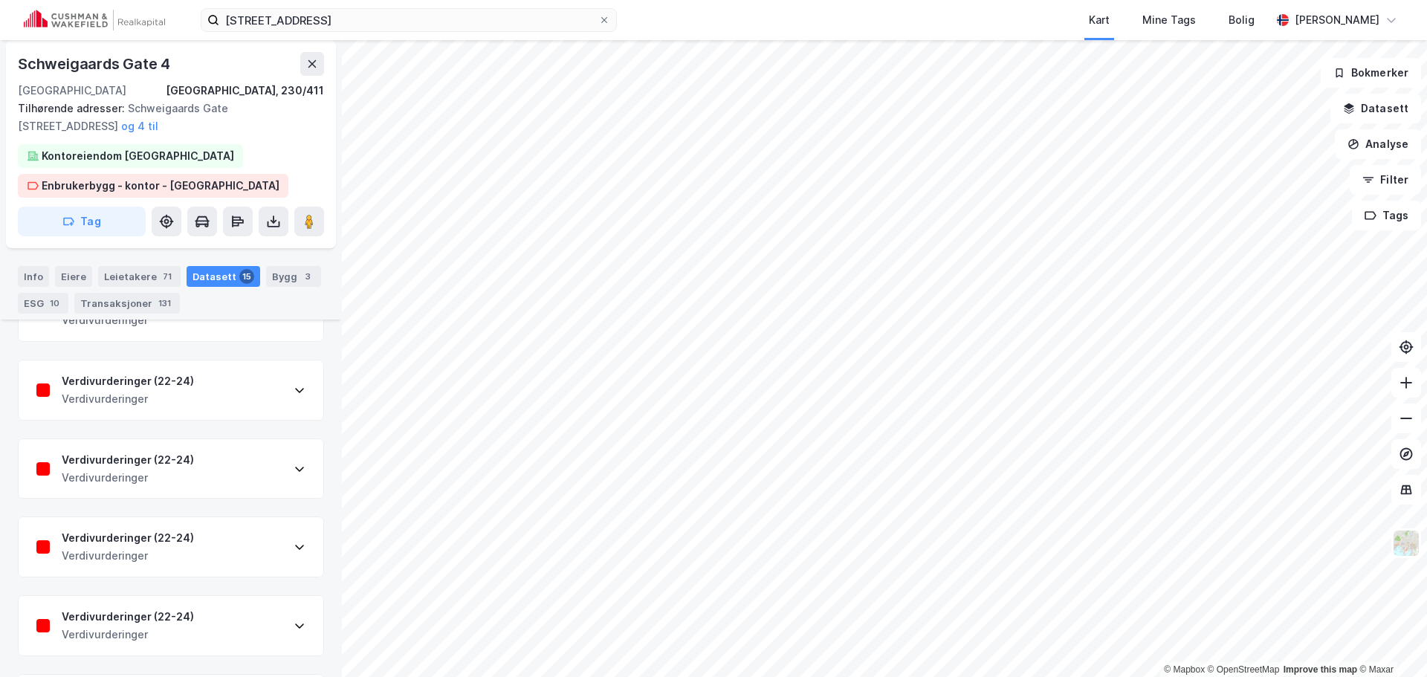
scroll to position [999, 0]
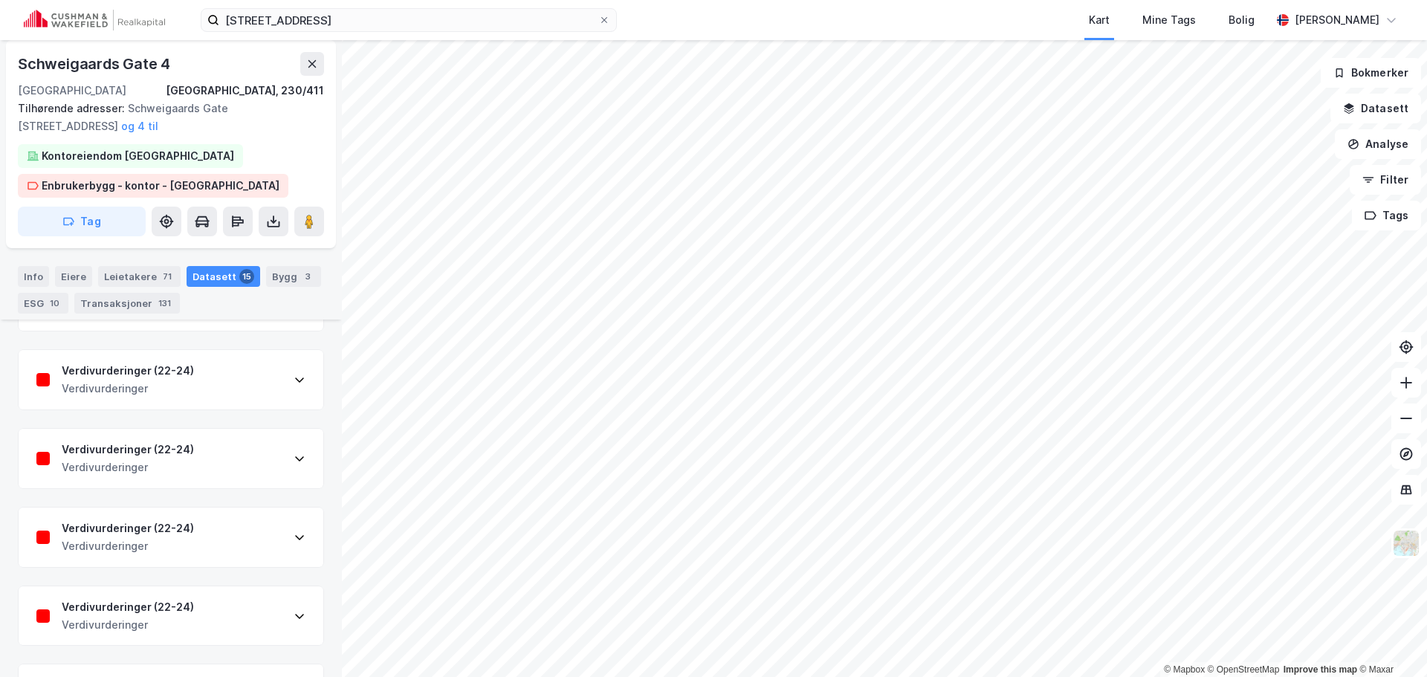
click at [139, 292] on div "Info [PERSON_NAME] 71 Datasett 15 Bygg 3 ESG 10 Transaksjoner 131" at bounding box center [171, 290] width 306 height 48
click at [138, 279] on div "Leietakere 71" at bounding box center [139, 276] width 82 height 21
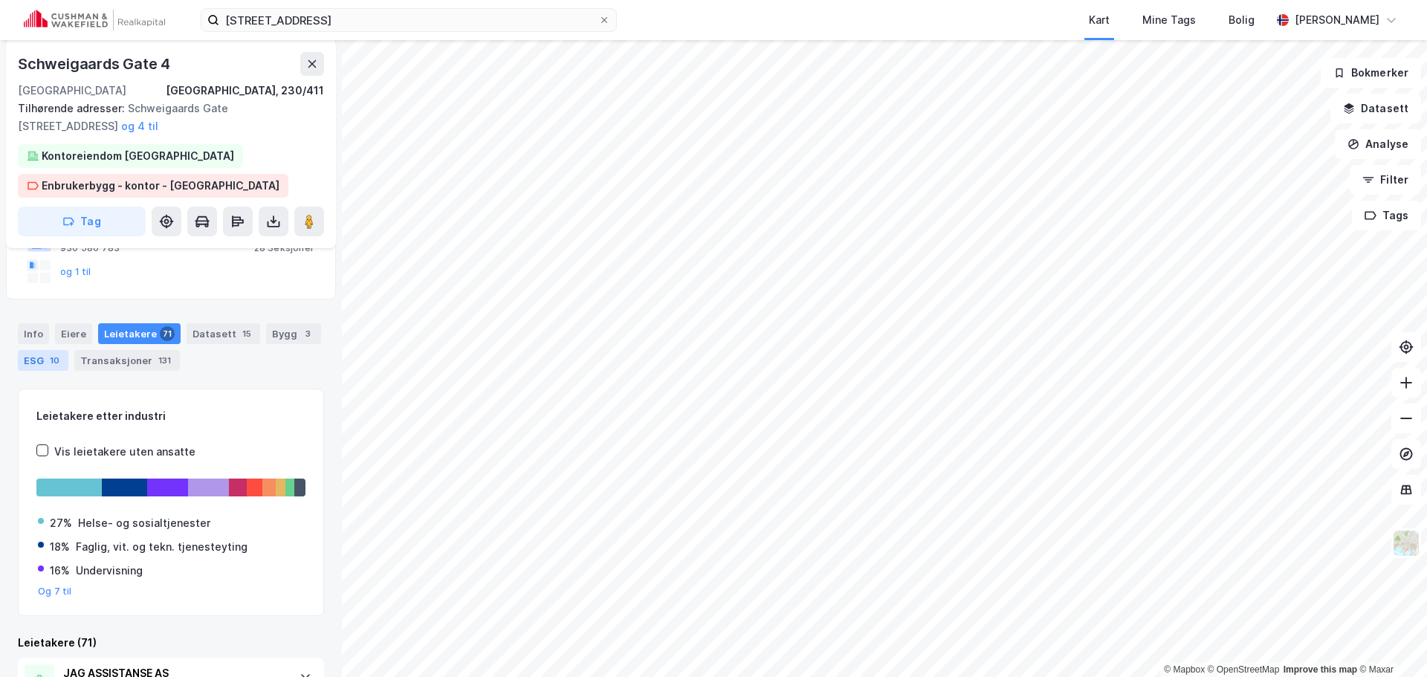
click at [56, 359] on div "10" at bounding box center [55, 360] width 16 height 15
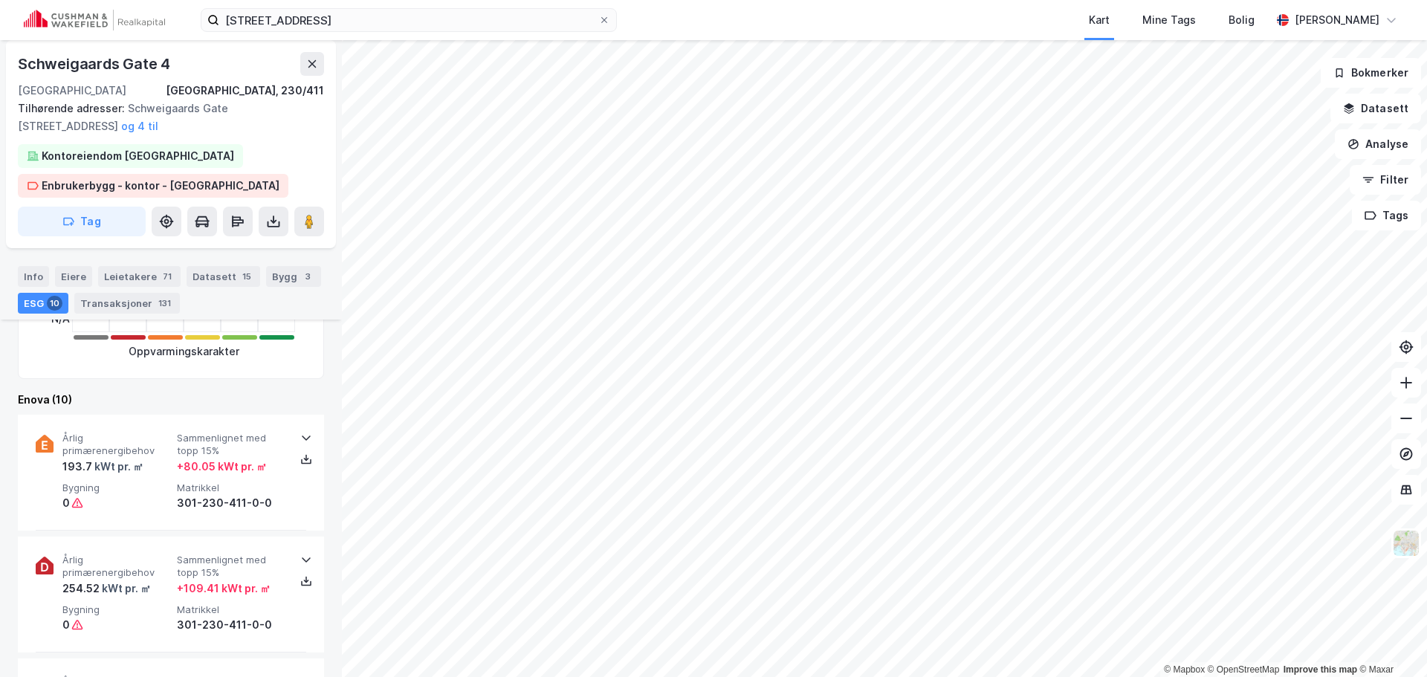
scroll to position [702, 0]
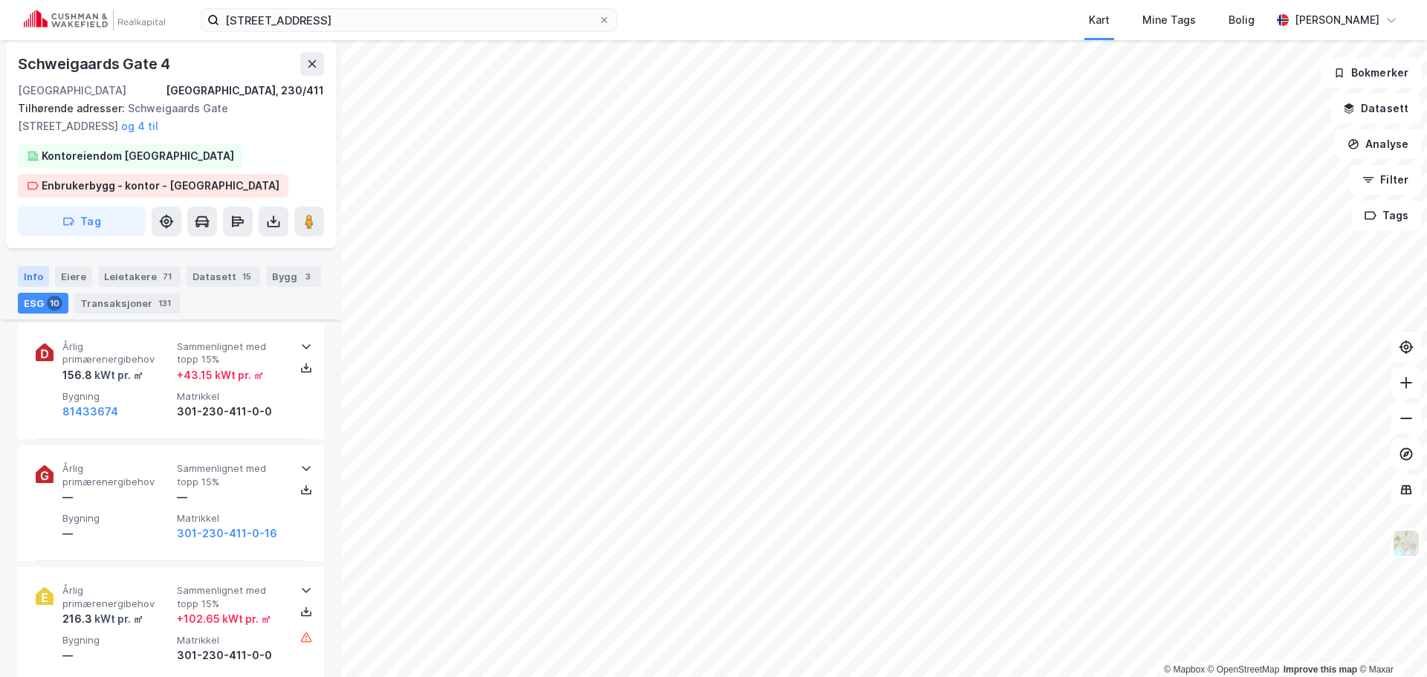
click at [23, 270] on div "Info" at bounding box center [33, 276] width 31 height 21
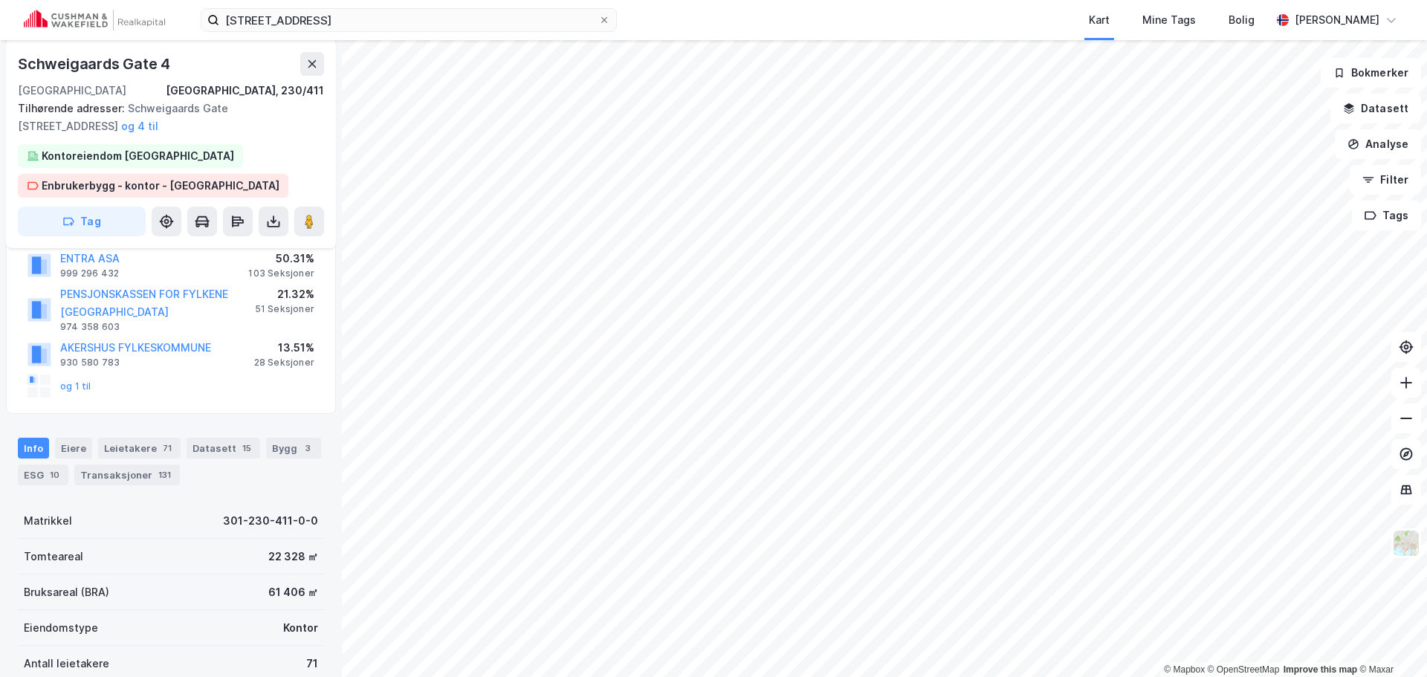
scroll to position [189, 0]
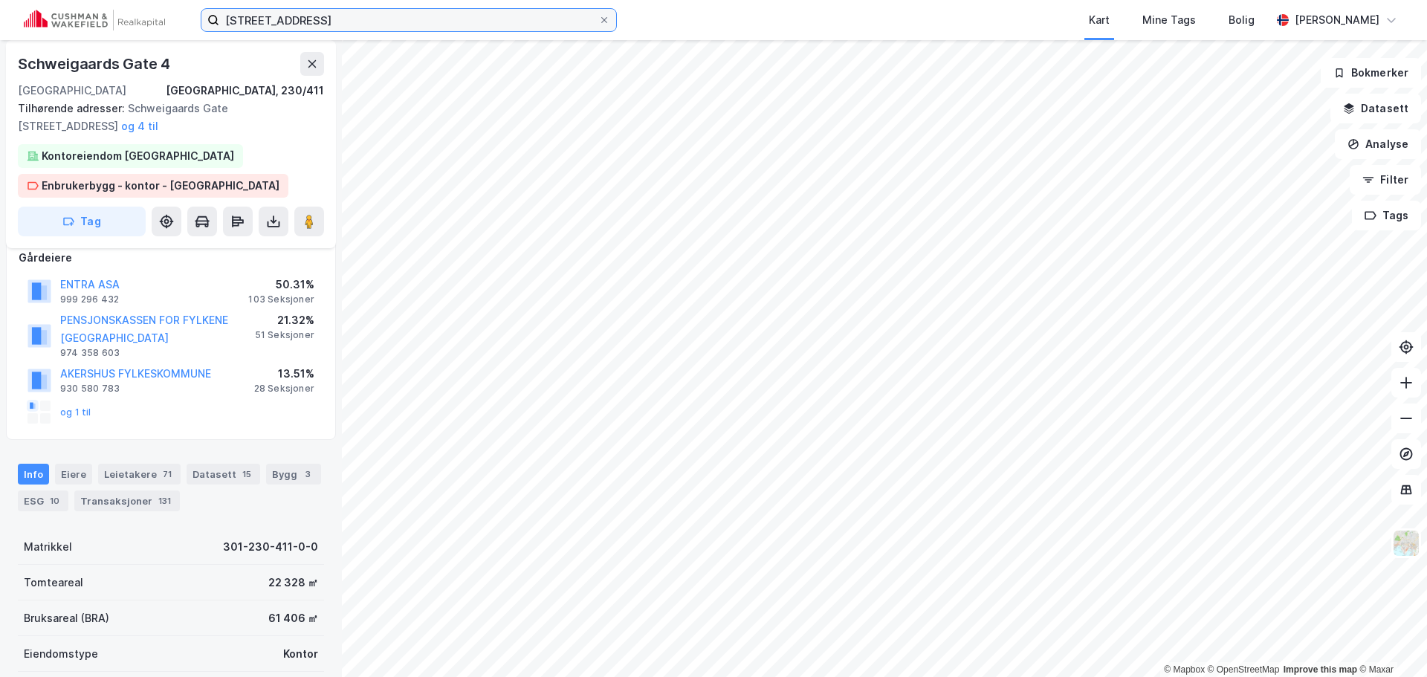
click at [458, 19] on input "[STREET_ADDRESS]" at bounding box center [408, 20] width 379 height 22
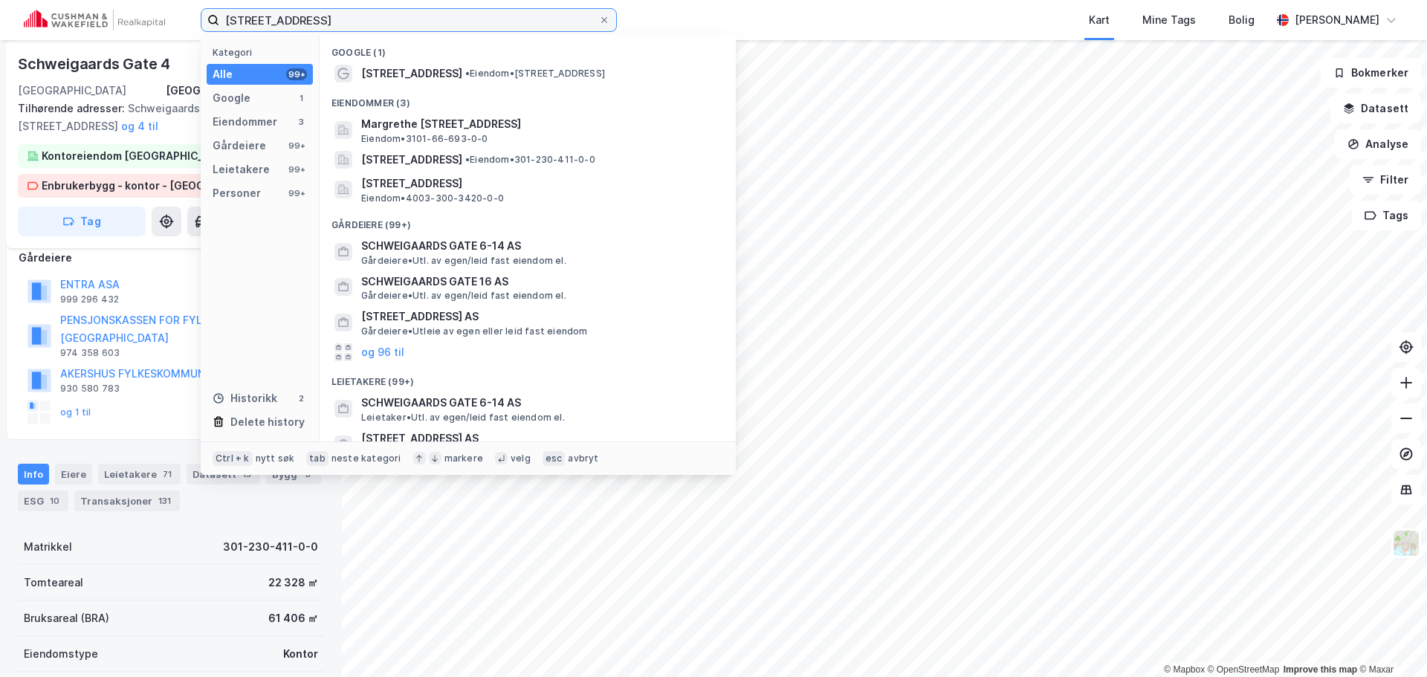
click at [458, 19] on input "[STREET_ADDRESS]" at bounding box center [408, 20] width 379 height 22
click at [457, 18] on input "[STREET_ADDRESS]" at bounding box center [408, 20] width 379 height 22
paste input "[STREET_ADDRESS]"
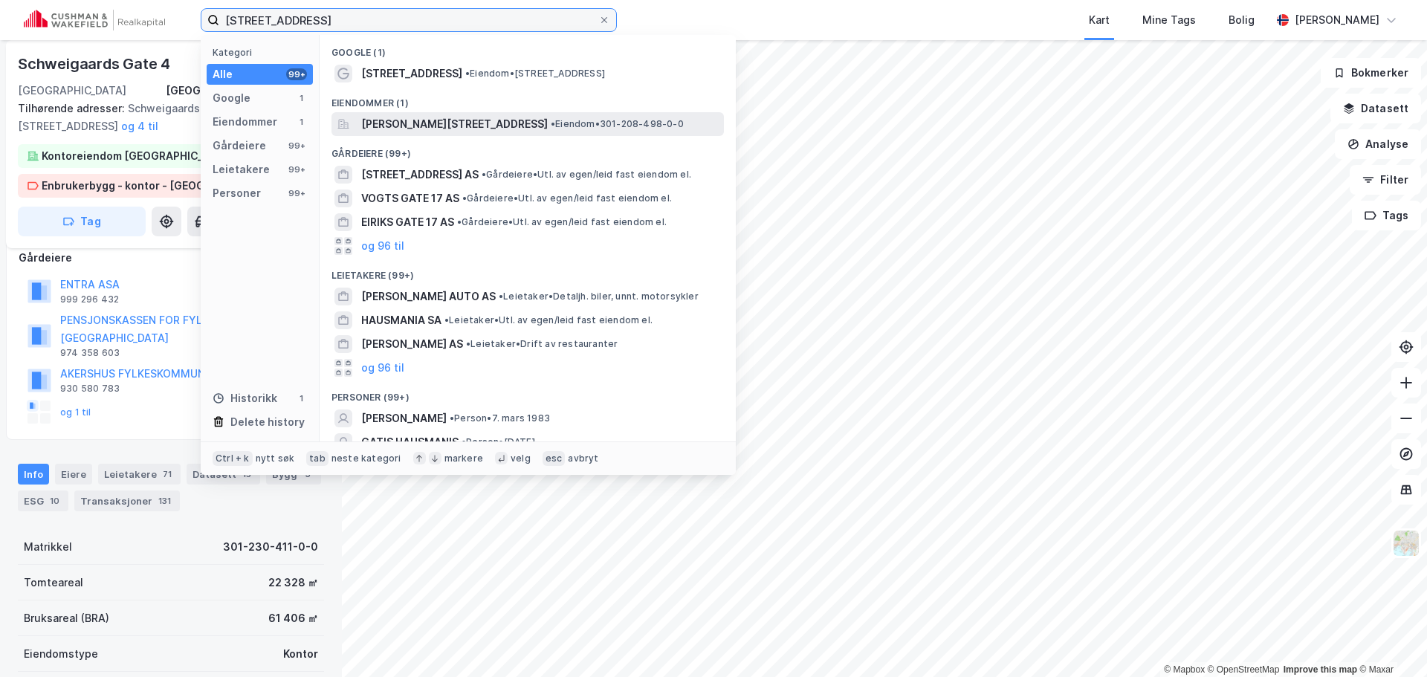
type input "[STREET_ADDRESS]"
click at [479, 117] on span "[PERSON_NAME][STREET_ADDRESS]" at bounding box center [454, 124] width 187 height 18
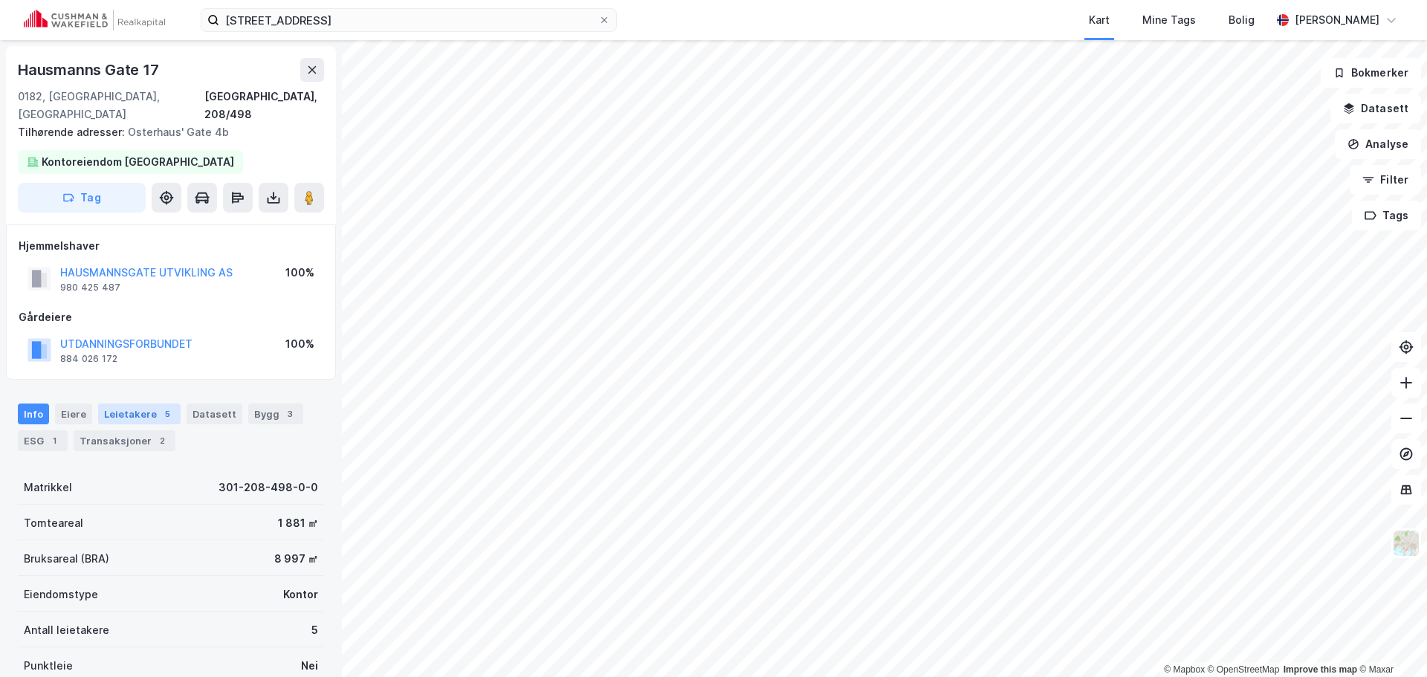
click at [145, 404] on div "Leietakere 5" at bounding box center [139, 414] width 82 height 21
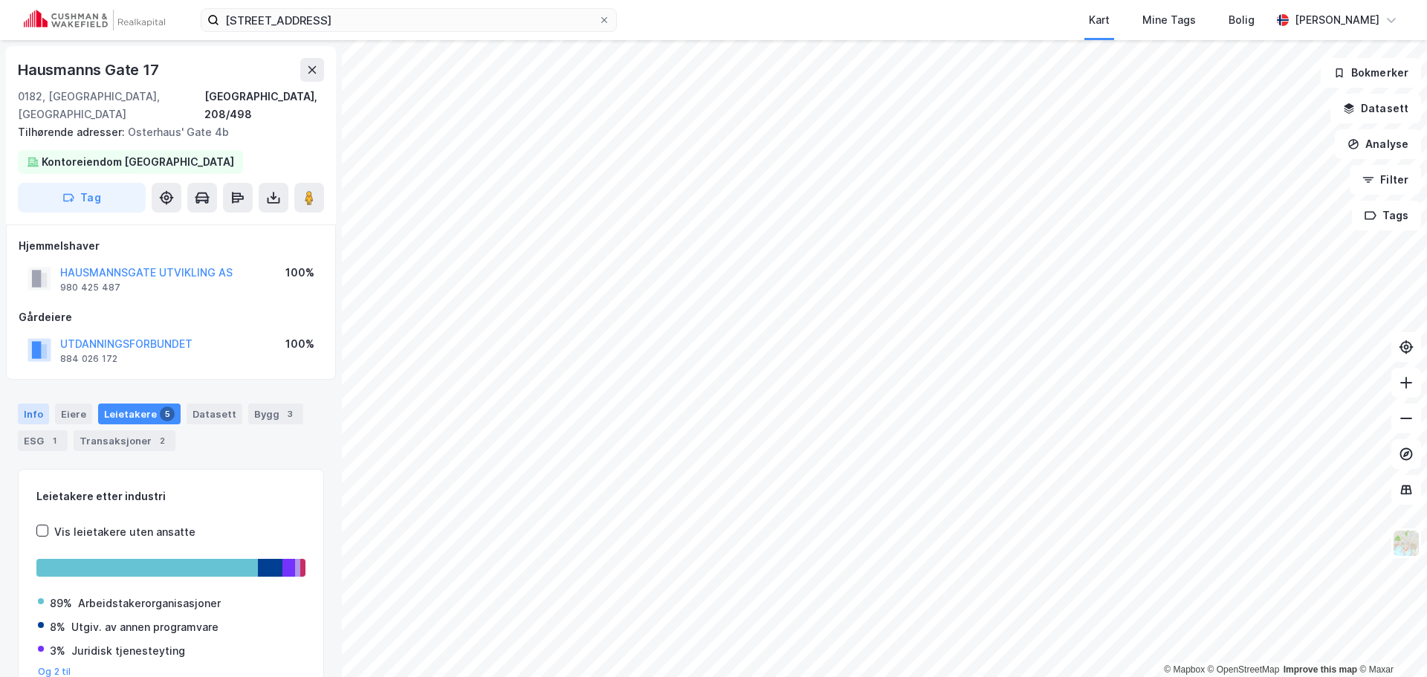
click at [42, 404] on div "Info" at bounding box center [33, 414] width 31 height 21
